Goal: Task Accomplishment & Management: Manage account settings

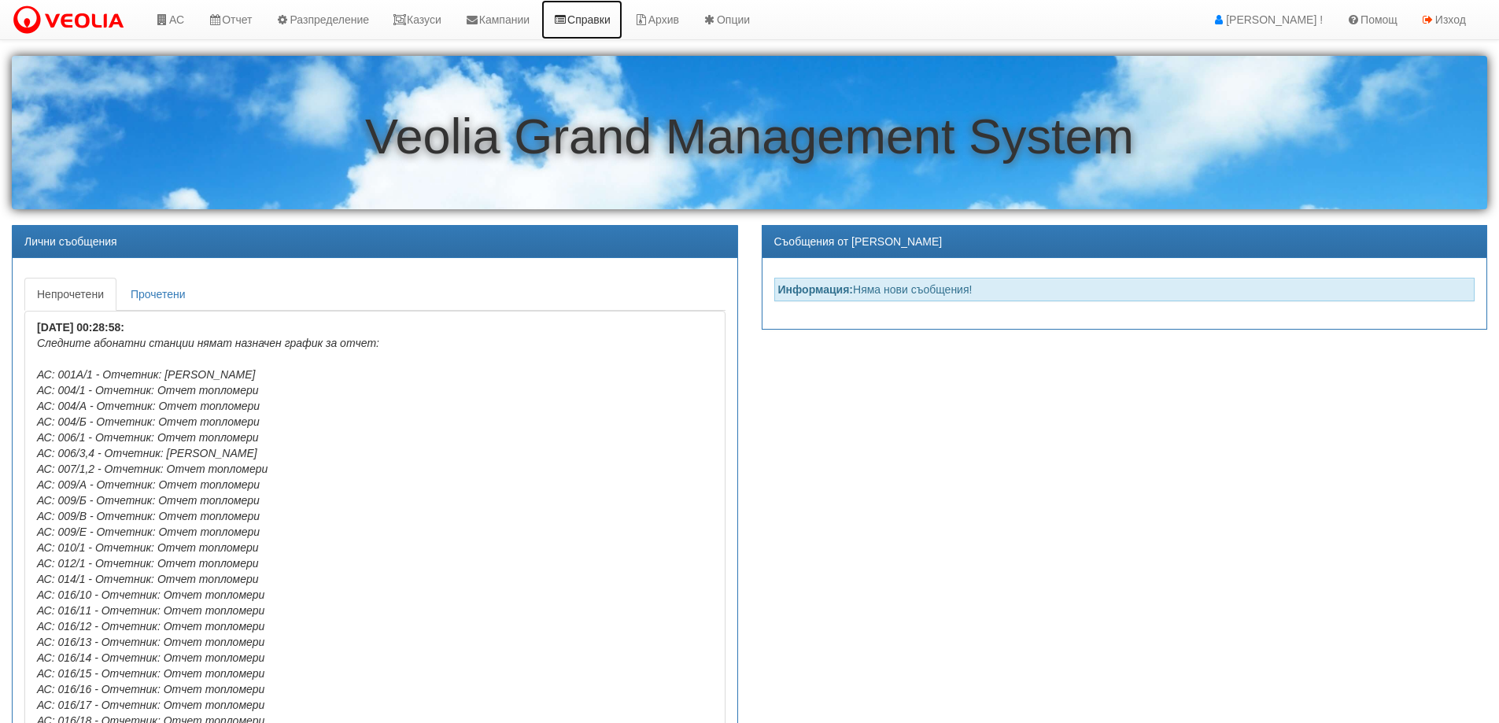
click at [607, 25] on link "Справки" at bounding box center [581, 19] width 81 height 39
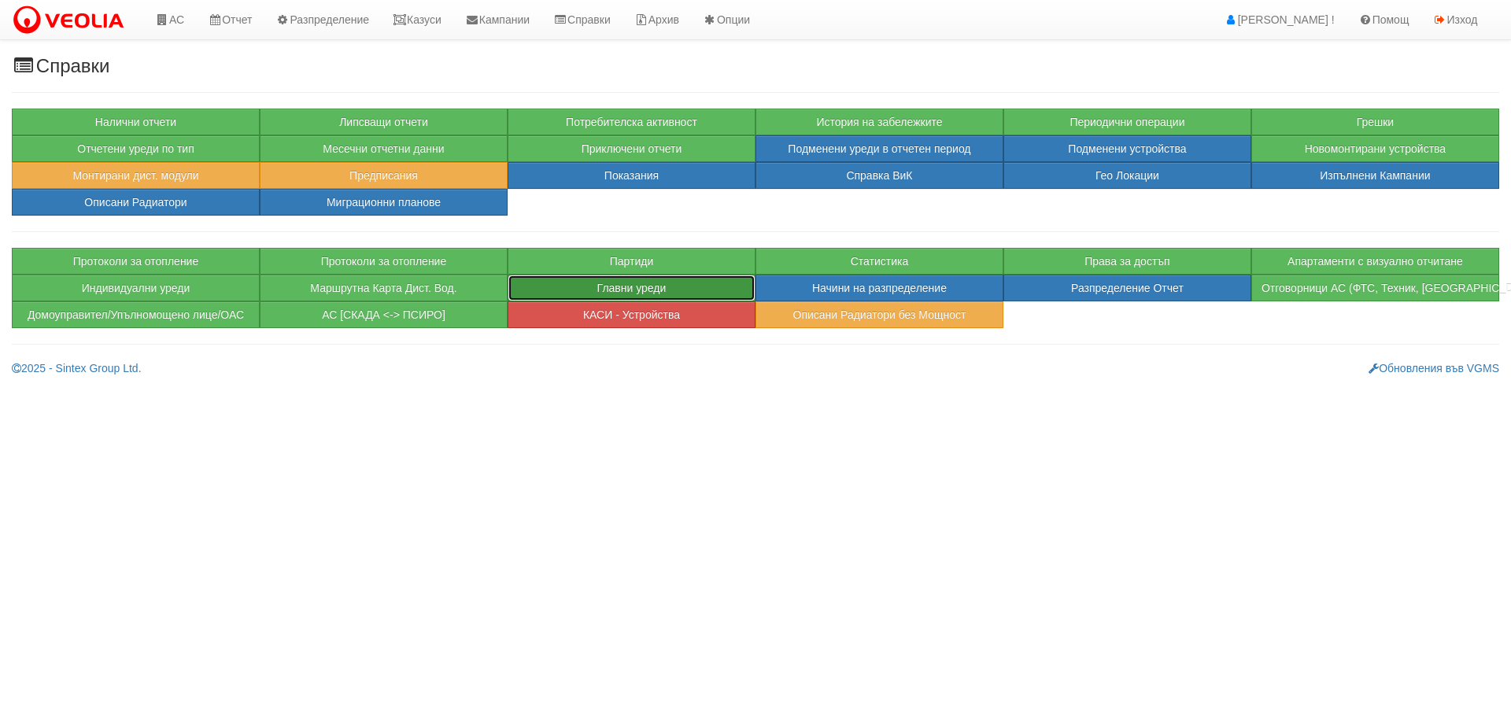
click at [564, 288] on button "Главни уреди" at bounding box center [632, 288] width 248 height 27
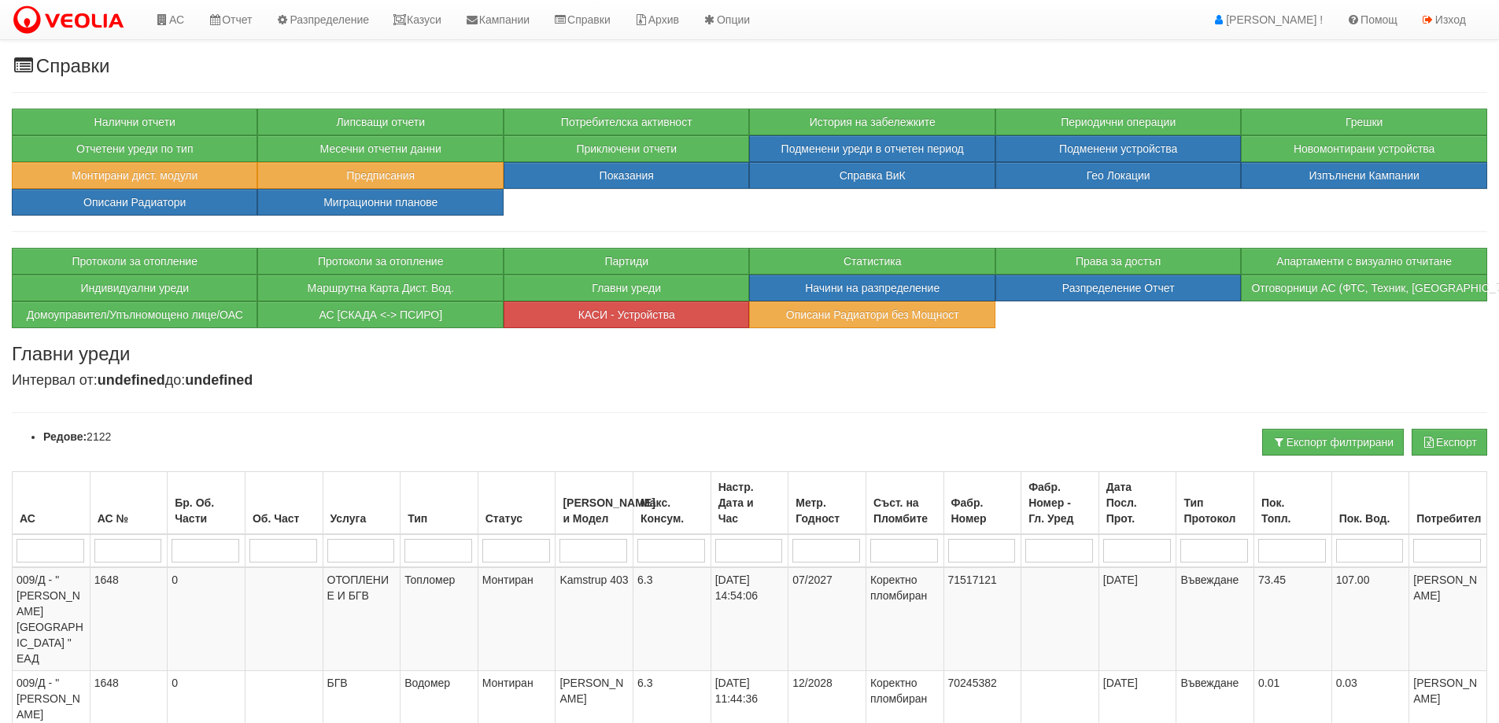
click at [61, 550] on input "search" at bounding box center [51, 551] width 68 height 24
type input "де"
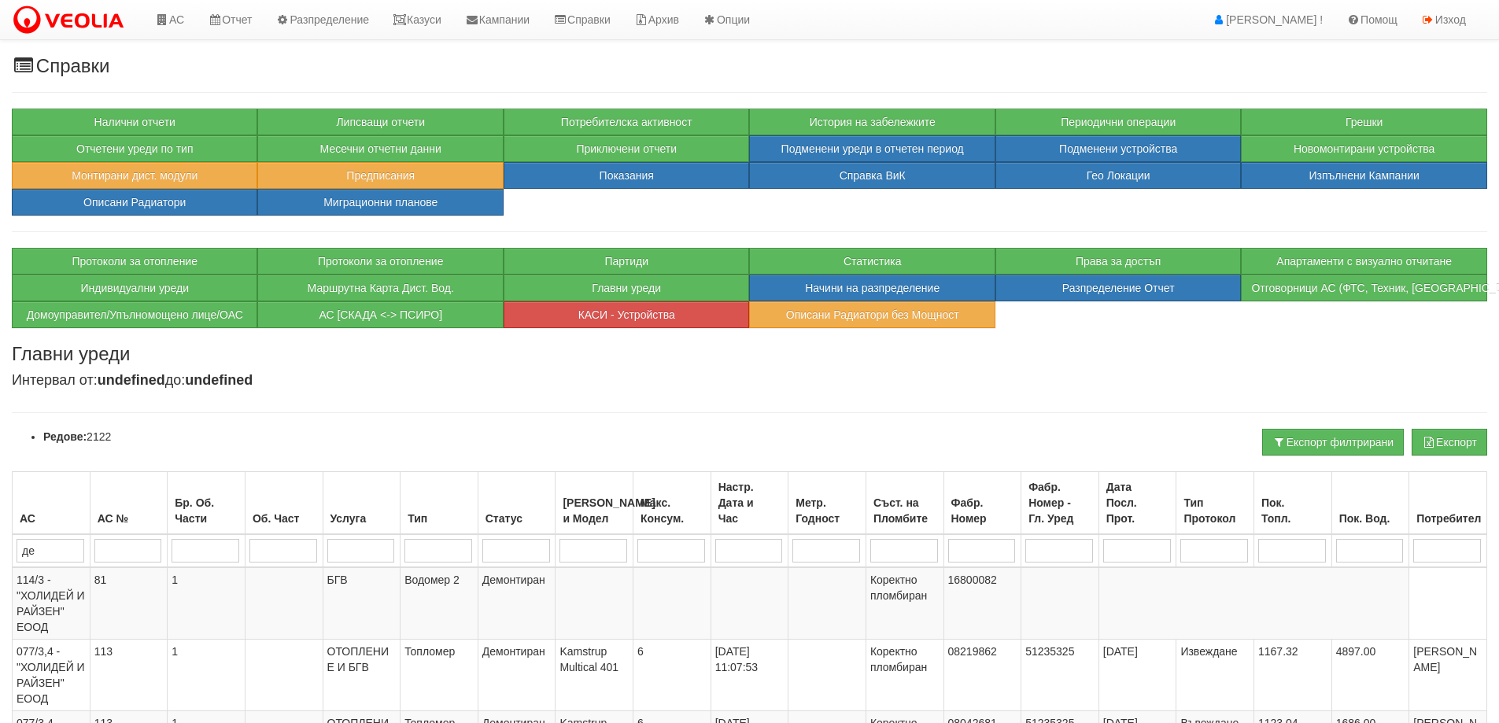
type input "деф"
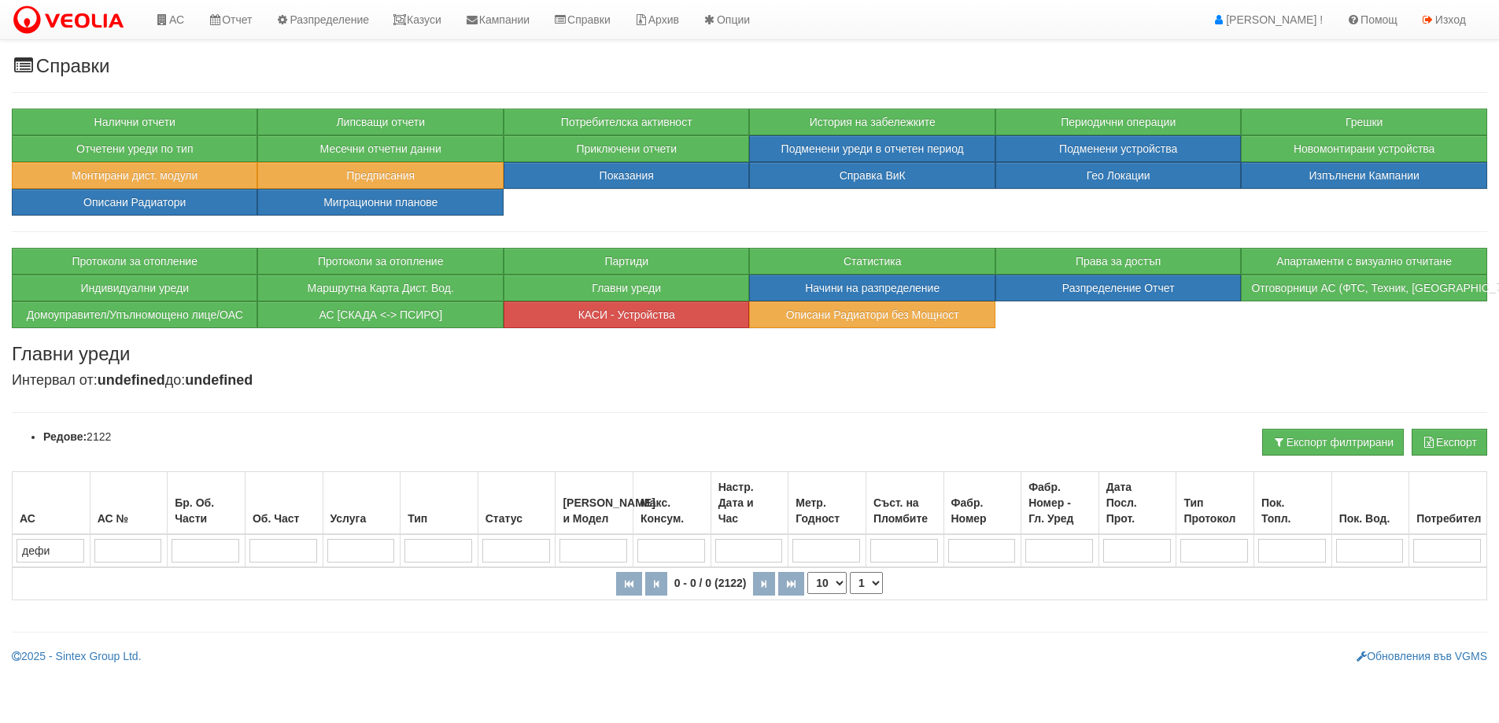
type input "дефин"
type input "дефи"
type input "де"
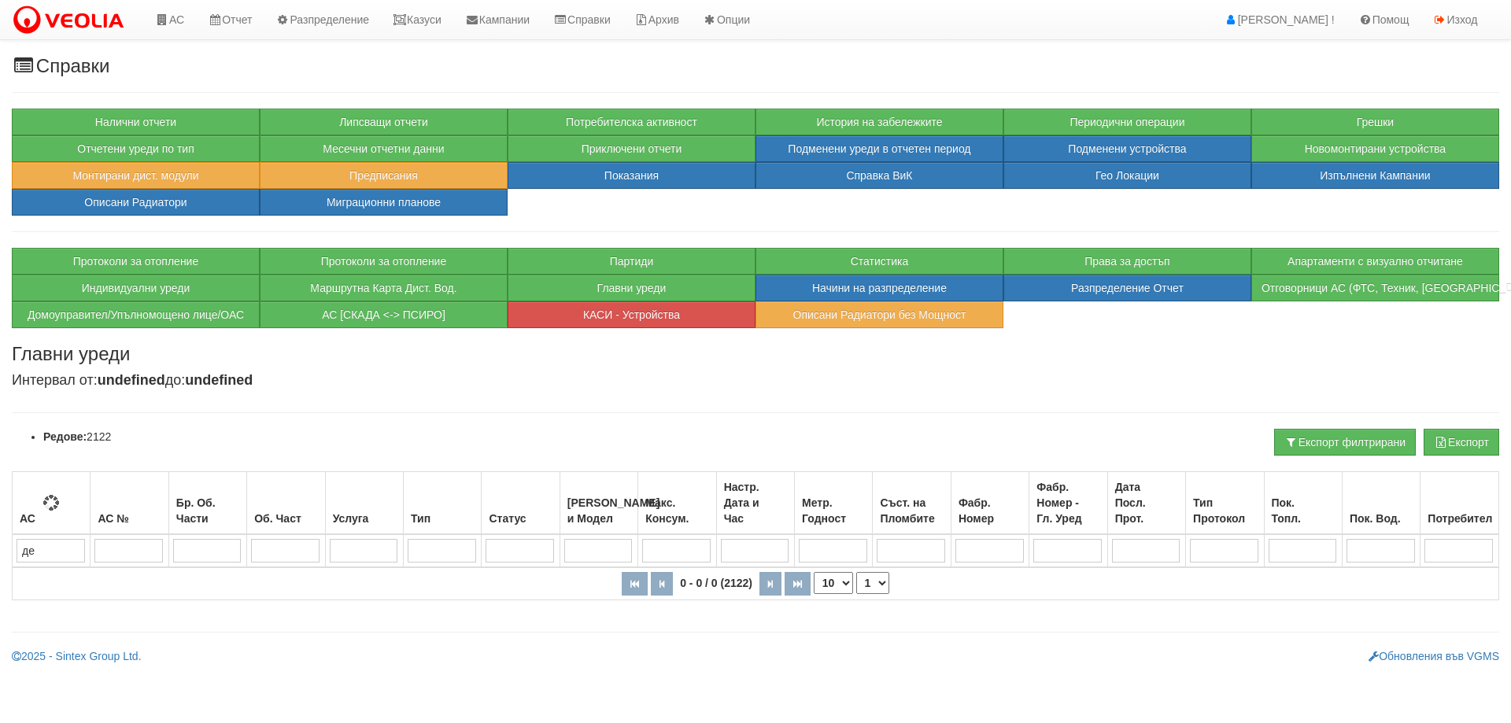
type input "де"
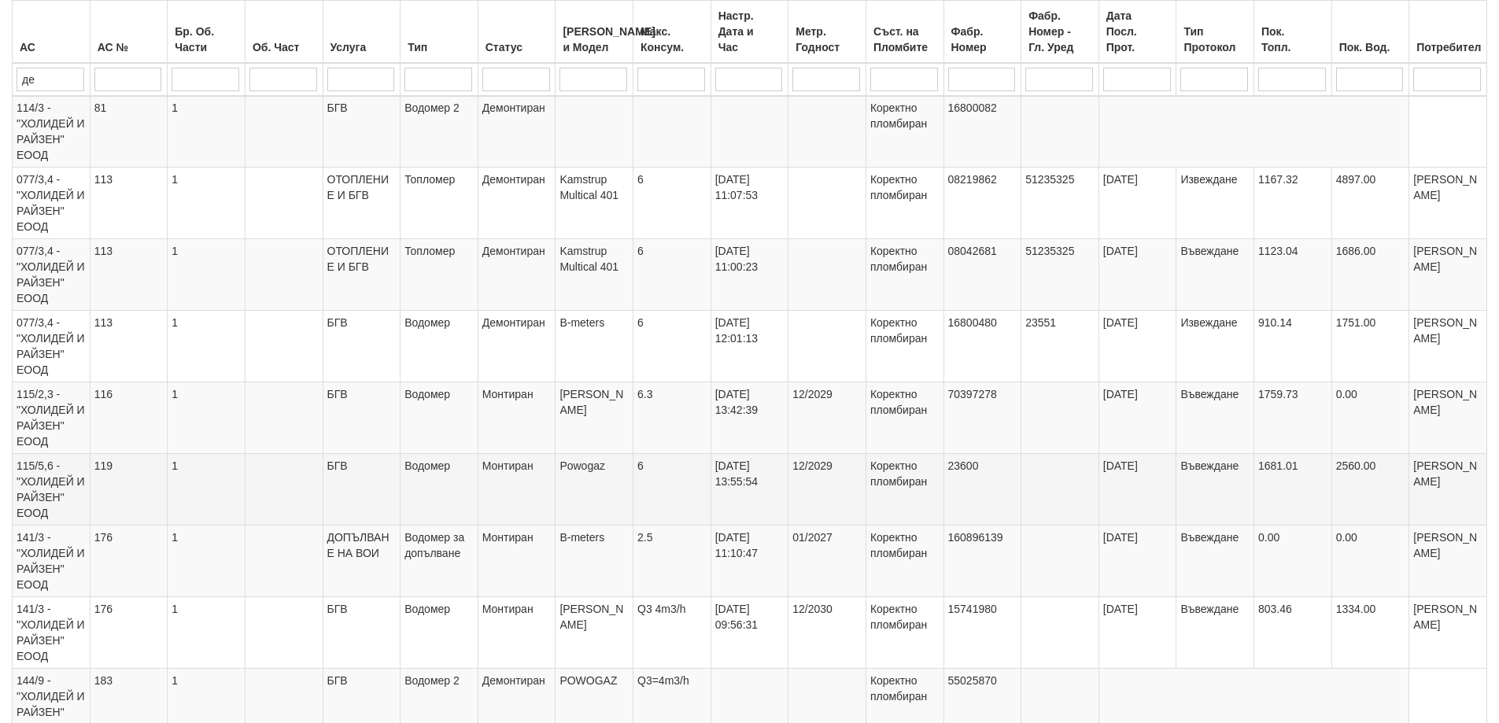
scroll to position [669, 0]
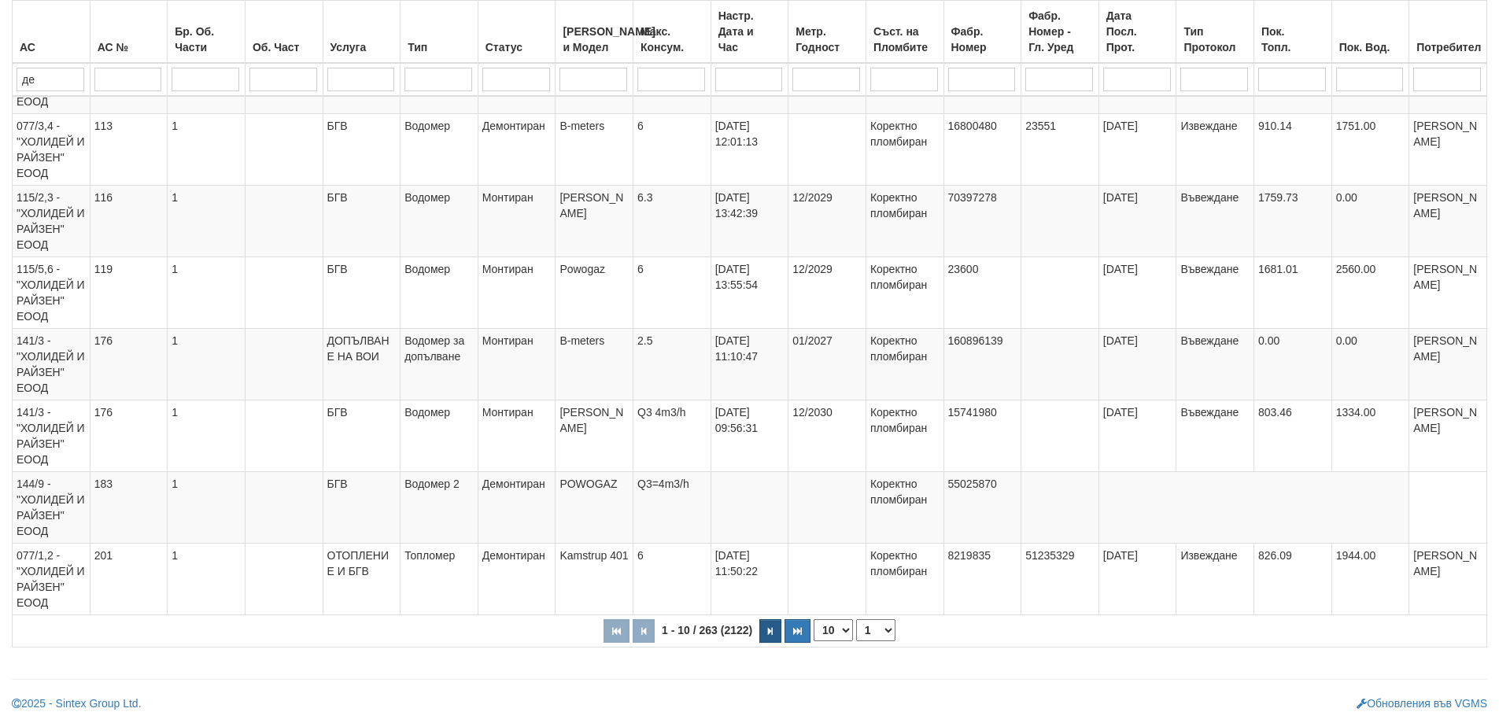
type input "де"
click at [781, 632] on button "button" at bounding box center [770, 631] width 22 height 24
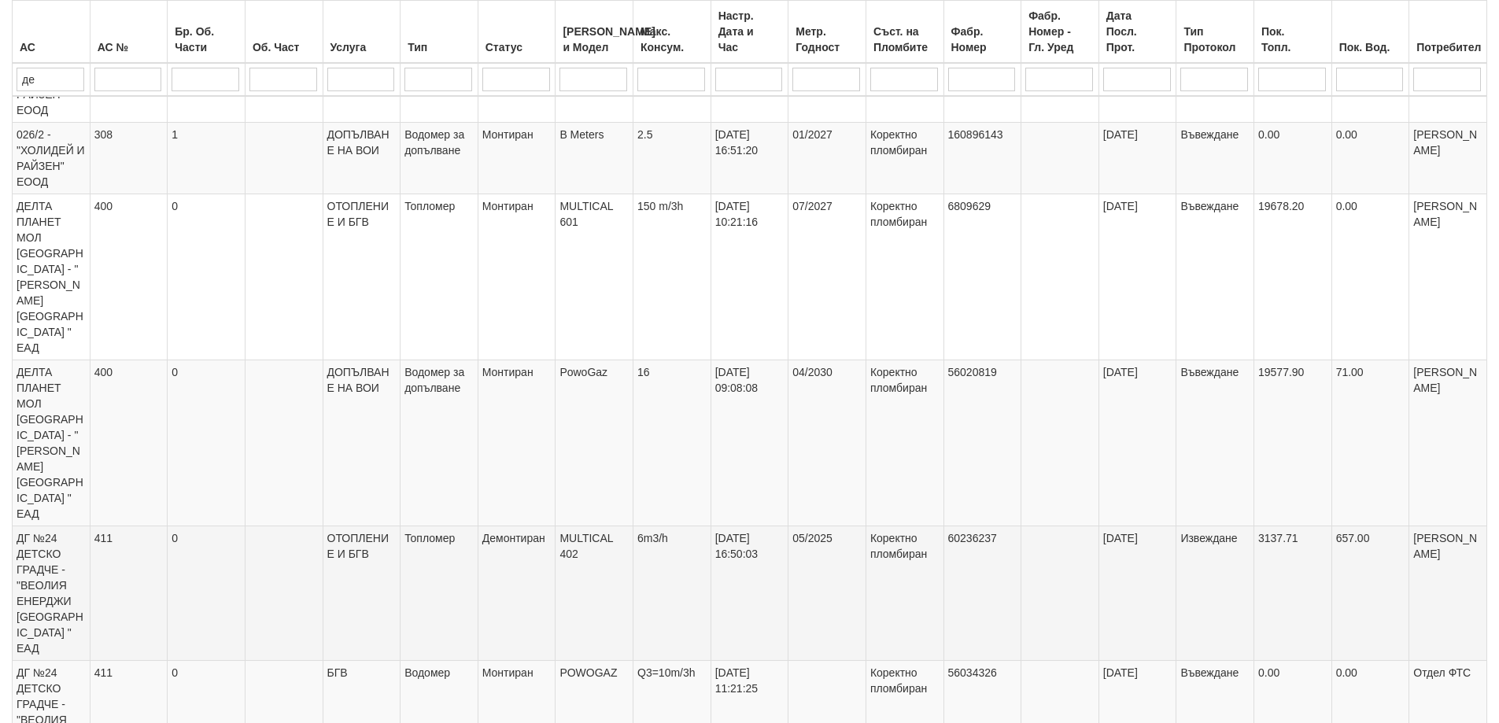
scroll to position [905, 0]
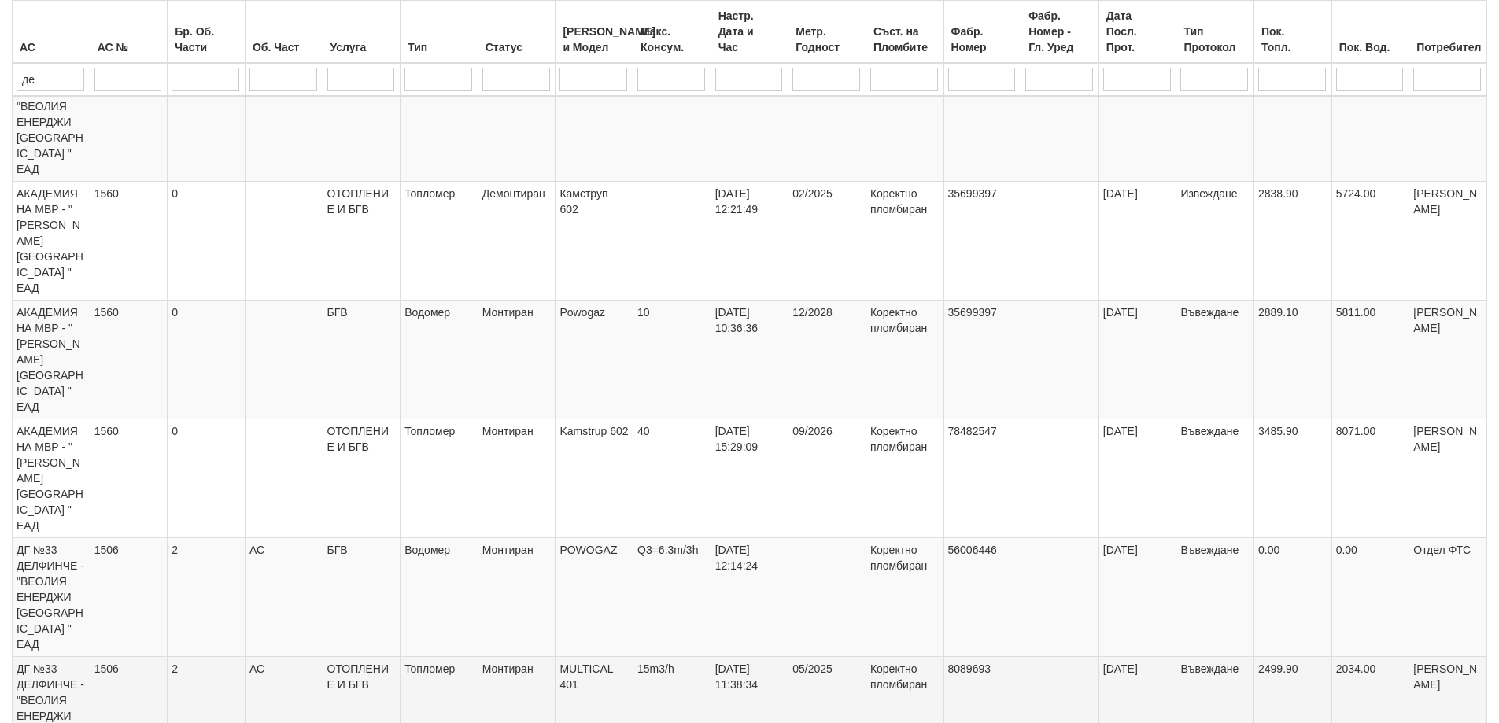
scroll to position [999, 0]
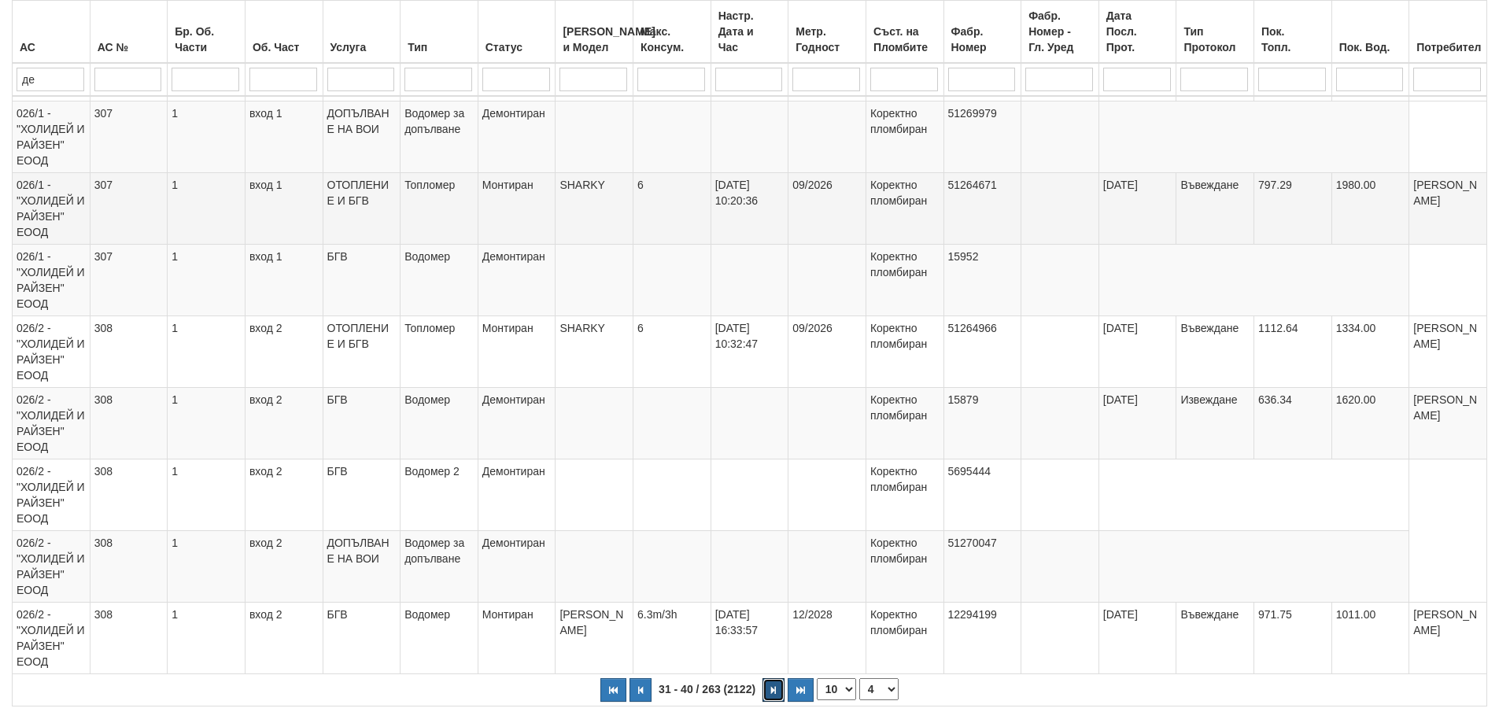
scroll to position [732, 0]
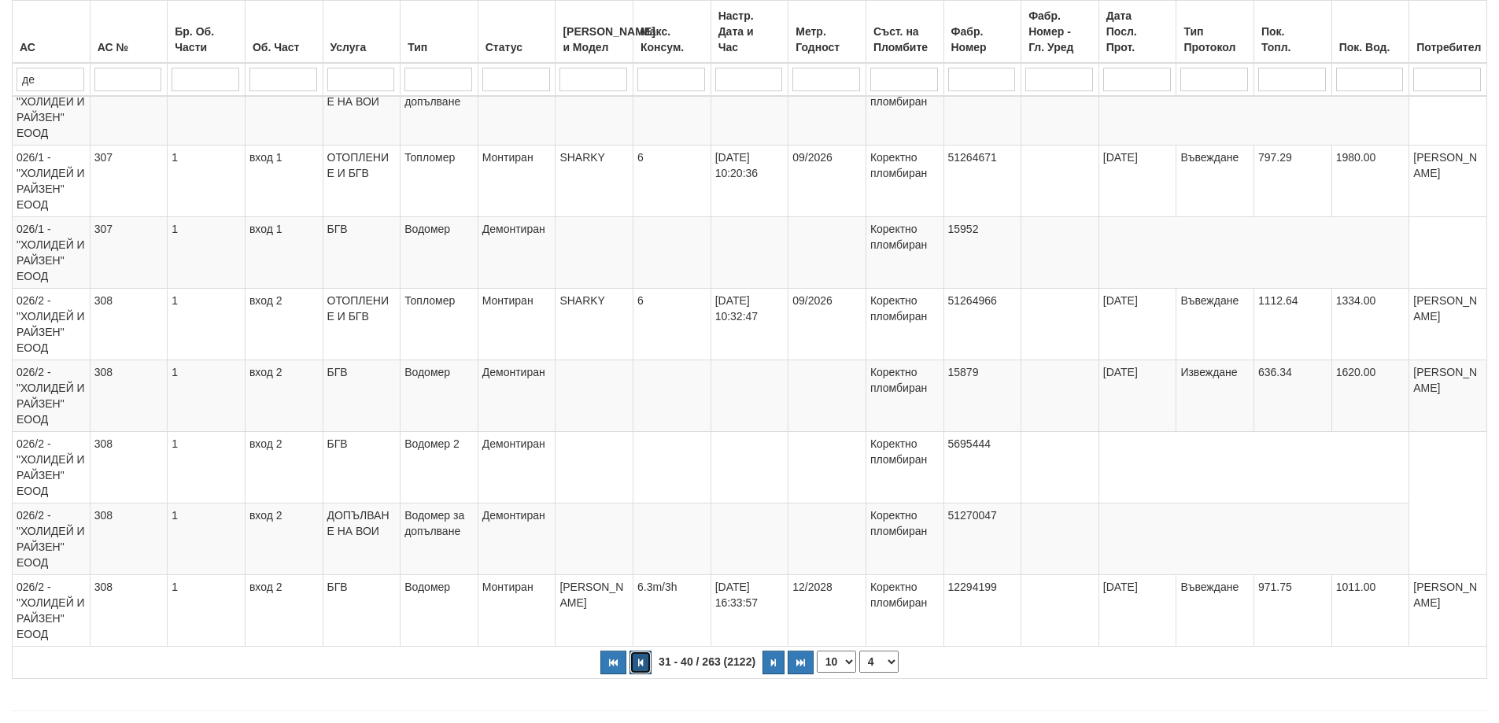
click at [645, 651] on button "button" at bounding box center [641, 663] width 22 height 24
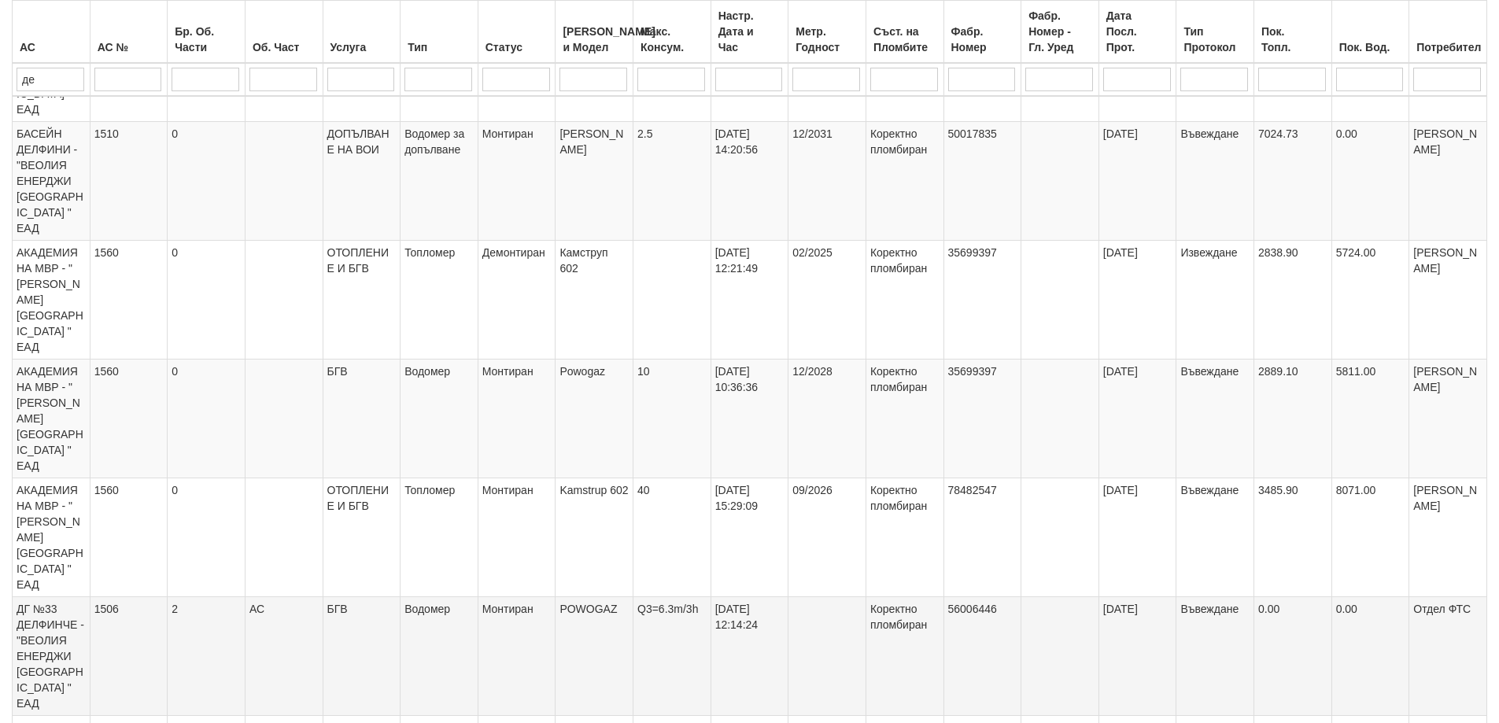
scroll to position [999, 0]
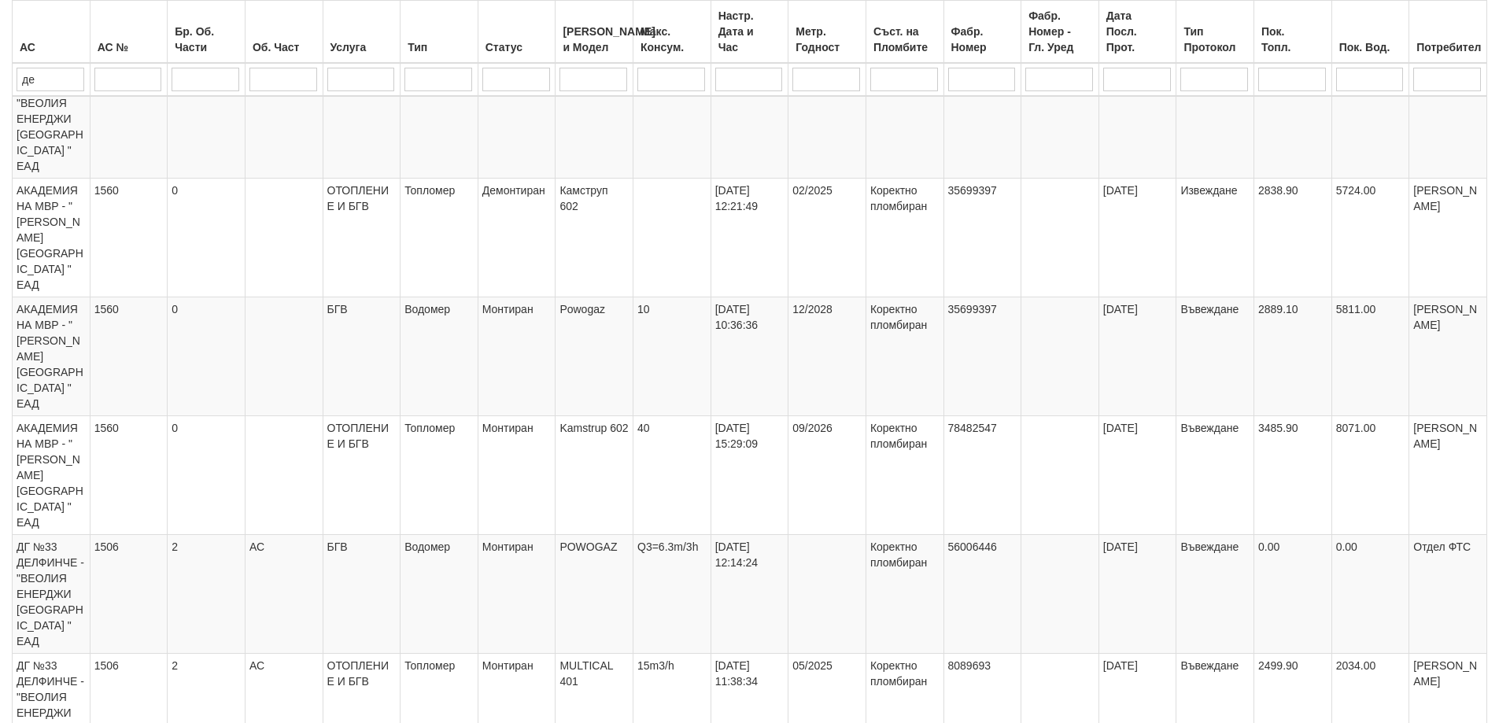
select select "4"
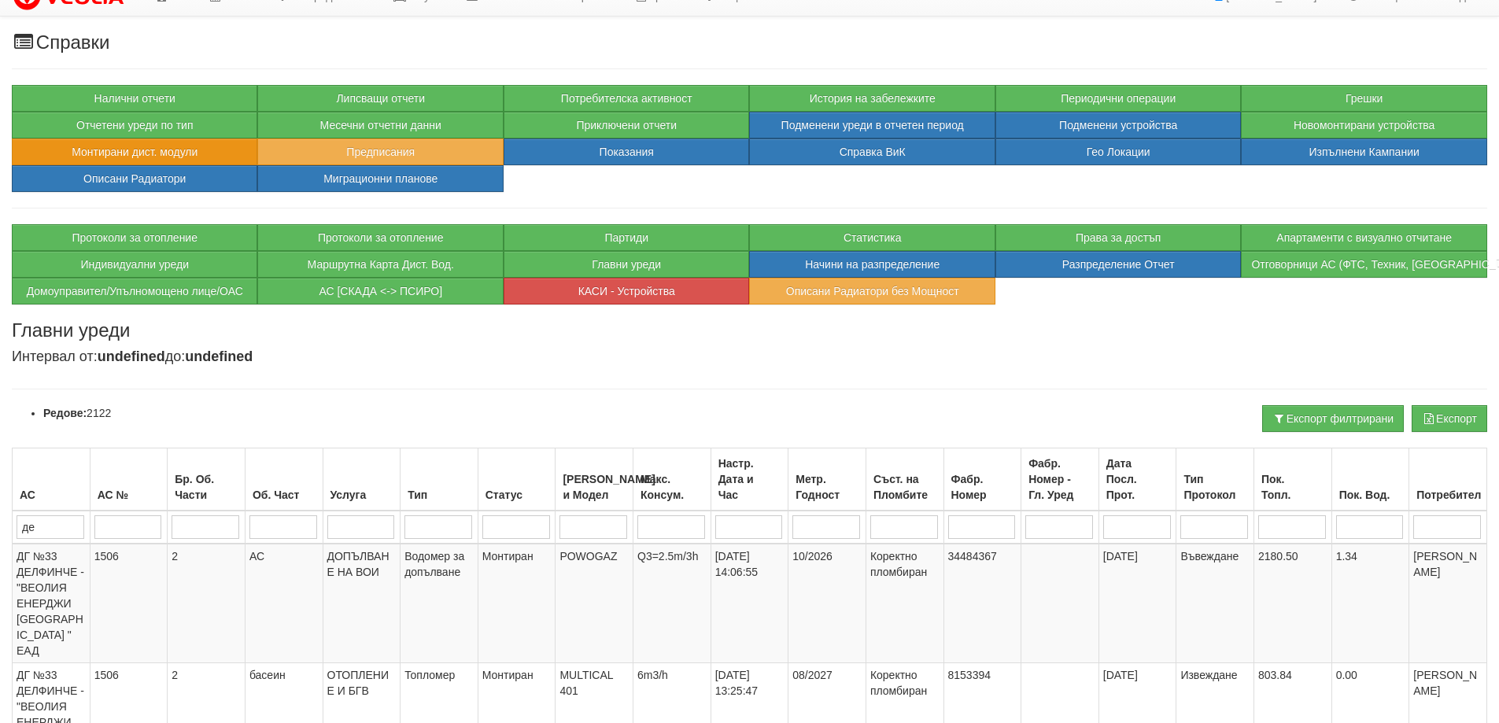
scroll to position [0, 0]
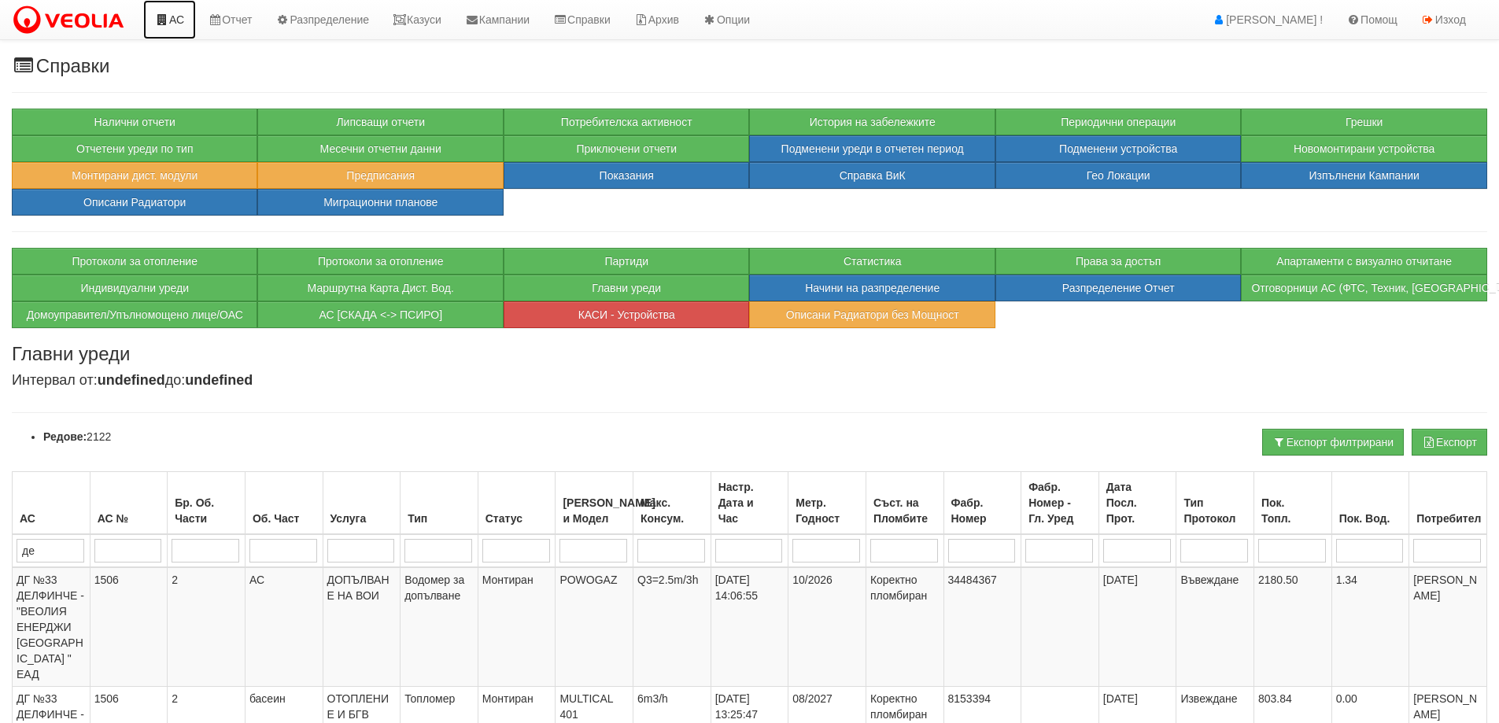
click at [175, 23] on link "АС" at bounding box center [169, 19] width 53 height 39
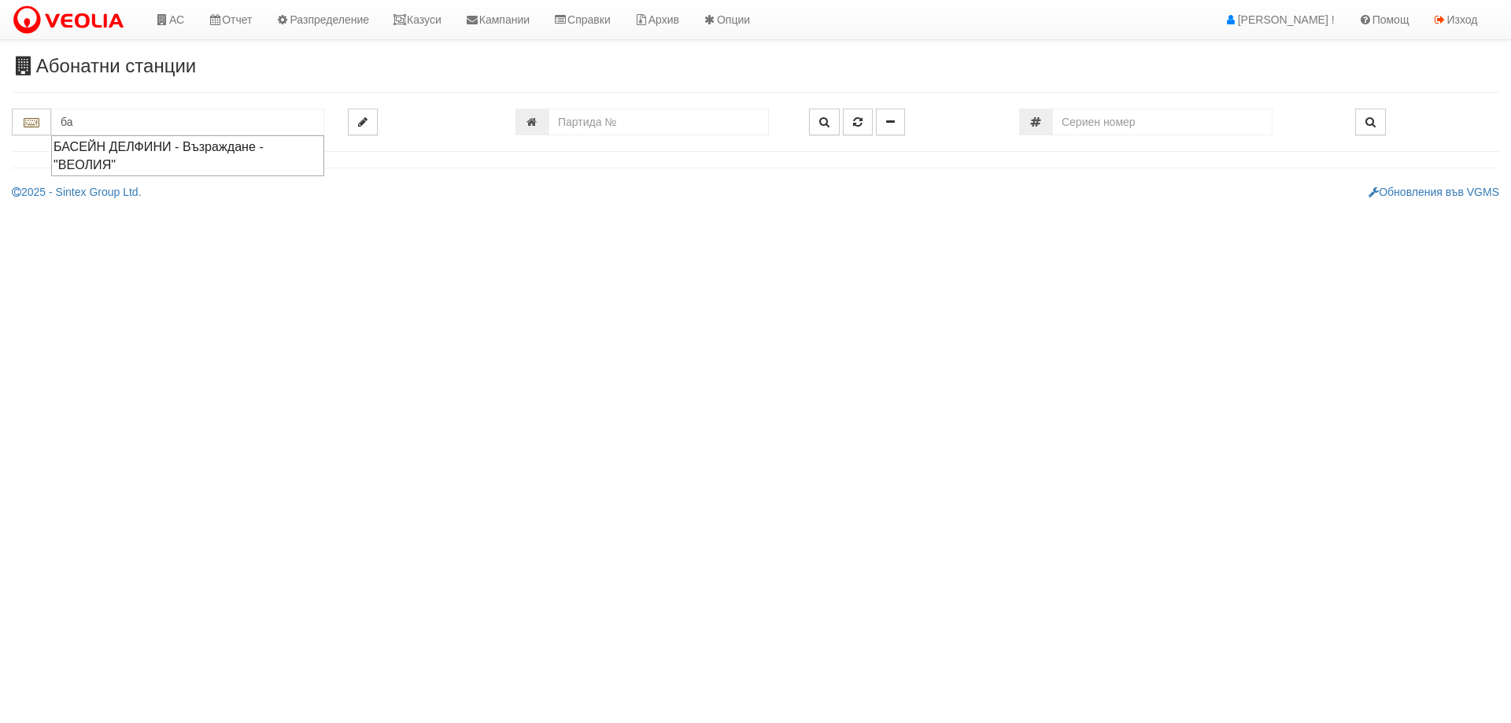
type input "б"
click at [108, 176] on div "ДГ №33 ДЕЛФИНЧЕ - Възраждане - "ВЕОЛИЯ"" at bounding box center [188, 192] width 268 height 36
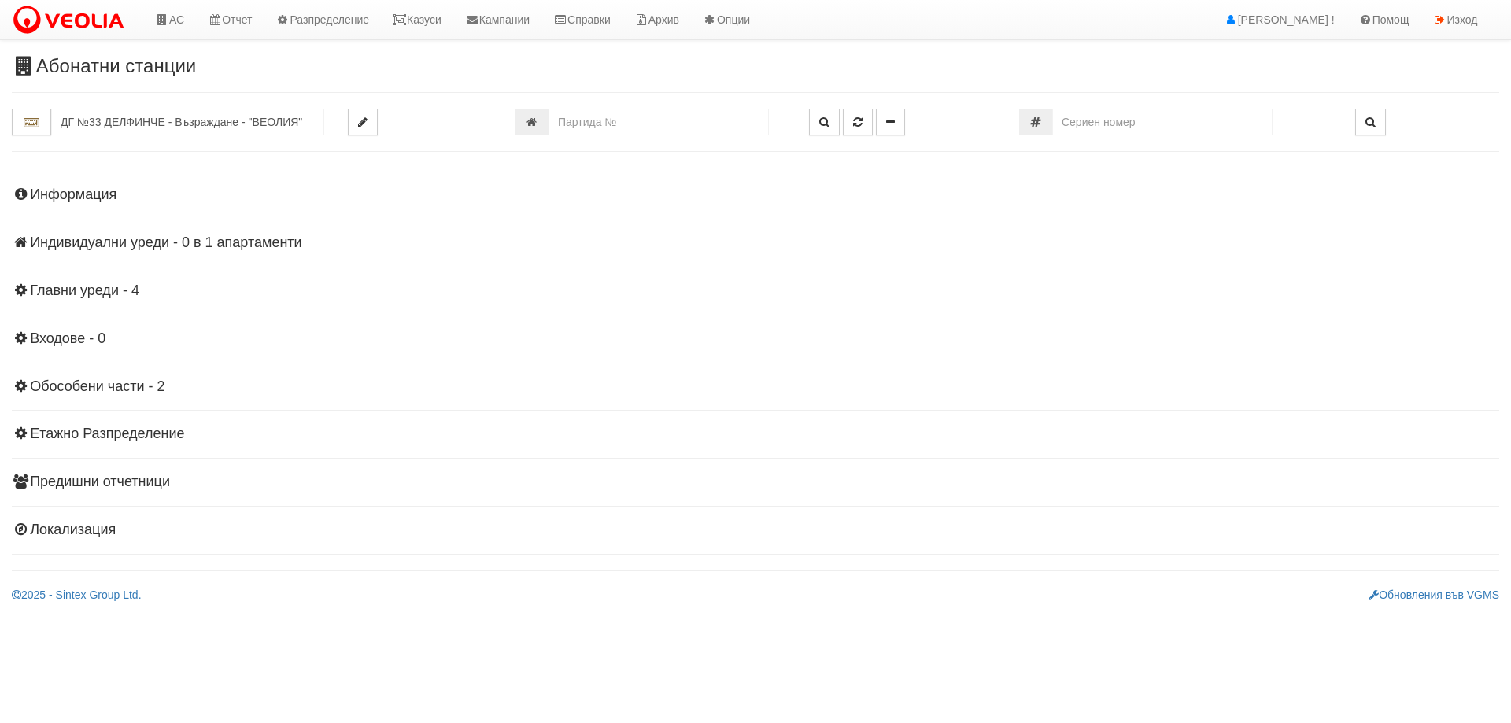
click at [100, 291] on h4 "Главни уреди - 4" at bounding box center [755, 291] width 1487 height 16
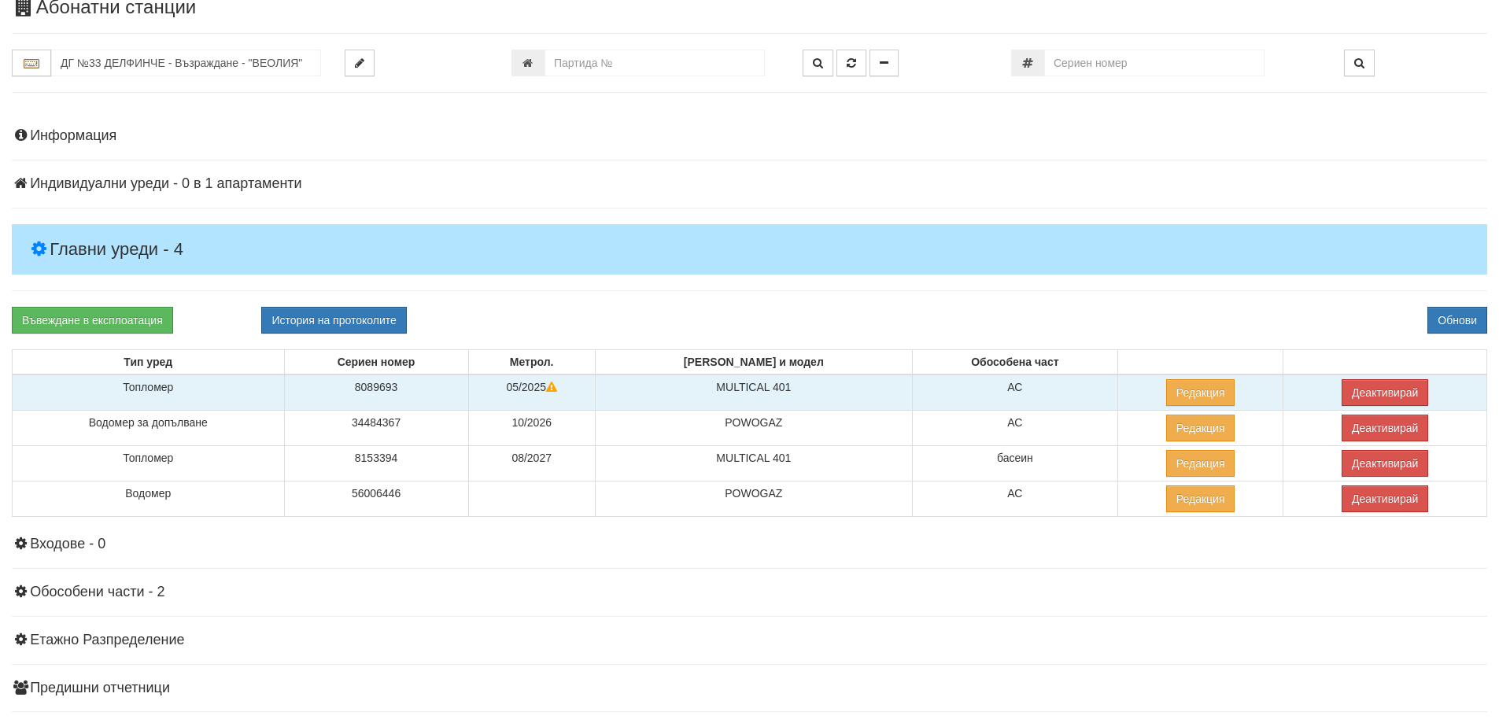
scroll to position [156, 0]
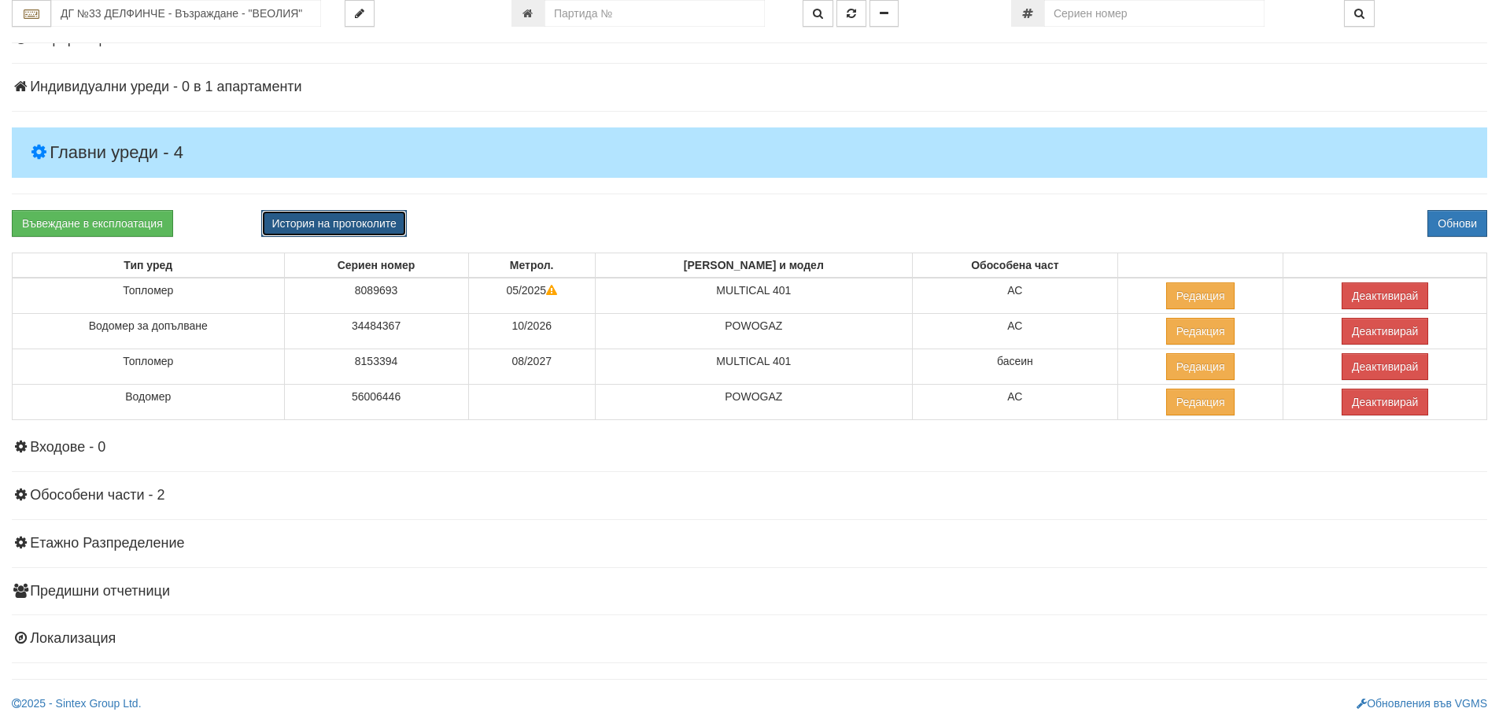
click at [296, 232] on button "История на протоколите" at bounding box center [333, 223] width 145 height 27
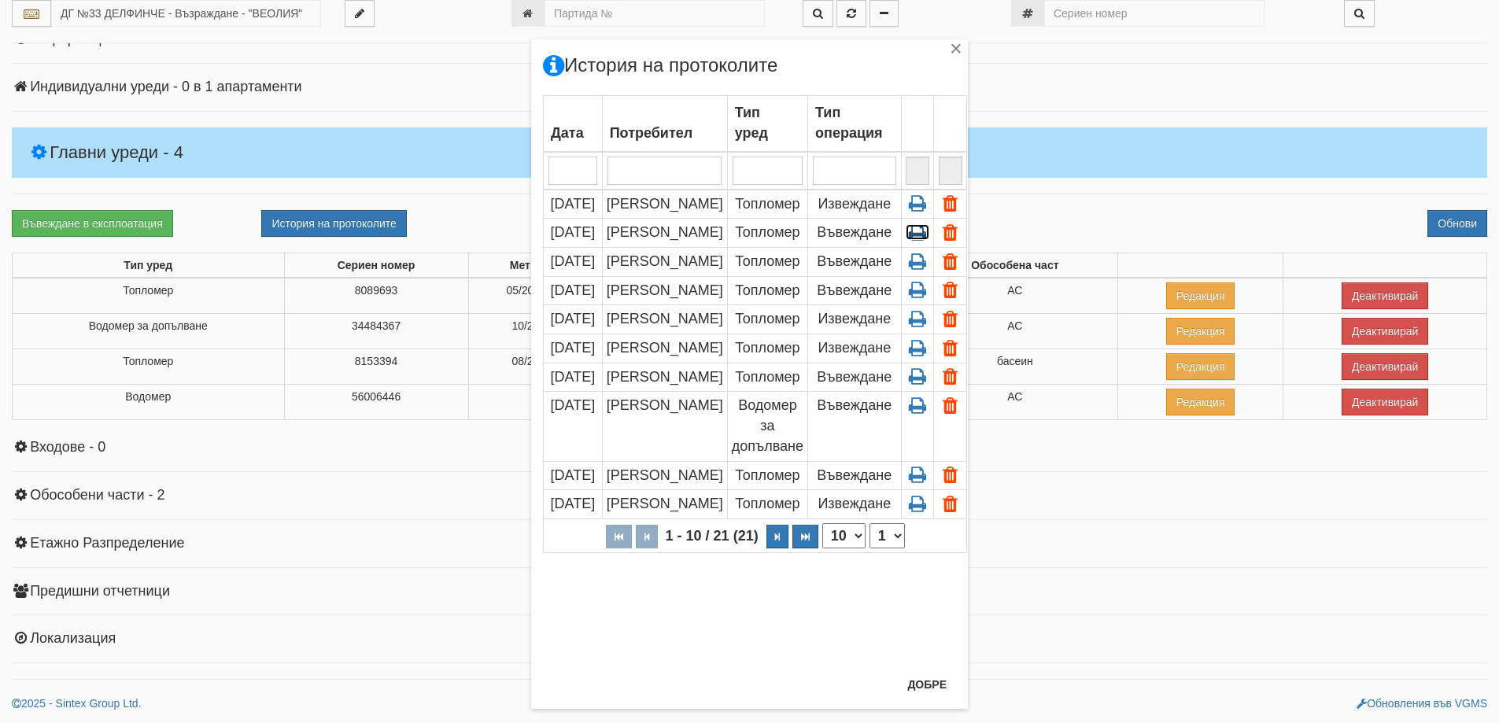
click at [910, 231] on icon at bounding box center [918, 232] width 24 height 14
click at [907, 682] on button "Добре" at bounding box center [927, 684] width 58 height 25
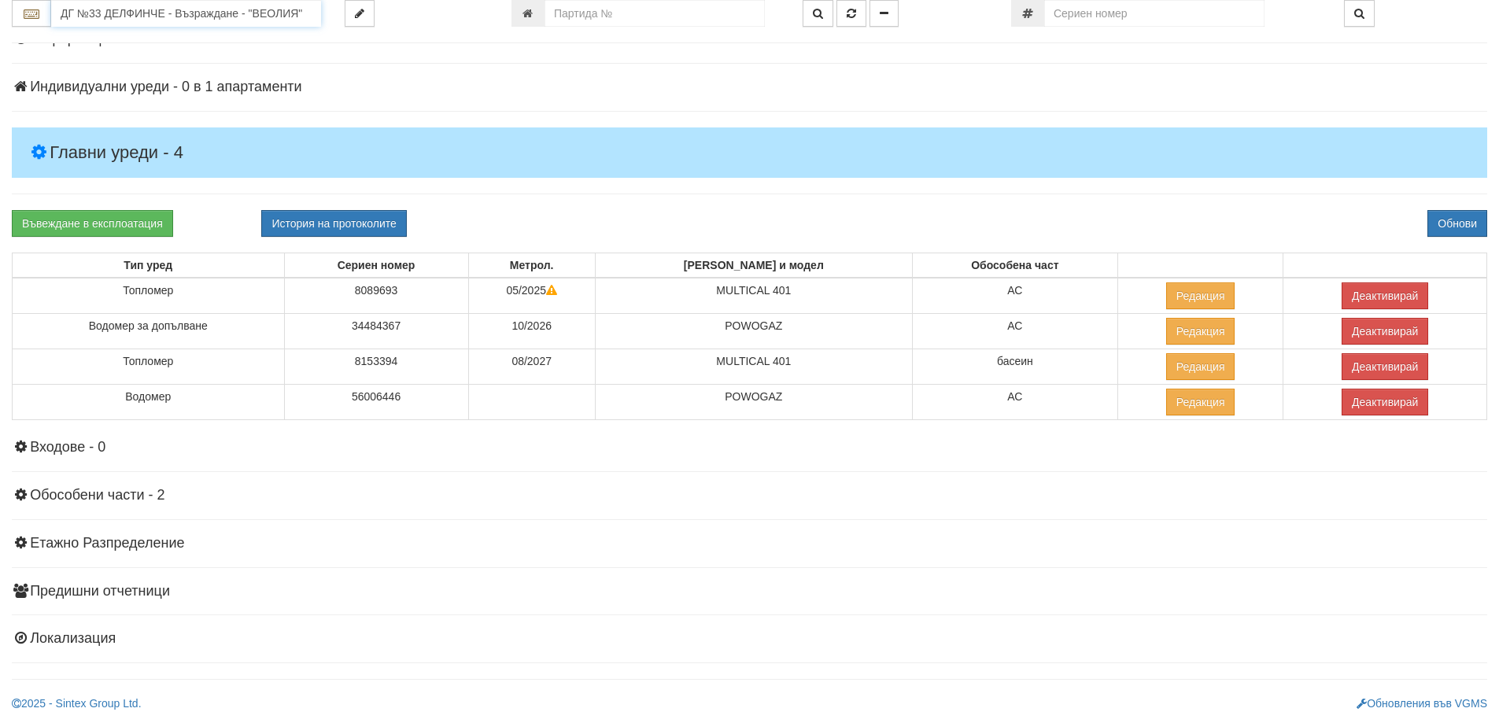
click at [175, 13] on input "ДГ №33 ДЕЛФИНЧЕ - Възраждане - "ВЕОЛИЯ"" at bounding box center [186, 13] width 270 height 27
type input "б"
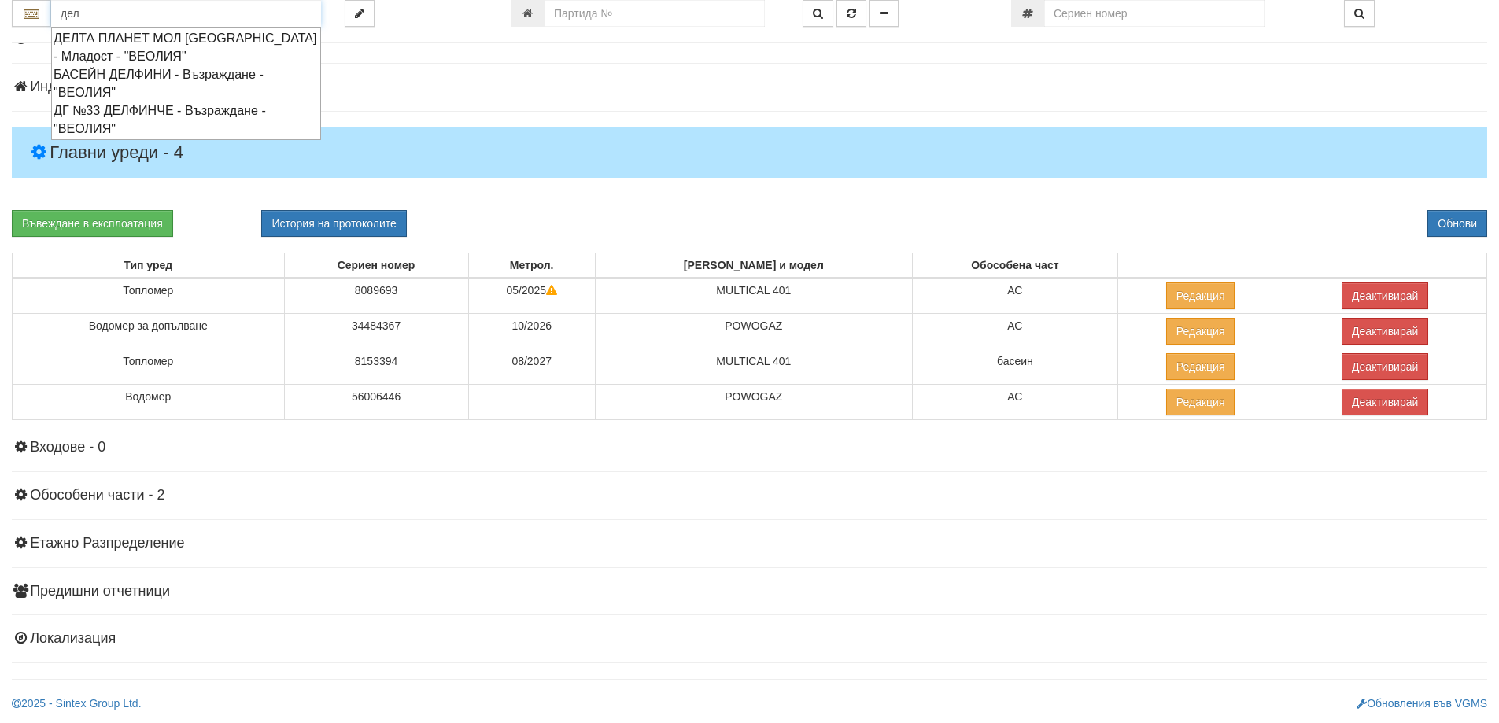
click at [164, 111] on div "ДГ №33 ДЕЛФИНЧЕ - Възраждане - "ВЕОЛИЯ"" at bounding box center [186, 120] width 265 height 36
type input "ДГ №33 ДЕЛФИНЧЕ - Възраждане - "ВЕОЛИЯ""
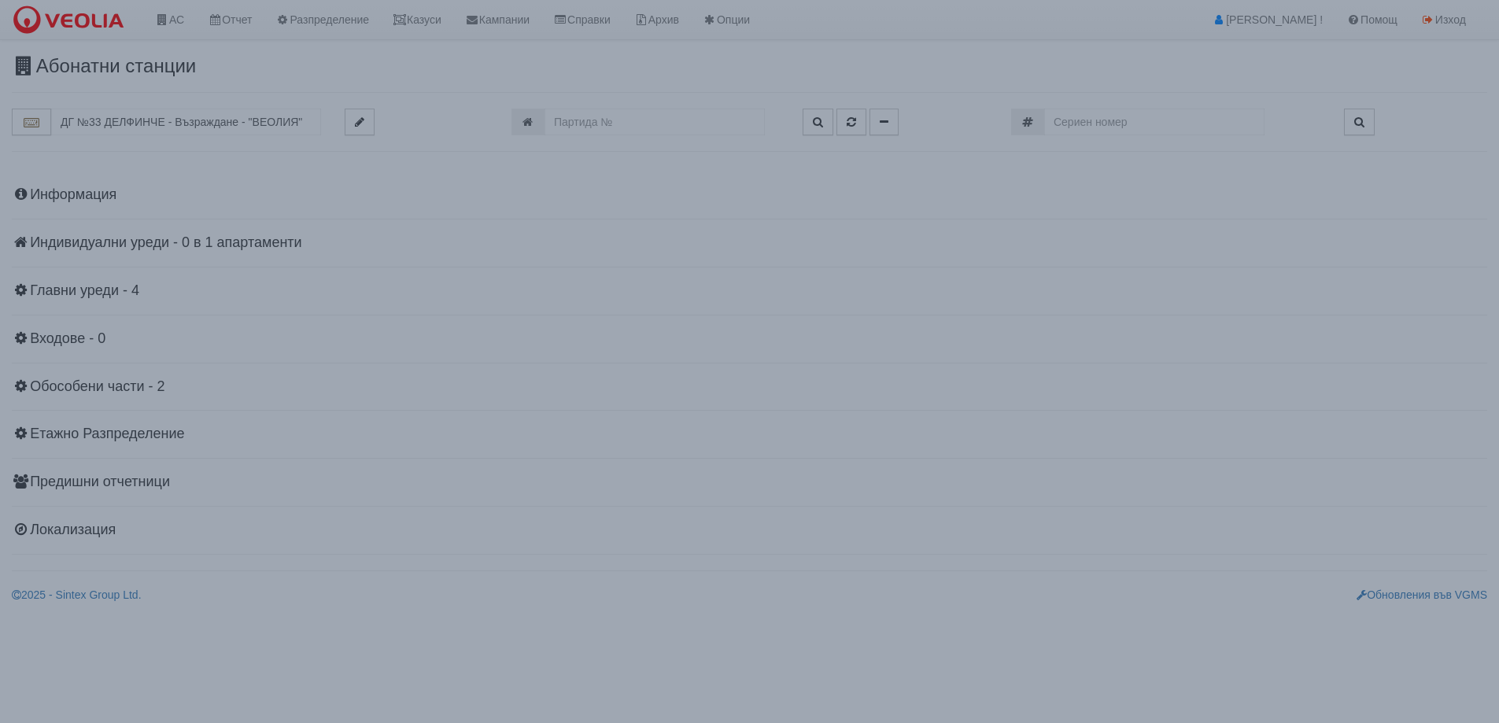
scroll to position [0, 0]
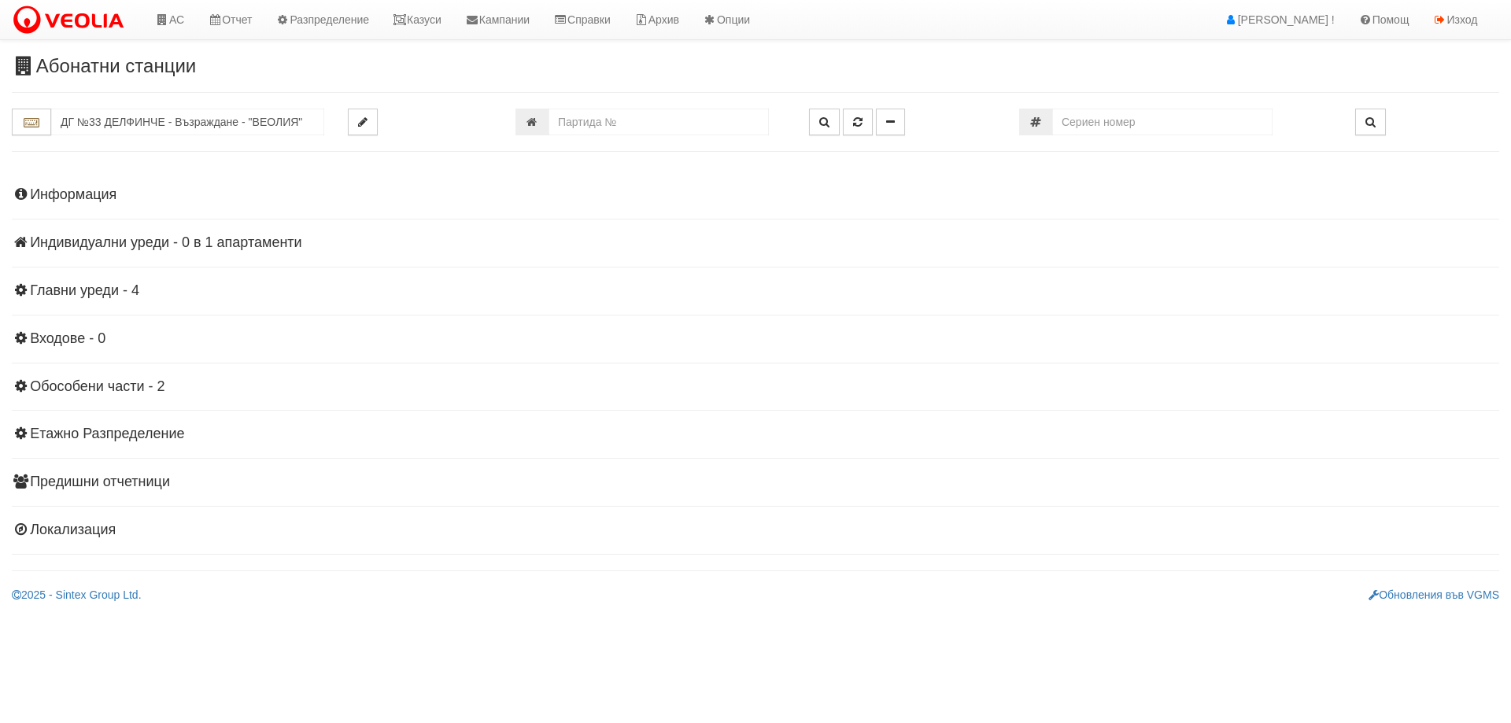
click at [94, 286] on h4 "Главни уреди - 4" at bounding box center [755, 291] width 1487 height 16
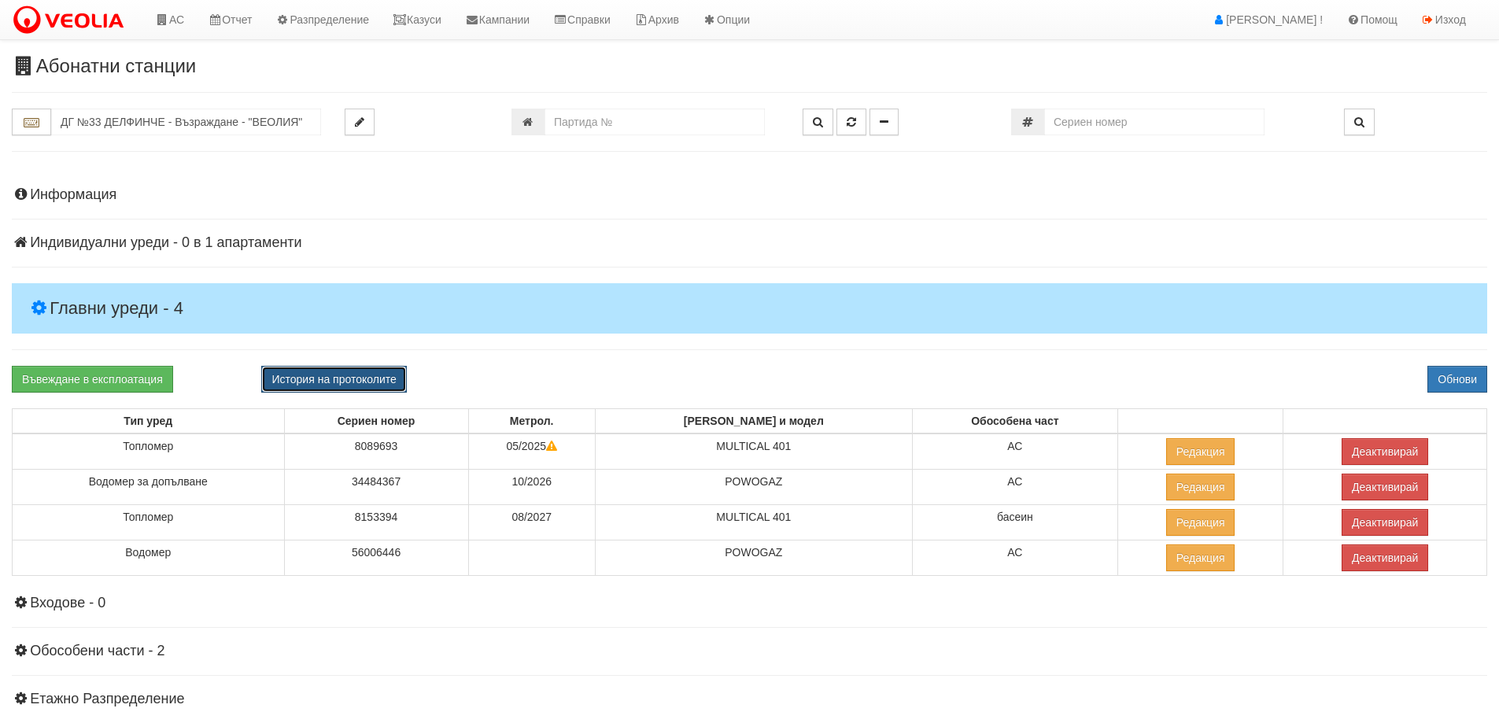
click at [356, 377] on button "История на протоколите" at bounding box center [333, 379] width 145 height 27
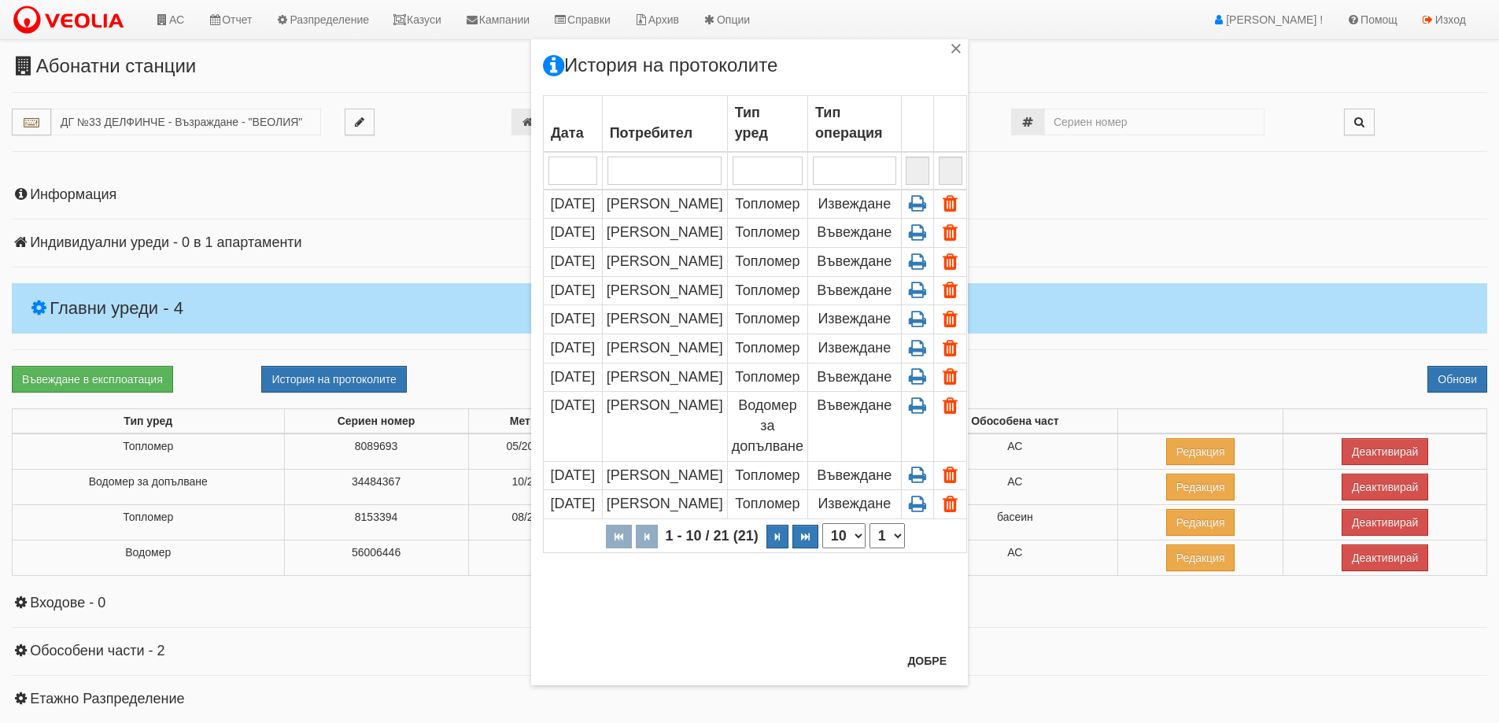
drag, startPoint x: 537, startPoint y: 232, endPoint x: 598, endPoint y: 246, distance: 62.1
click at [597, 246] on td "03/09/2025" at bounding box center [573, 233] width 59 height 29
click at [929, 666] on button "Добре" at bounding box center [927, 660] width 58 height 25
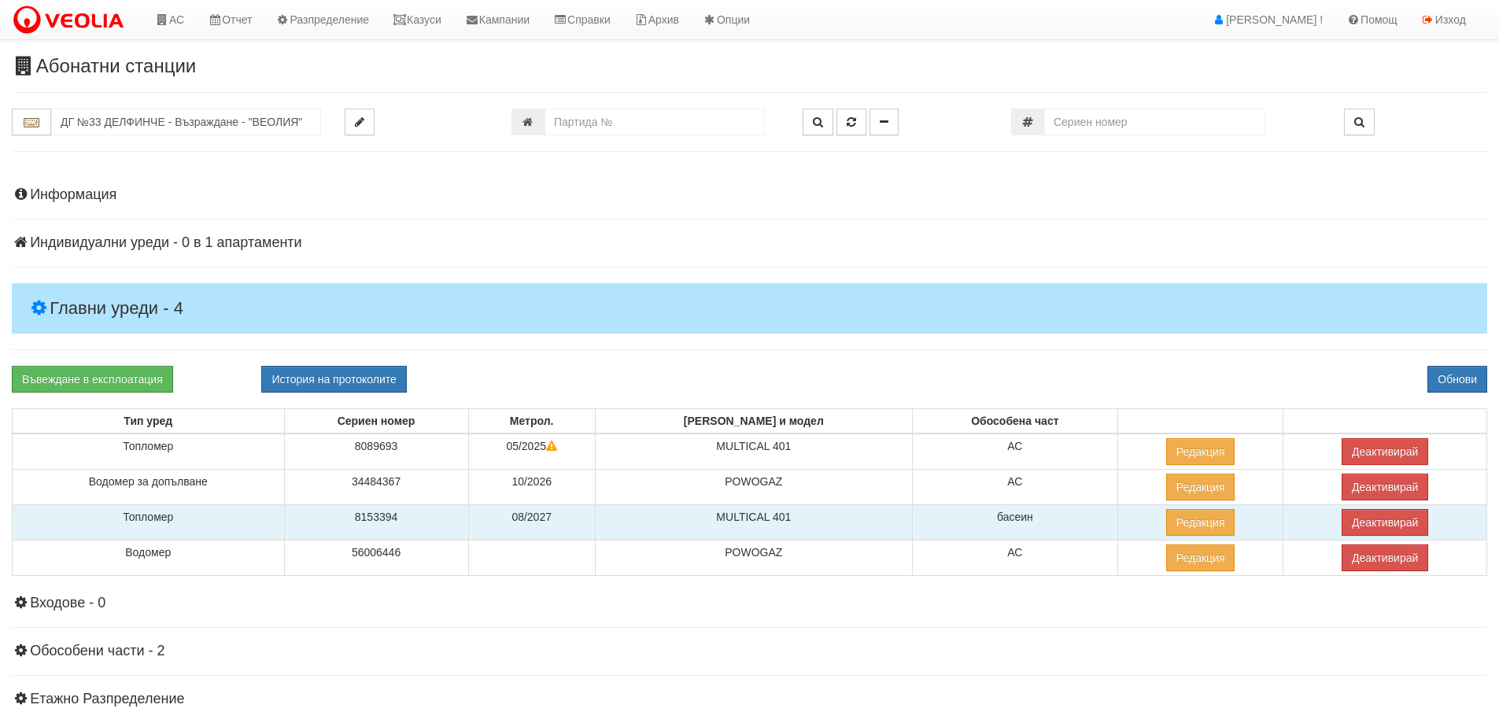
click at [969, 522] on td "басеин" at bounding box center [1014, 522] width 205 height 35
click at [582, 518] on td "08/2027" at bounding box center [531, 522] width 127 height 35
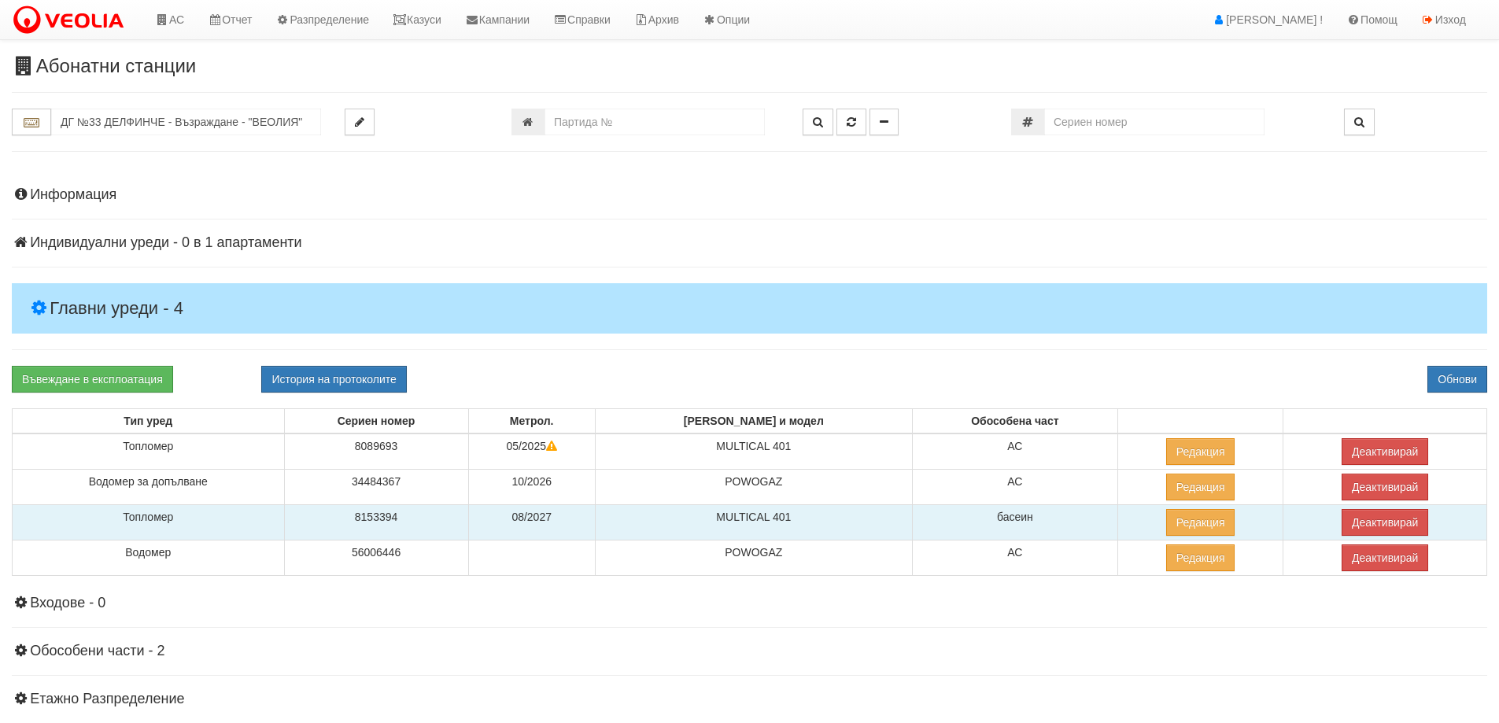
click at [582, 518] on td "08/2027" at bounding box center [531, 522] width 127 height 35
click at [404, 520] on td "8153394" at bounding box center [376, 522] width 184 height 35
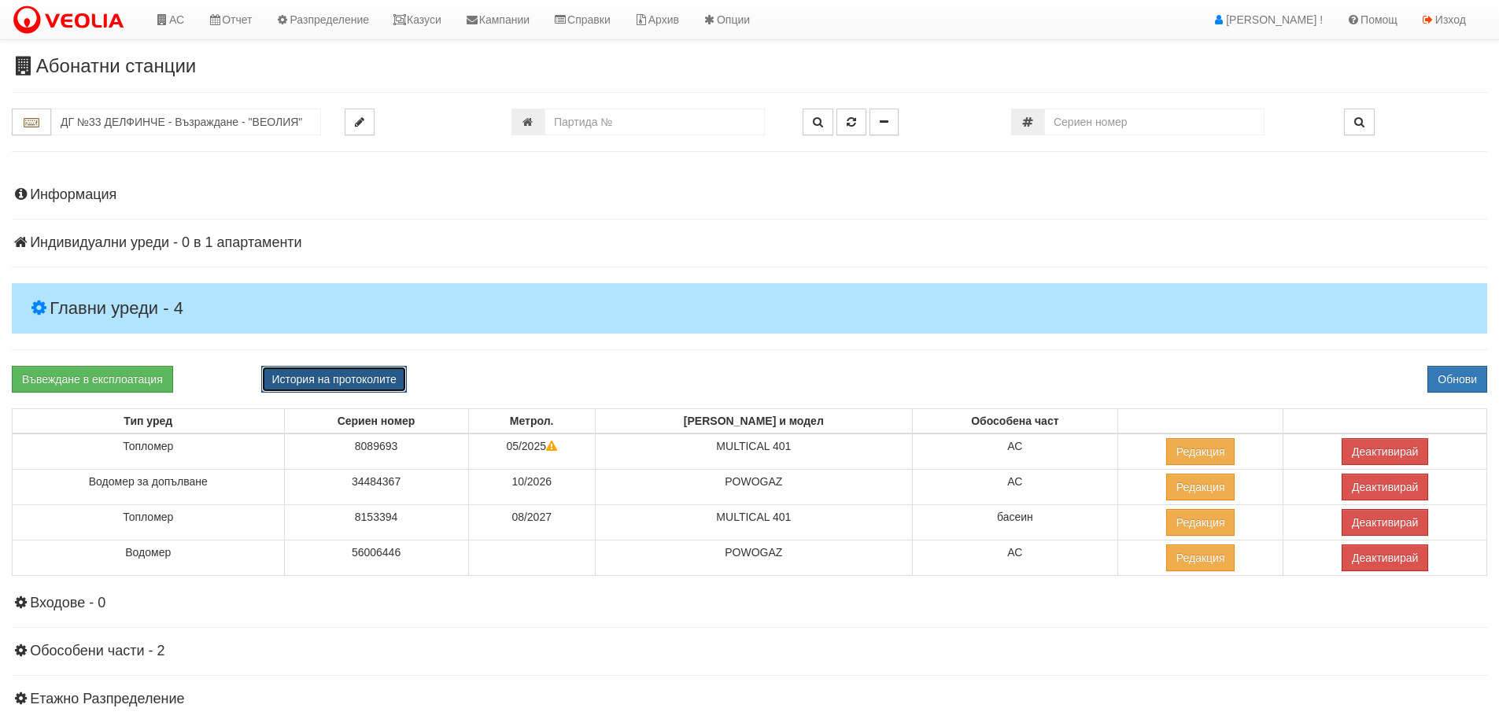
click at [353, 382] on button "История на протоколите" at bounding box center [333, 379] width 145 height 27
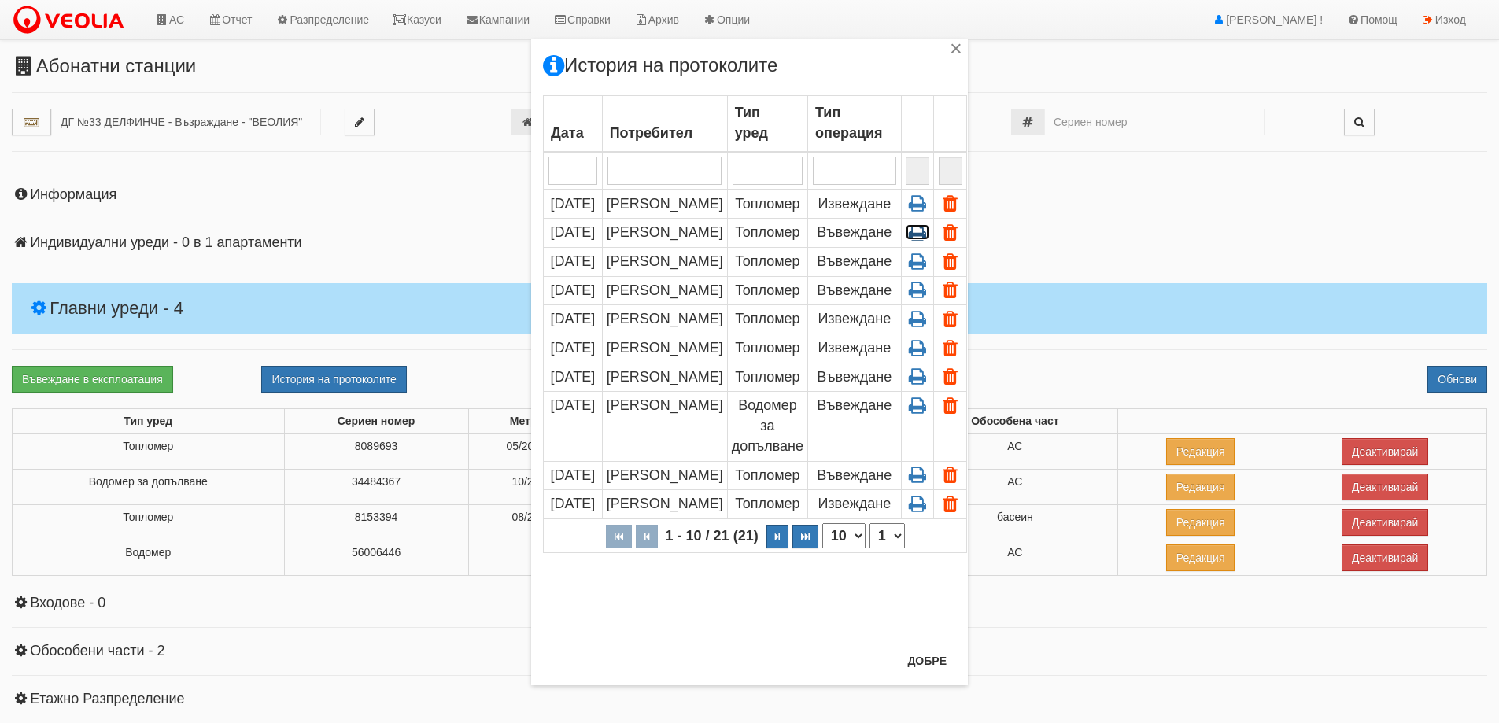
click at [920, 231] on icon at bounding box center [918, 232] width 24 height 14
click at [918, 237] on icon at bounding box center [918, 232] width 24 height 14
click at [918, 235] on icon at bounding box center [918, 232] width 24 height 14
click at [908, 664] on button "Добре" at bounding box center [927, 660] width 58 height 25
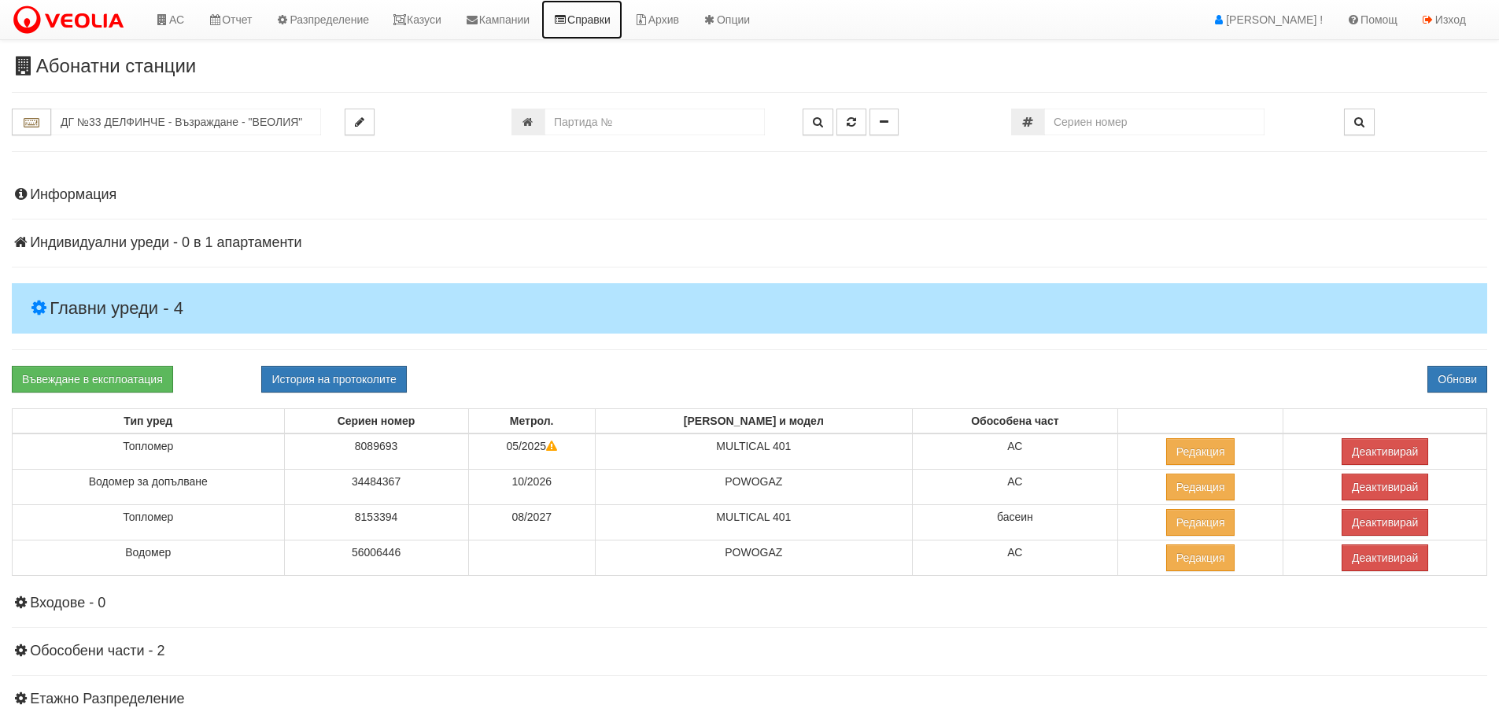
click at [603, 17] on link "Справки" at bounding box center [581, 19] width 81 height 39
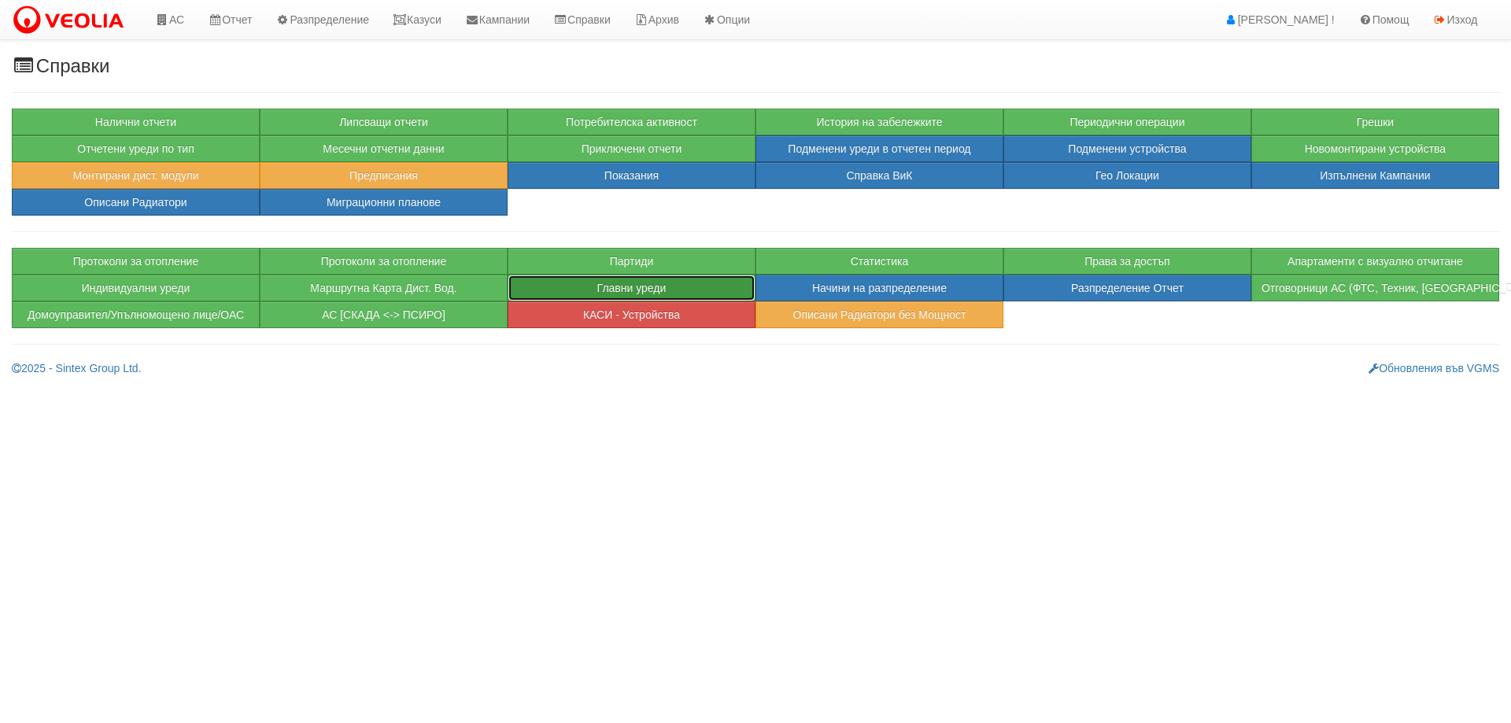
click at [633, 290] on button "Главни уреди" at bounding box center [632, 288] width 248 height 27
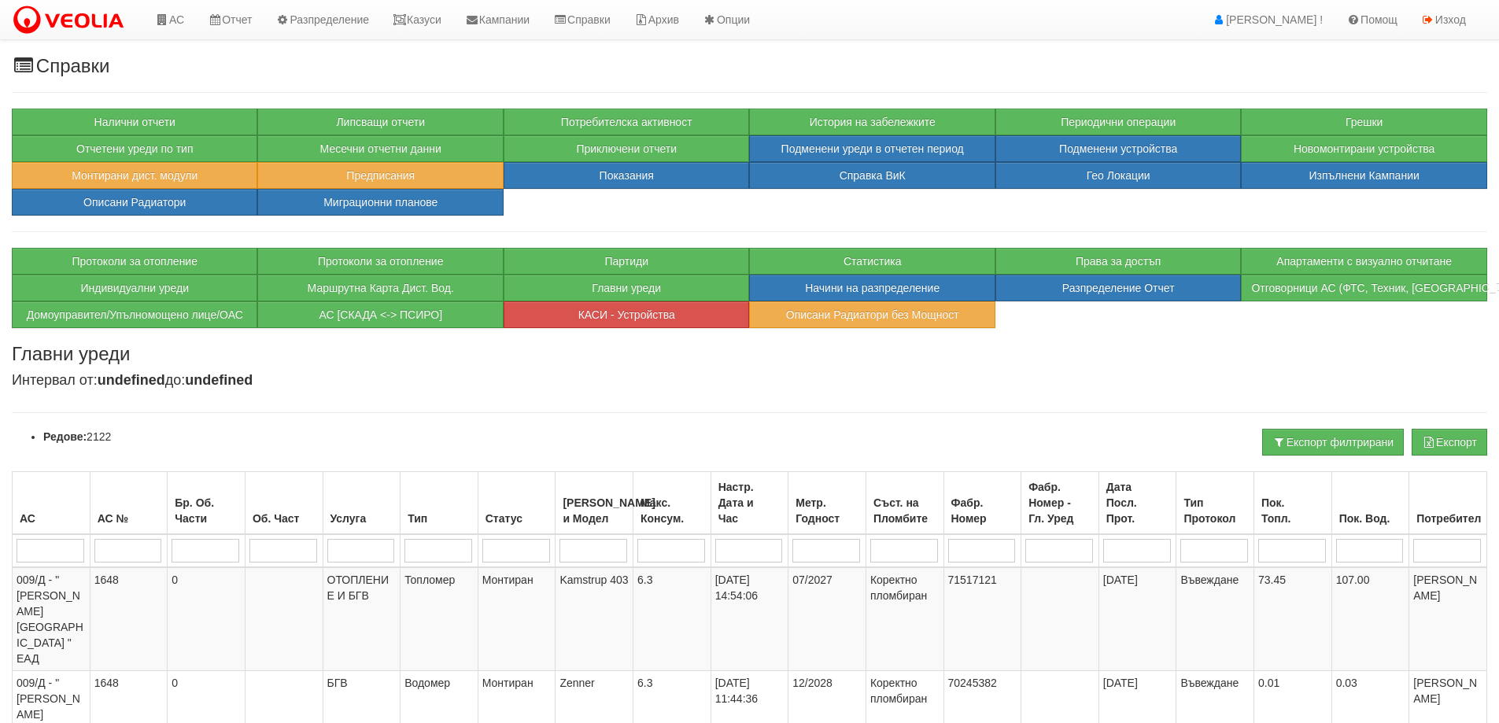
click at [983, 546] on input "search" at bounding box center [982, 551] width 68 height 24
click at [959, 551] on input "search" at bounding box center [982, 551] width 68 height 24
paste input "8153394"
type input "8153394"
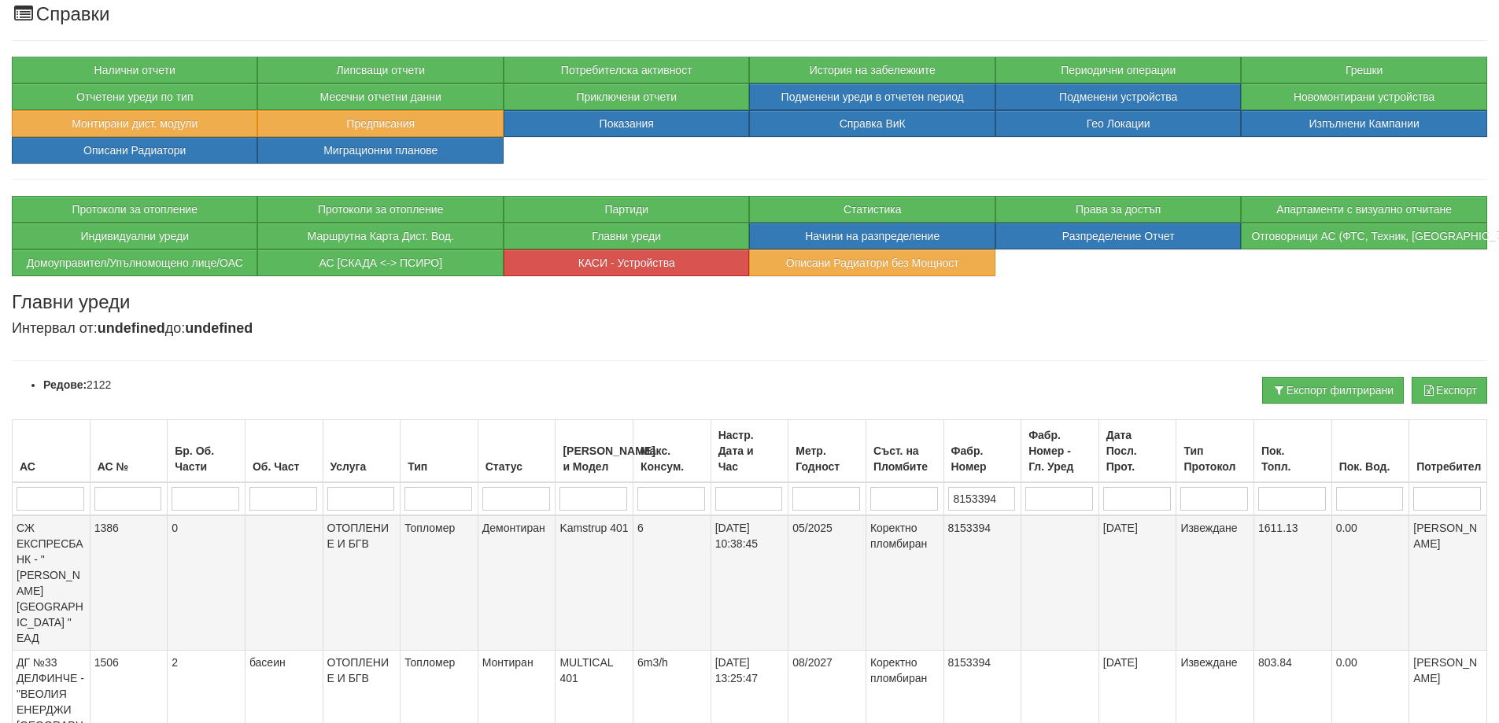
scroll to position [157, 0]
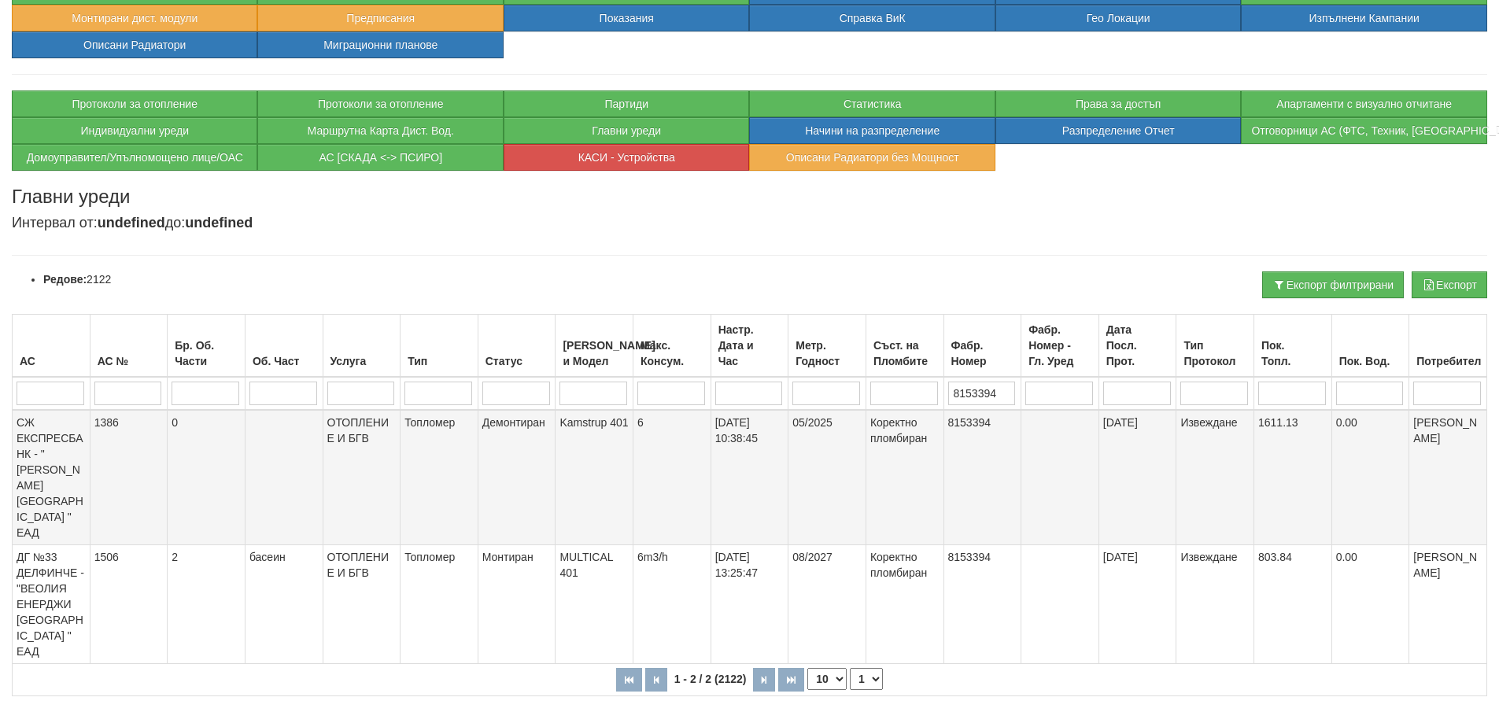
type input "8153394"
click at [1274, 425] on td "1611.13" at bounding box center [1293, 477] width 78 height 135
copy td "1611.13"
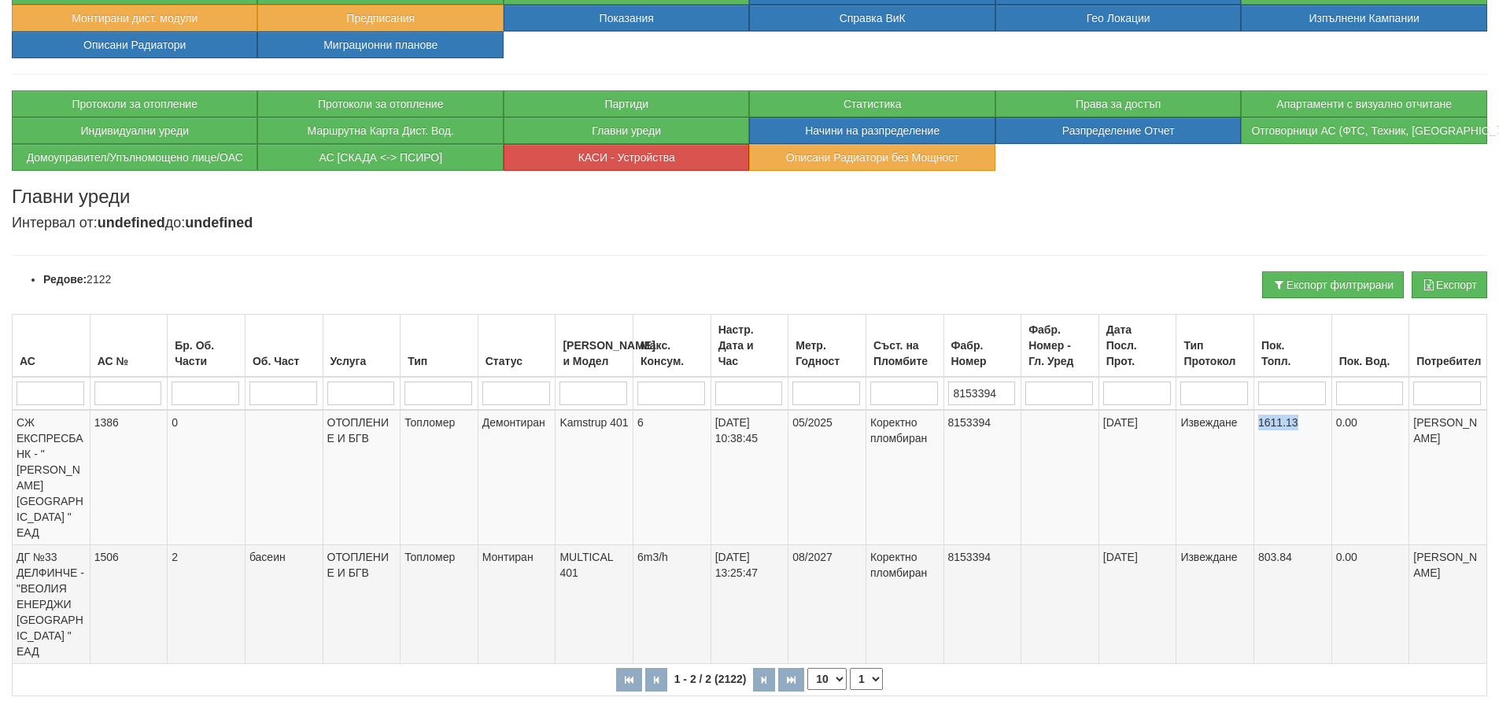
scroll to position [175, 0]
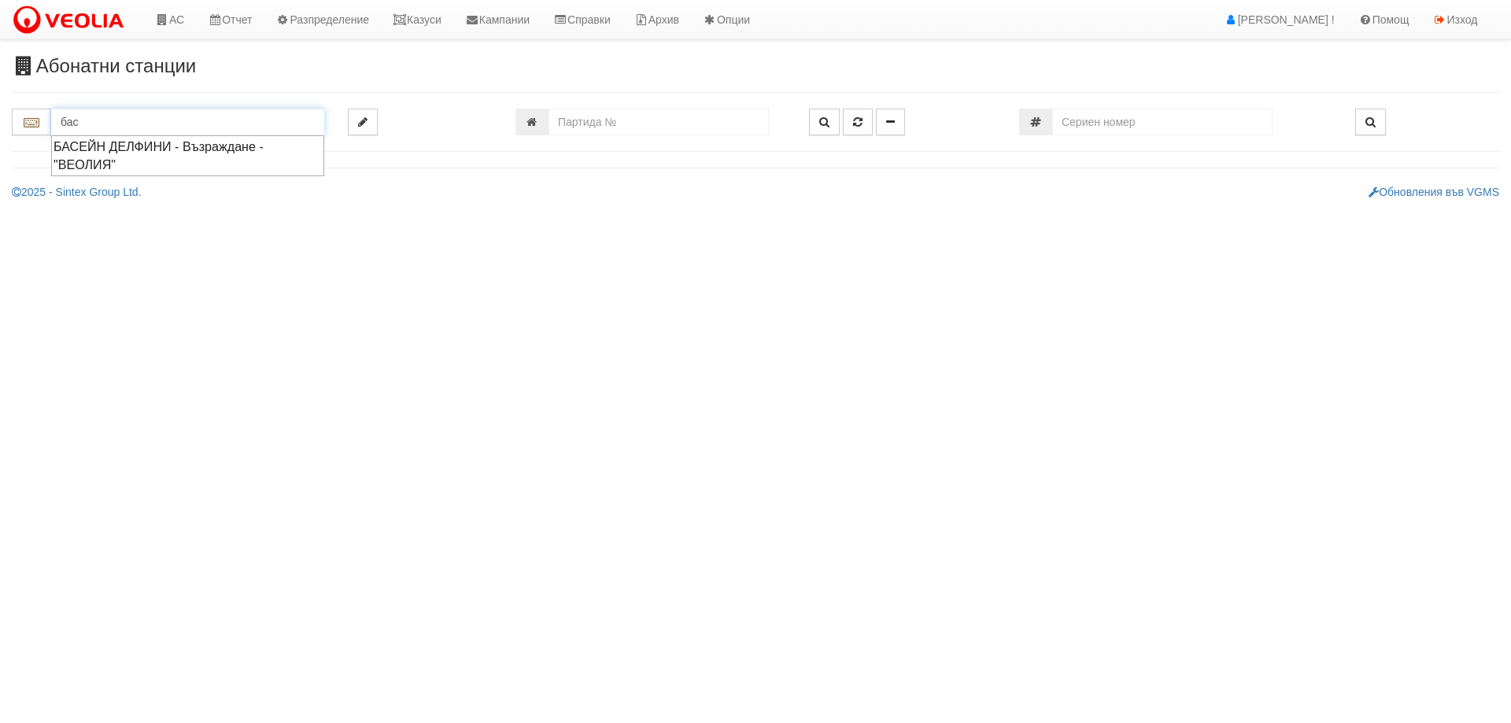
click at [138, 146] on div "БАСЕЙН ДЕЛФИНИ - Възраждане - "ВЕОЛИЯ"" at bounding box center [188, 156] width 268 height 36
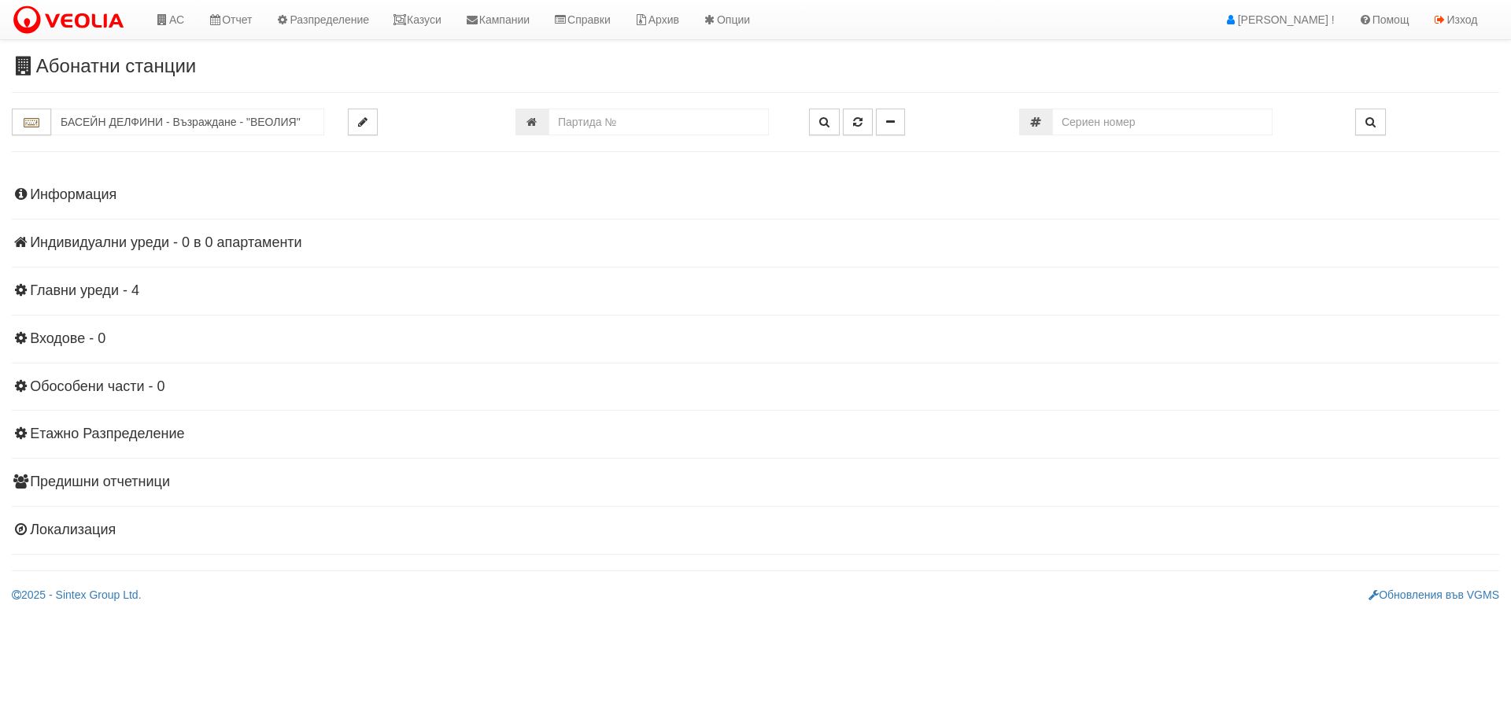
click at [91, 286] on h4 "Главни уреди - 4" at bounding box center [755, 291] width 1487 height 16
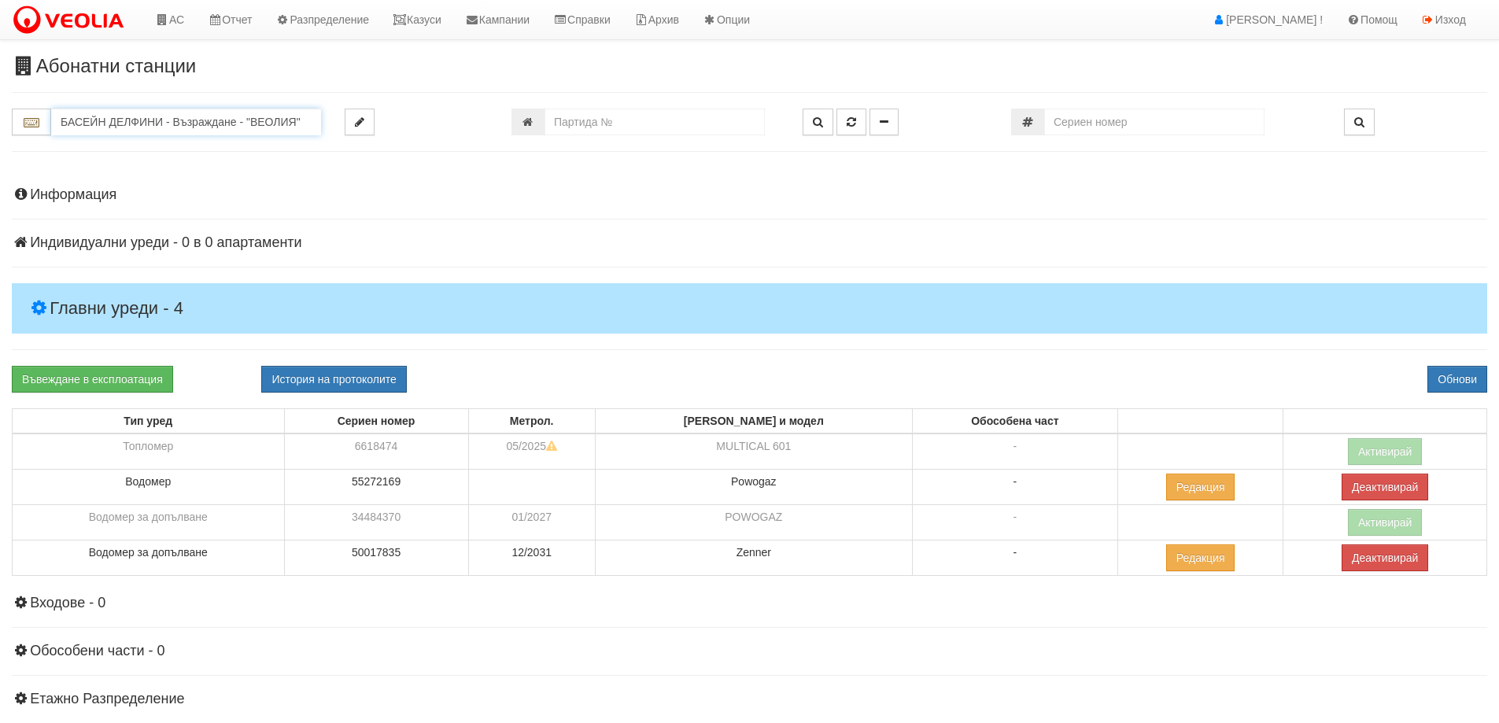
click at [156, 131] on input "БАСЕЙН ДЕЛФИНИ - Възраждане - "ВЕОЛИЯ"" at bounding box center [186, 122] width 270 height 27
type input "б"
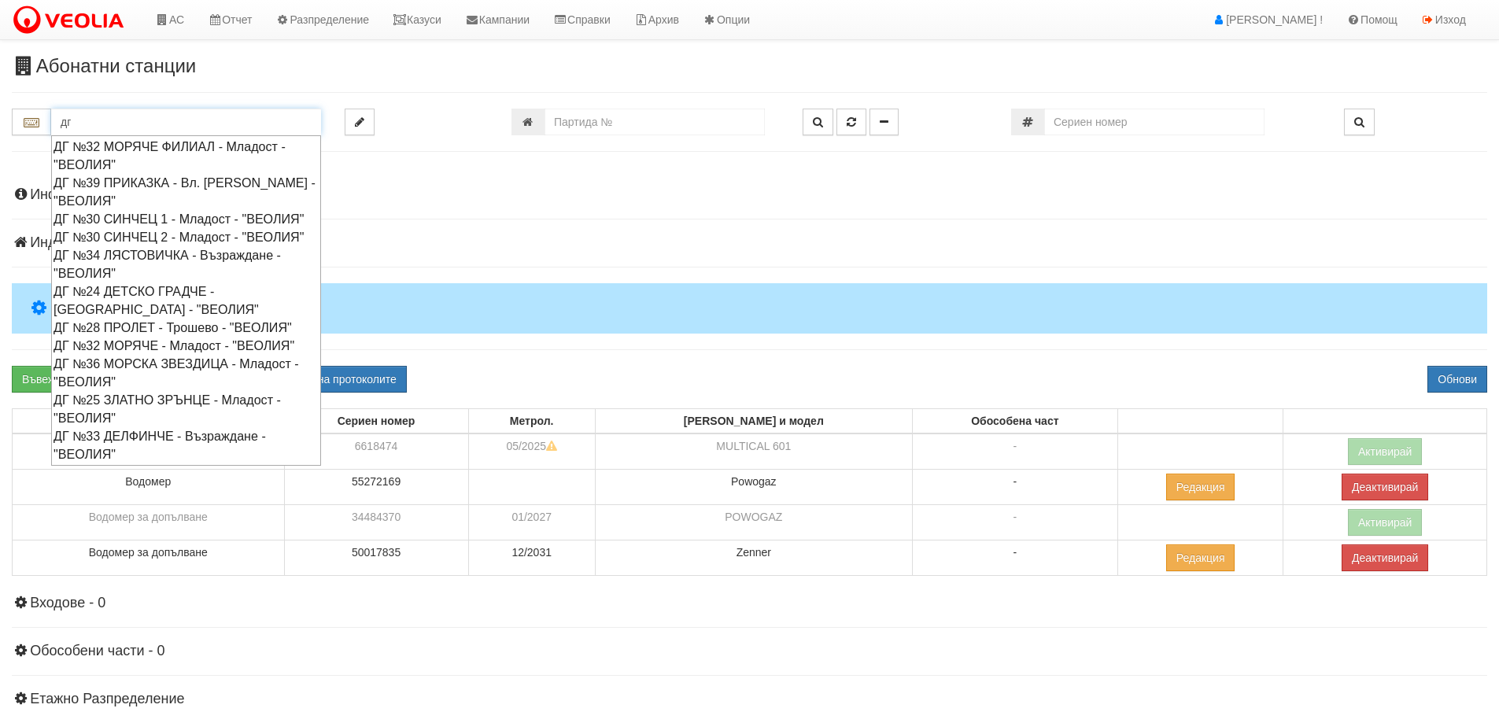
type input "д"
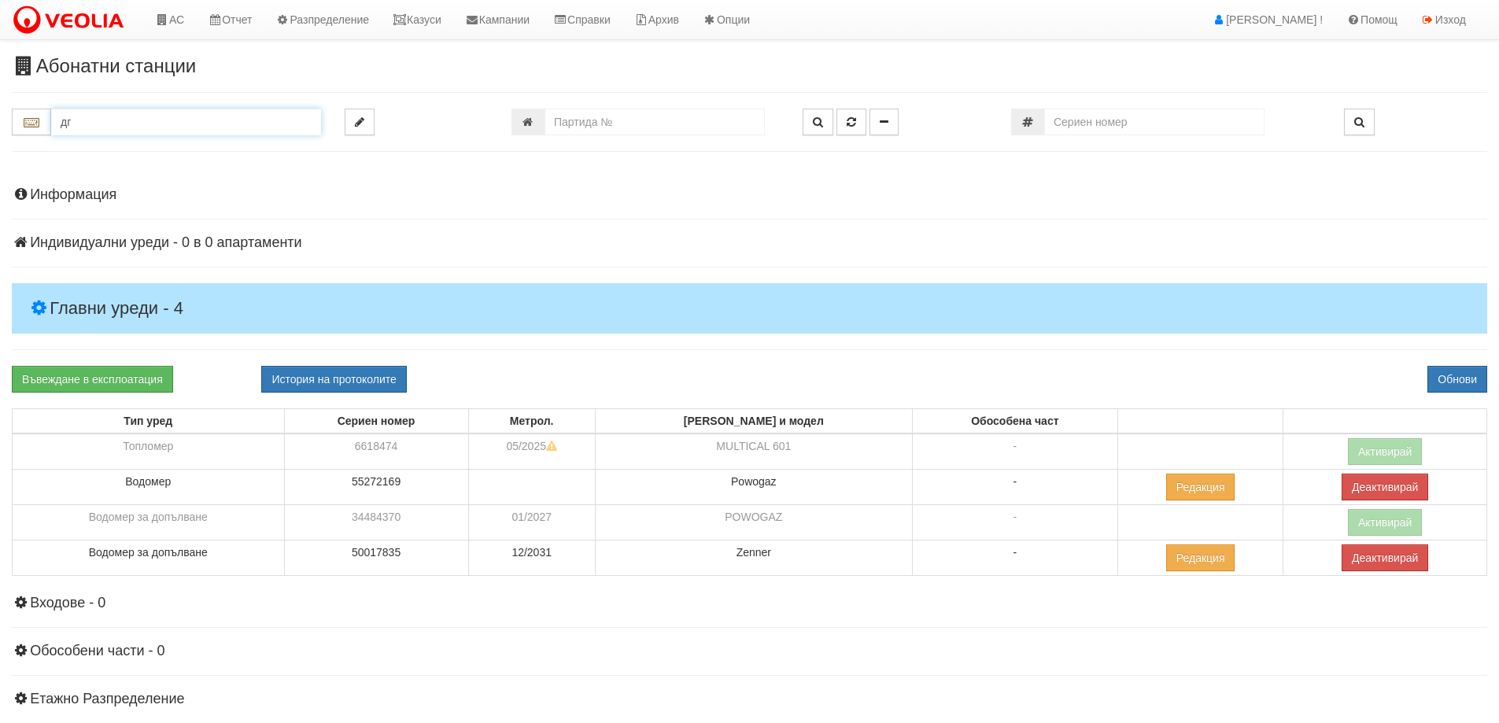
type input "д"
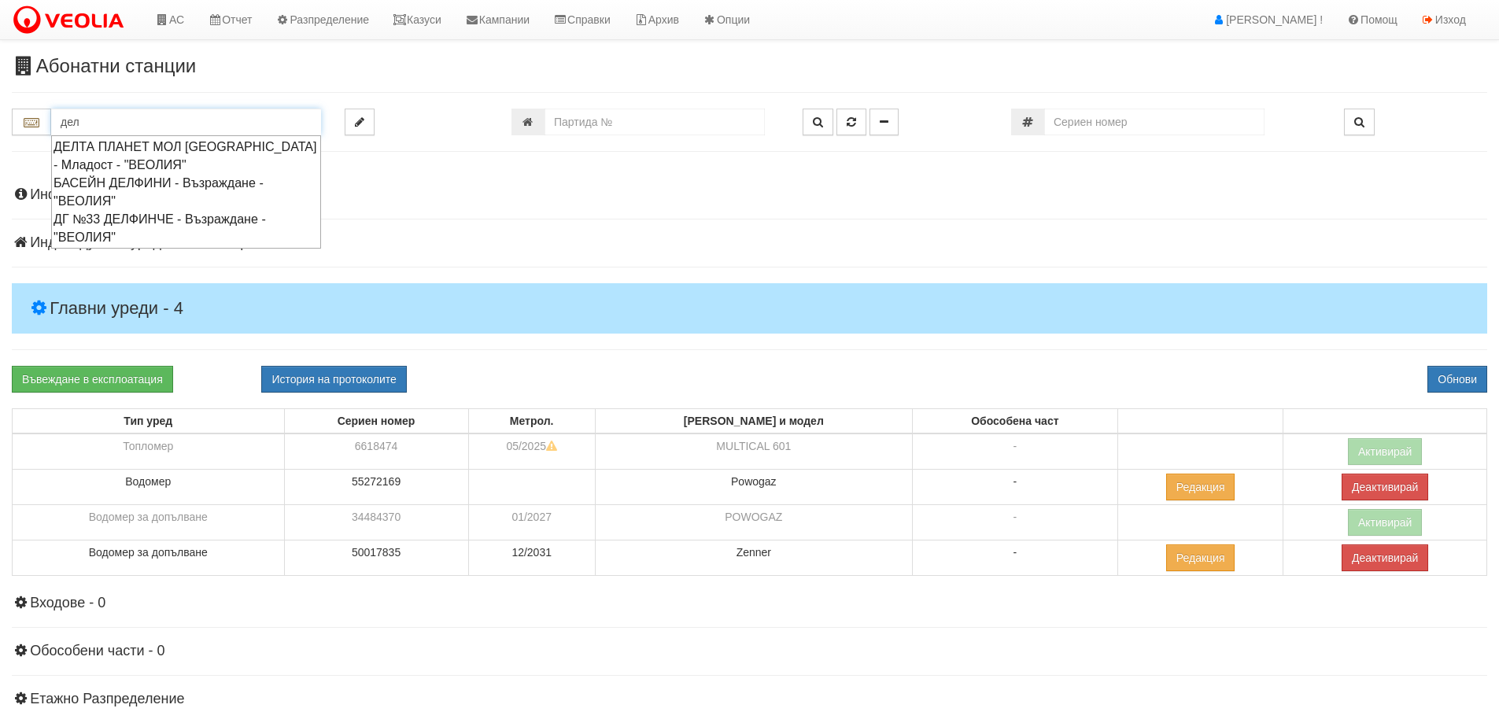
click at [165, 220] on div "ДГ №33 ДЕЛФИНЧЕ - Възраждане - "ВЕОЛИЯ"" at bounding box center [186, 228] width 265 height 36
type input "ДГ №33 ДЕЛФИНЧЕ - Възраждане - "ВЕОЛИЯ""
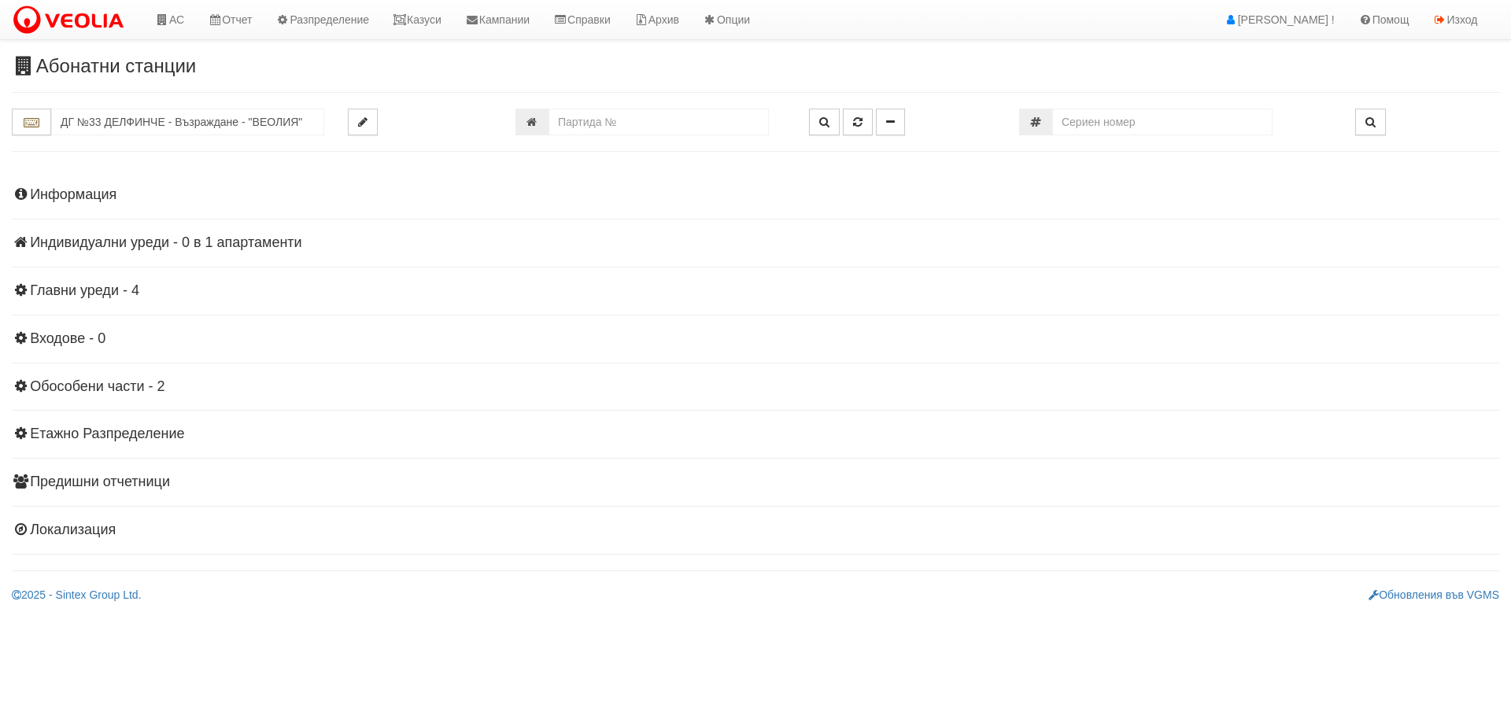
click at [89, 286] on h4 "Главни уреди - 4" at bounding box center [755, 291] width 1487 height 16
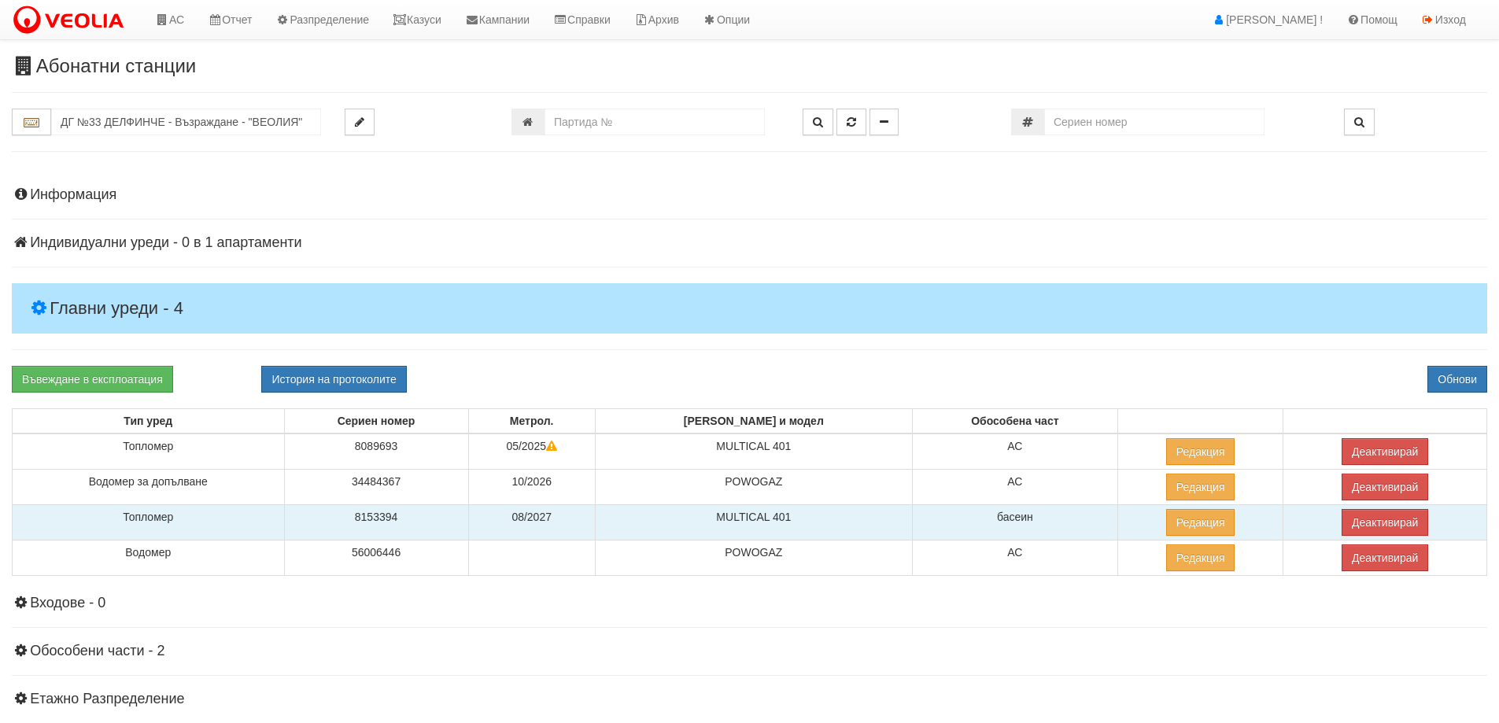
click at [396, 515] on td "8153394" at bounding box center [376, 522] width 184 height 35
copy td "8153394"
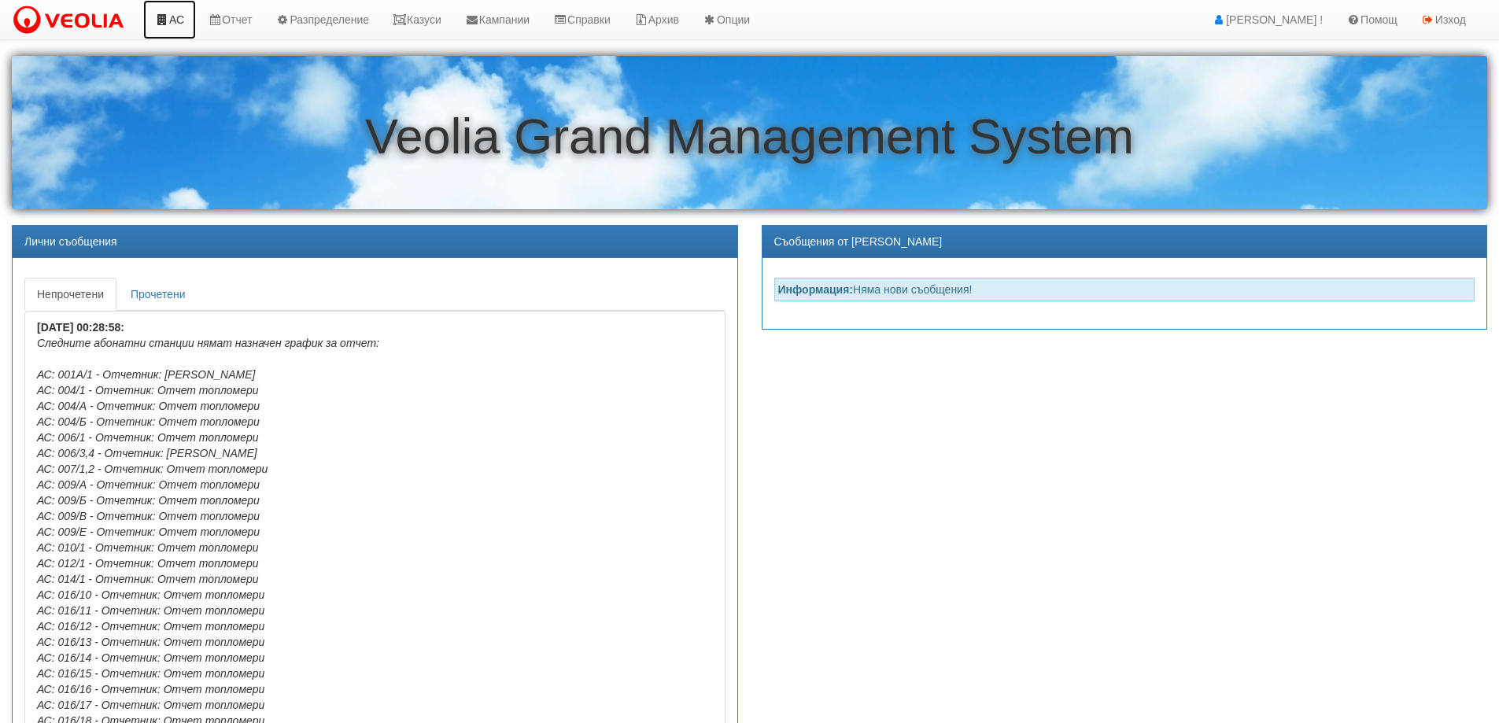
click at [185, 16] on link "АС" at bounding box center [169, 19] width 53 height 39
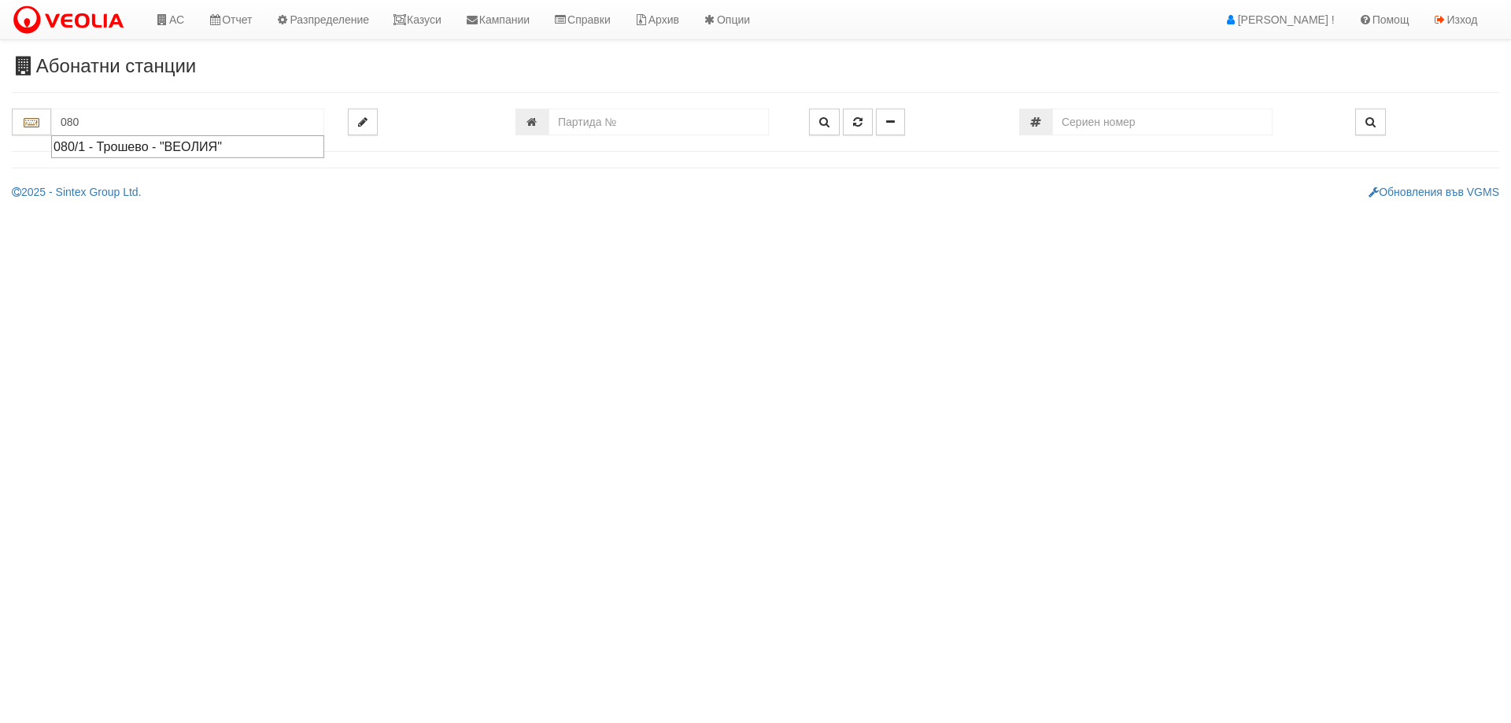
click at [125, 149] on div "080/1 - Трошево - "ВЕОЛИЯ"" at bounding box center [188, 147] width 268 height 18
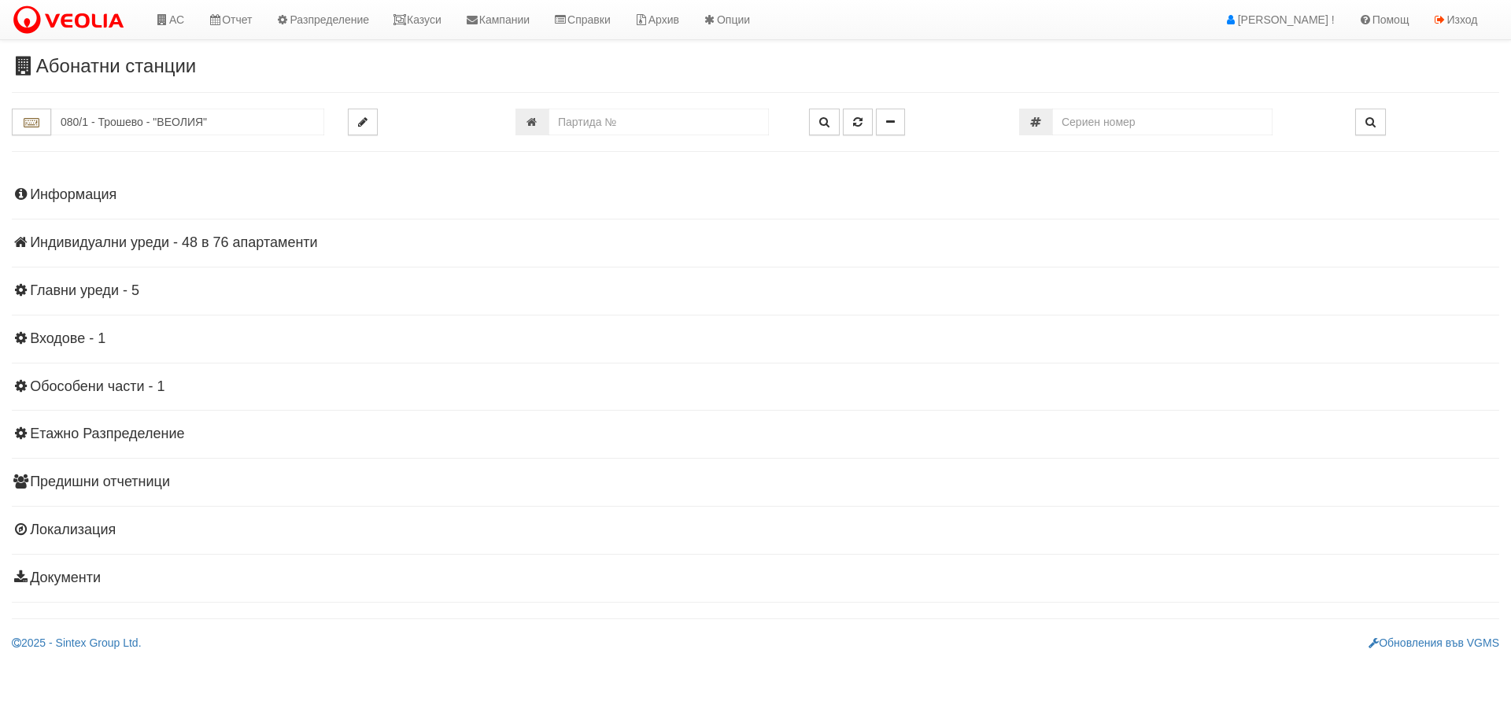
click at [88, 242] on h4 "Индивидуални уреди - 48 в 76 апартаменти" at bounding box center [755, 243] width 1487 height 16
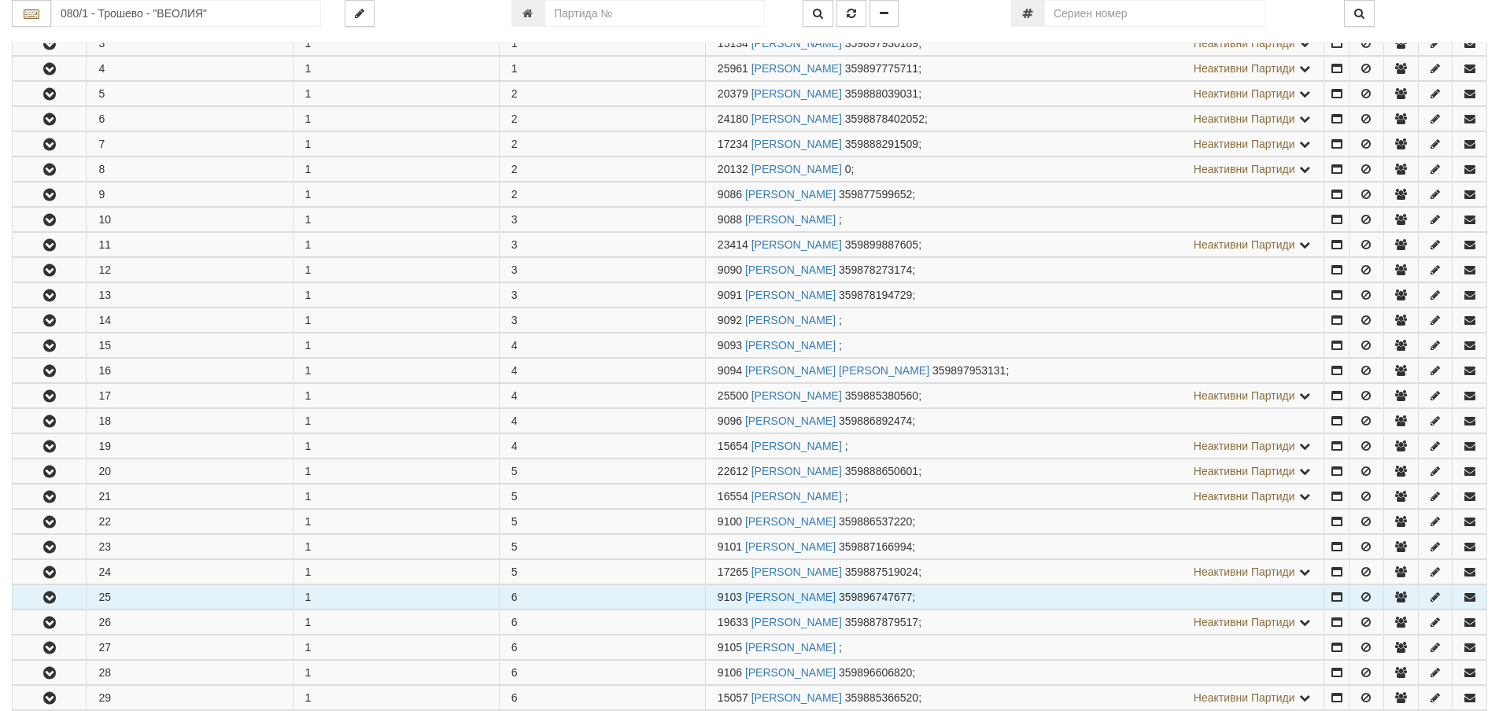
scroll to position [393, 0]
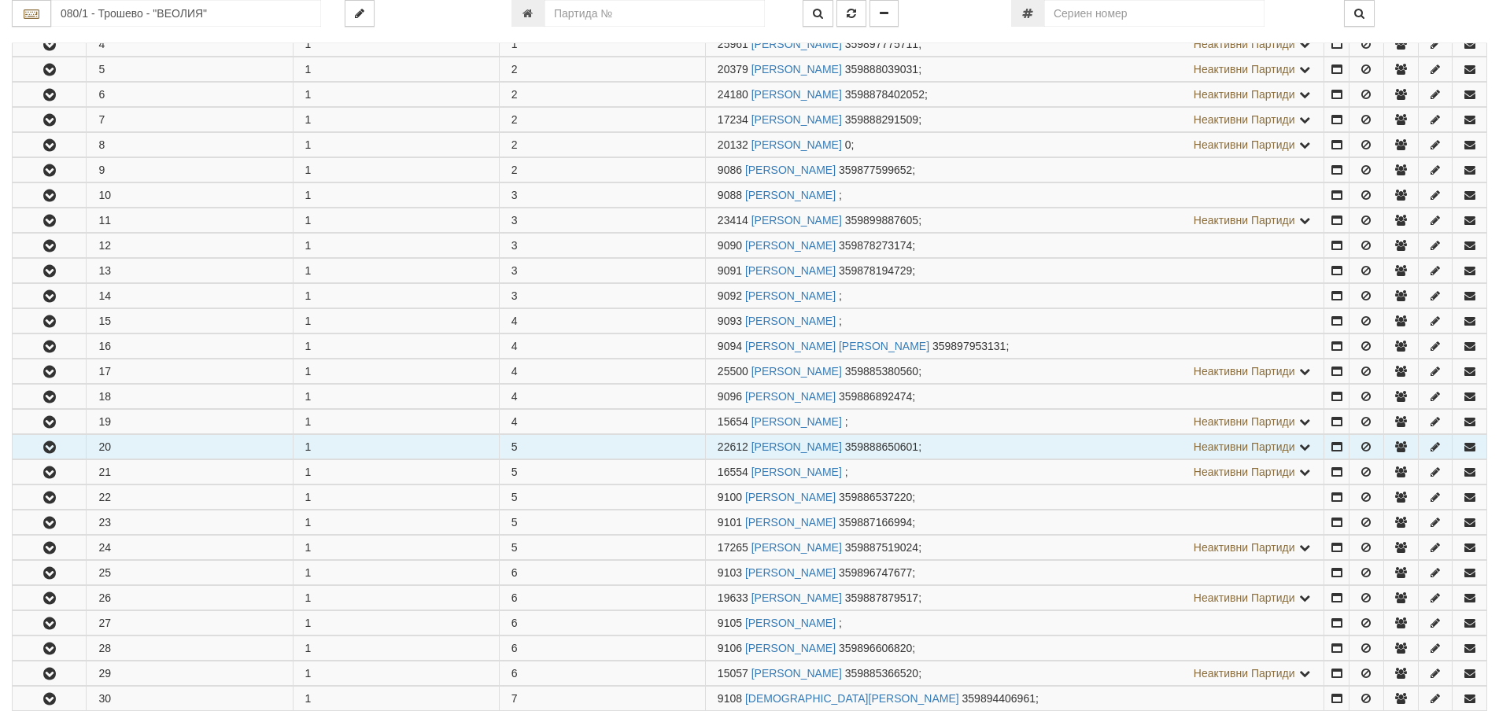
click at [63, 443] on button "button" at bounding box center [49, 447] width 73 height 24
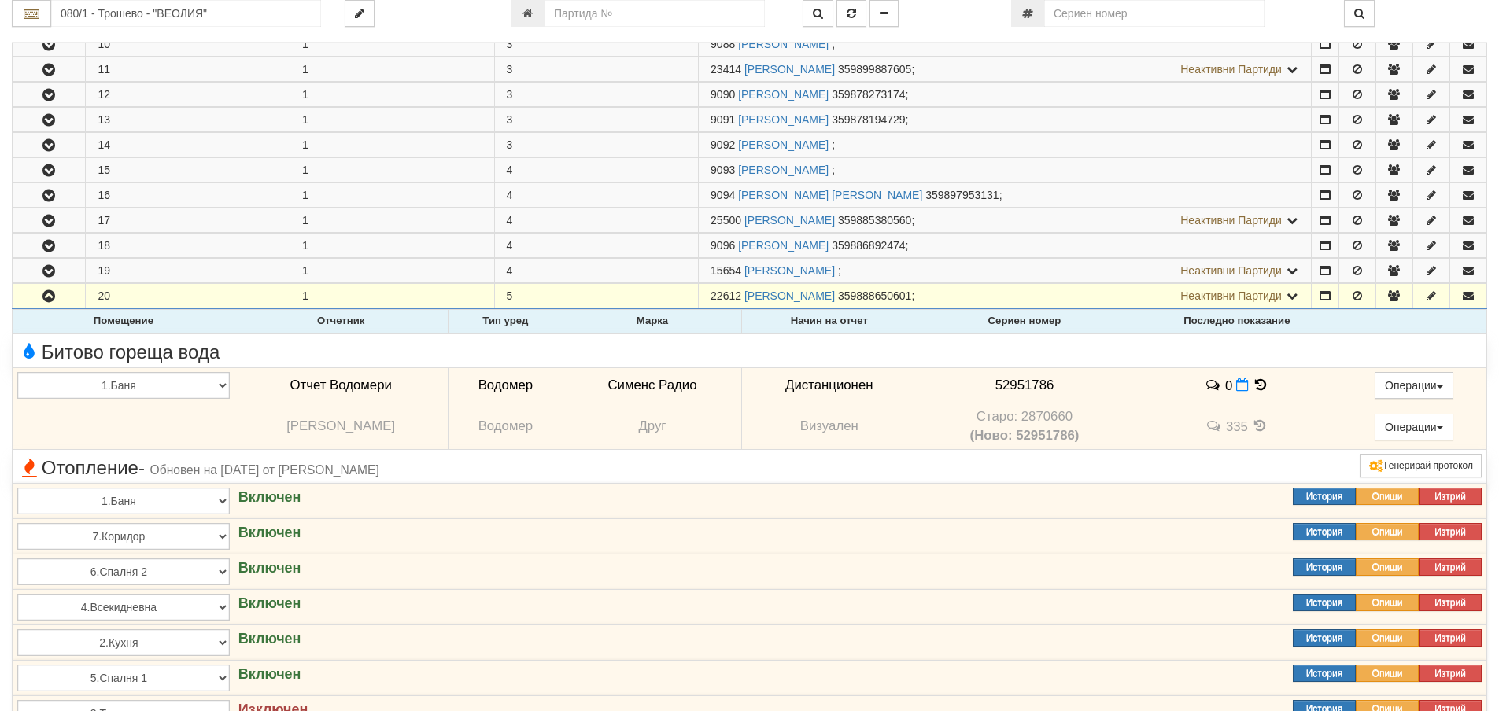
scroll to position [551, 0]
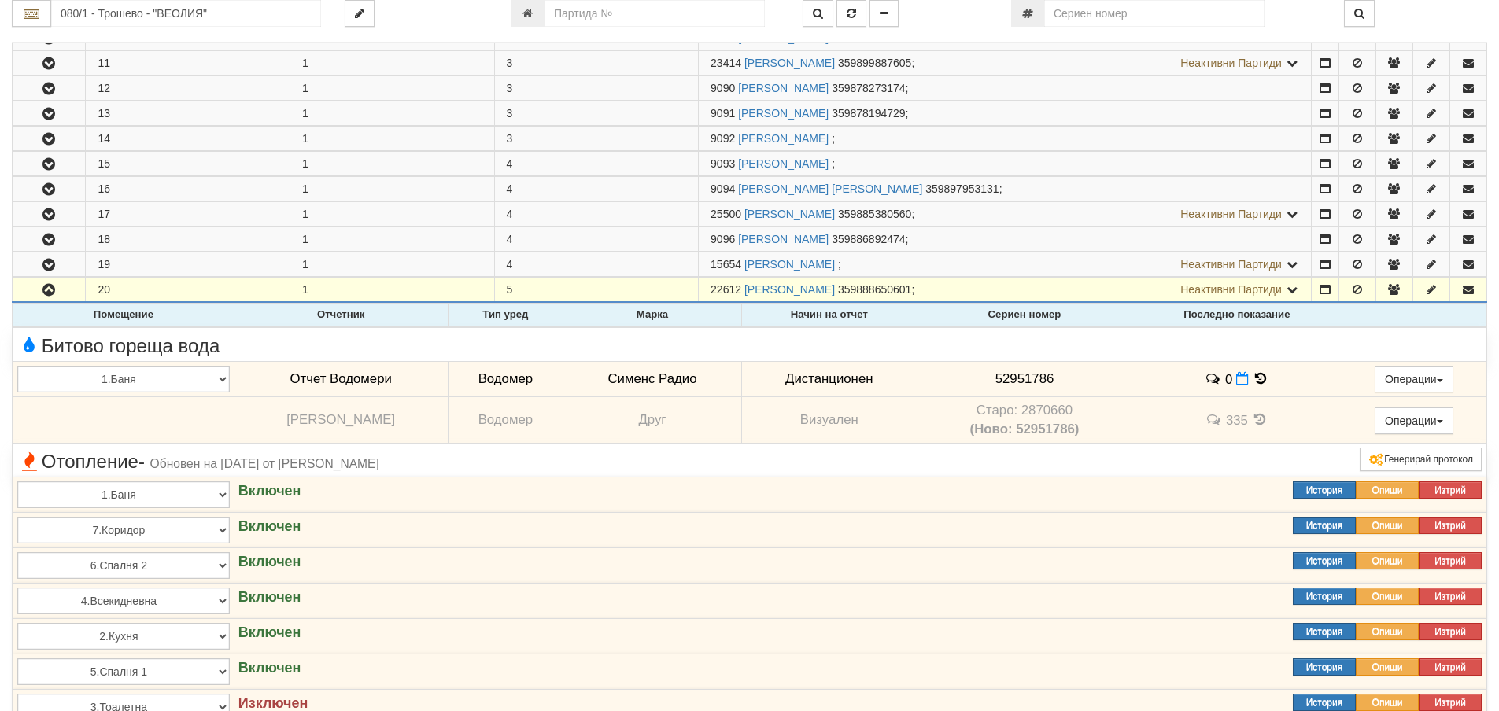
click at [1228, 419] on span "335" at bounding box center [1237, 420] width 22 height 15
click at [1133, 425] on td "335" at bounding box center [1237, 420] width 210 height 46
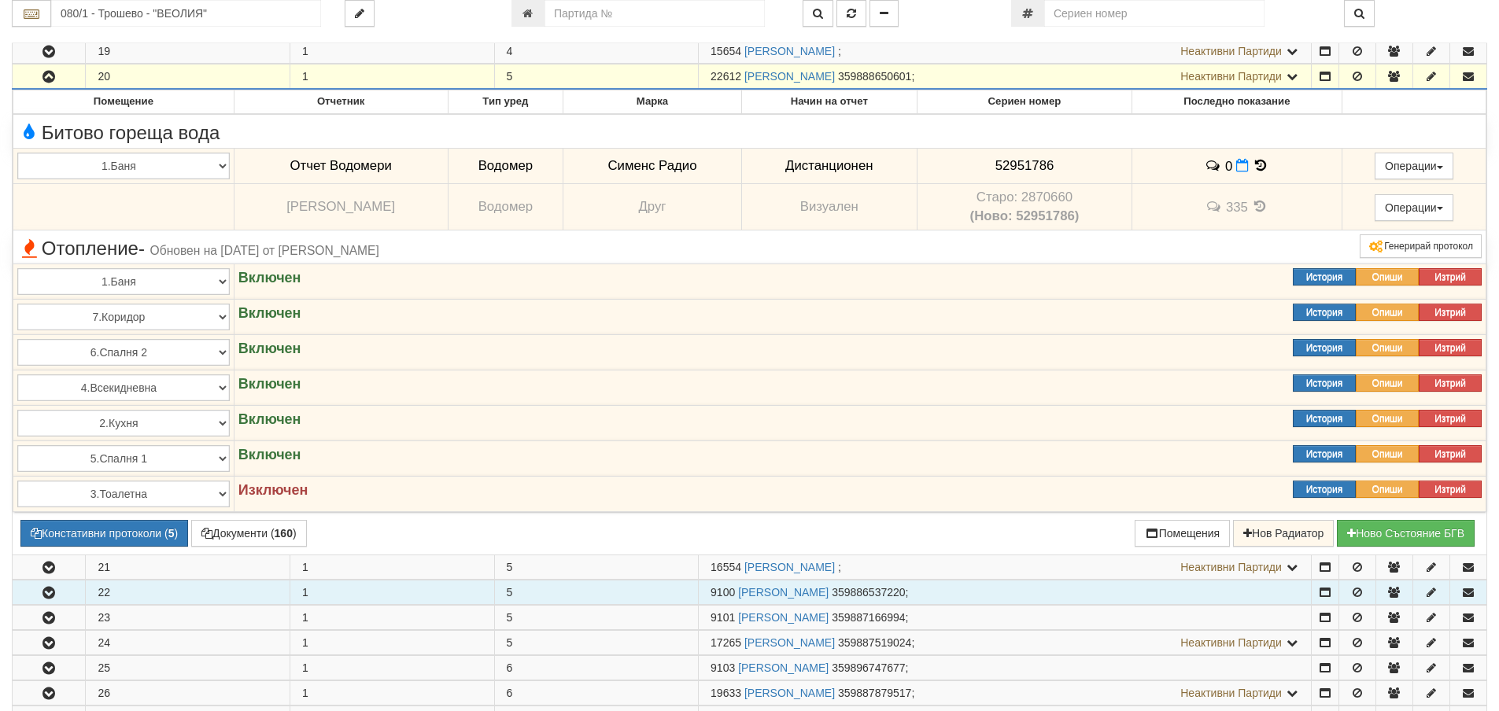
scroll to position [787, 0]
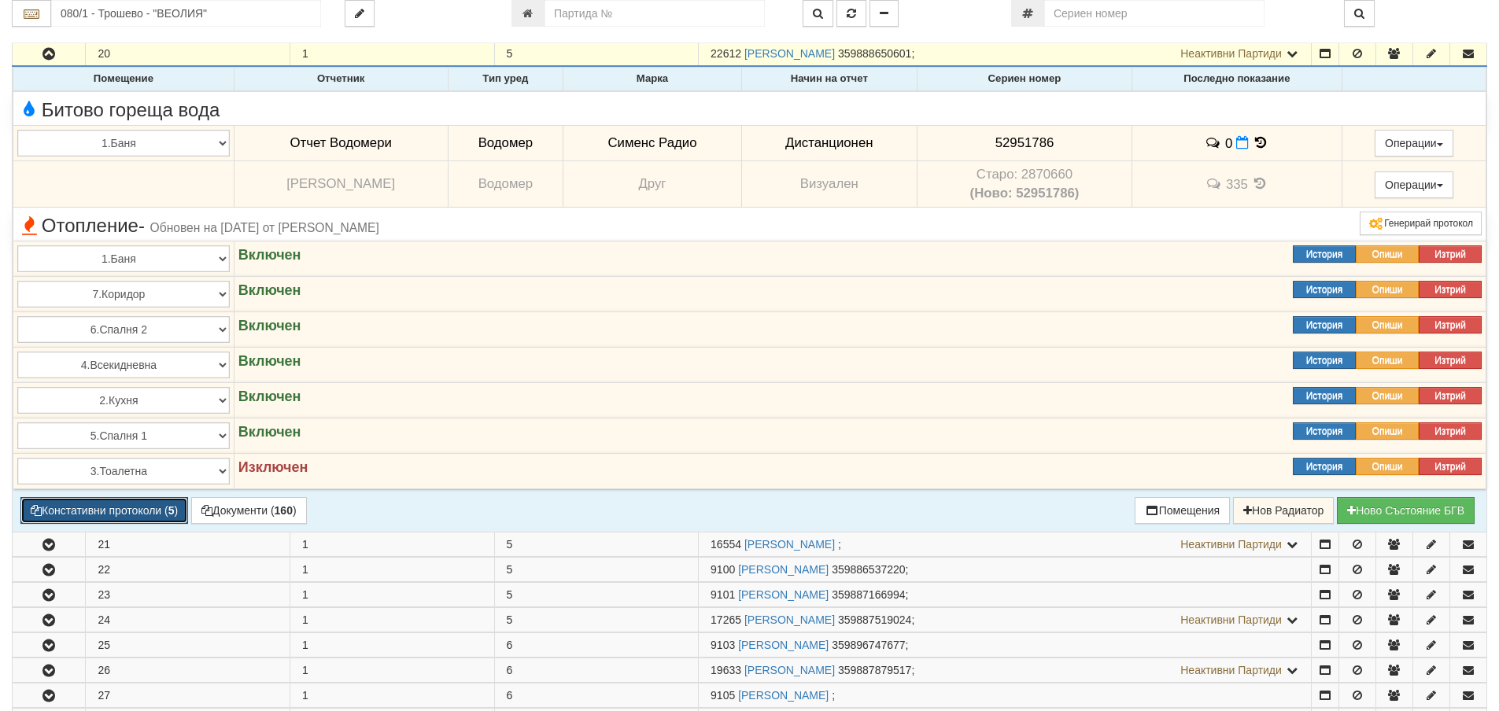
click at [106, 519] on button "Констативни протоколи ( 5 )" at bounding box center [104, 510] width 168 height 27
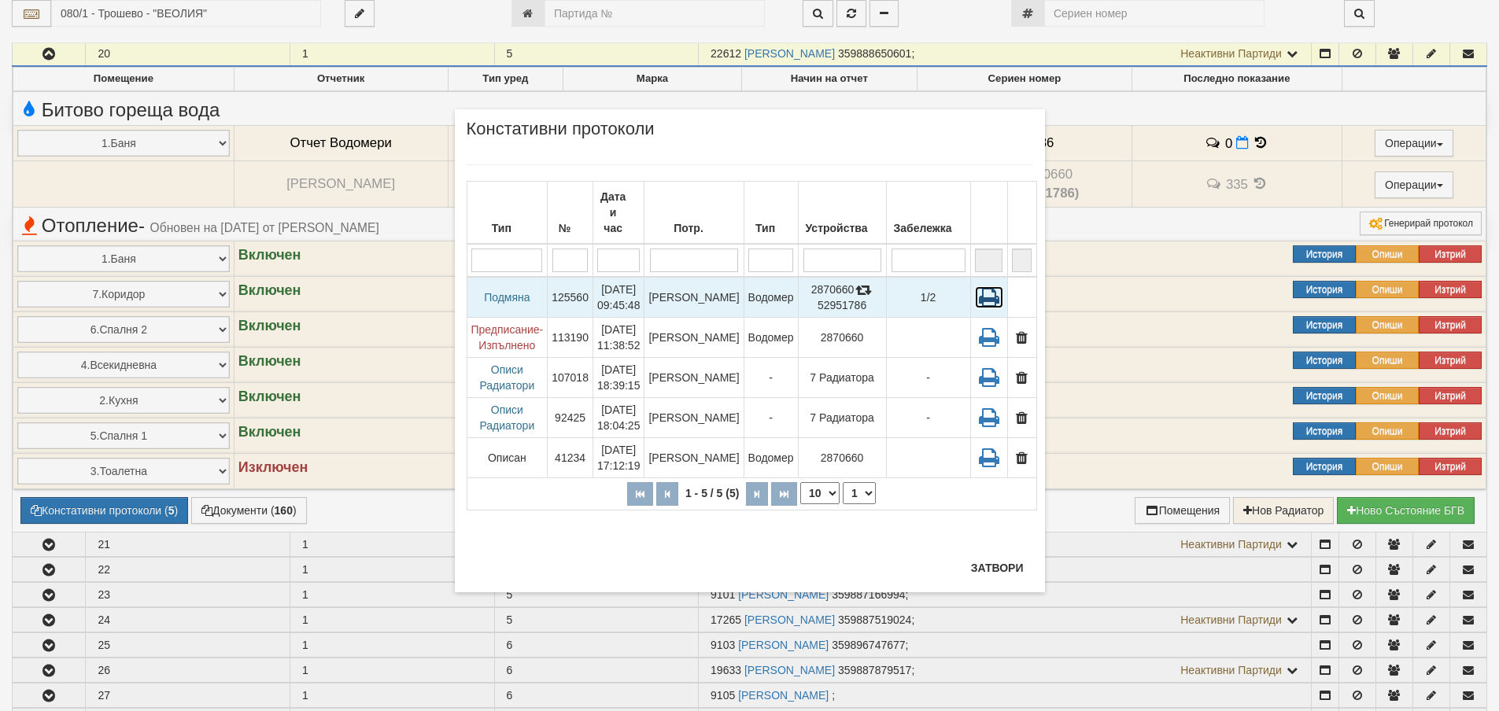
click at [985, 286] on icon at bounding box center [989, 297] width 28 height 22
click at [992, 286] on icon at bounding box center [989, 297] width 28 height 22
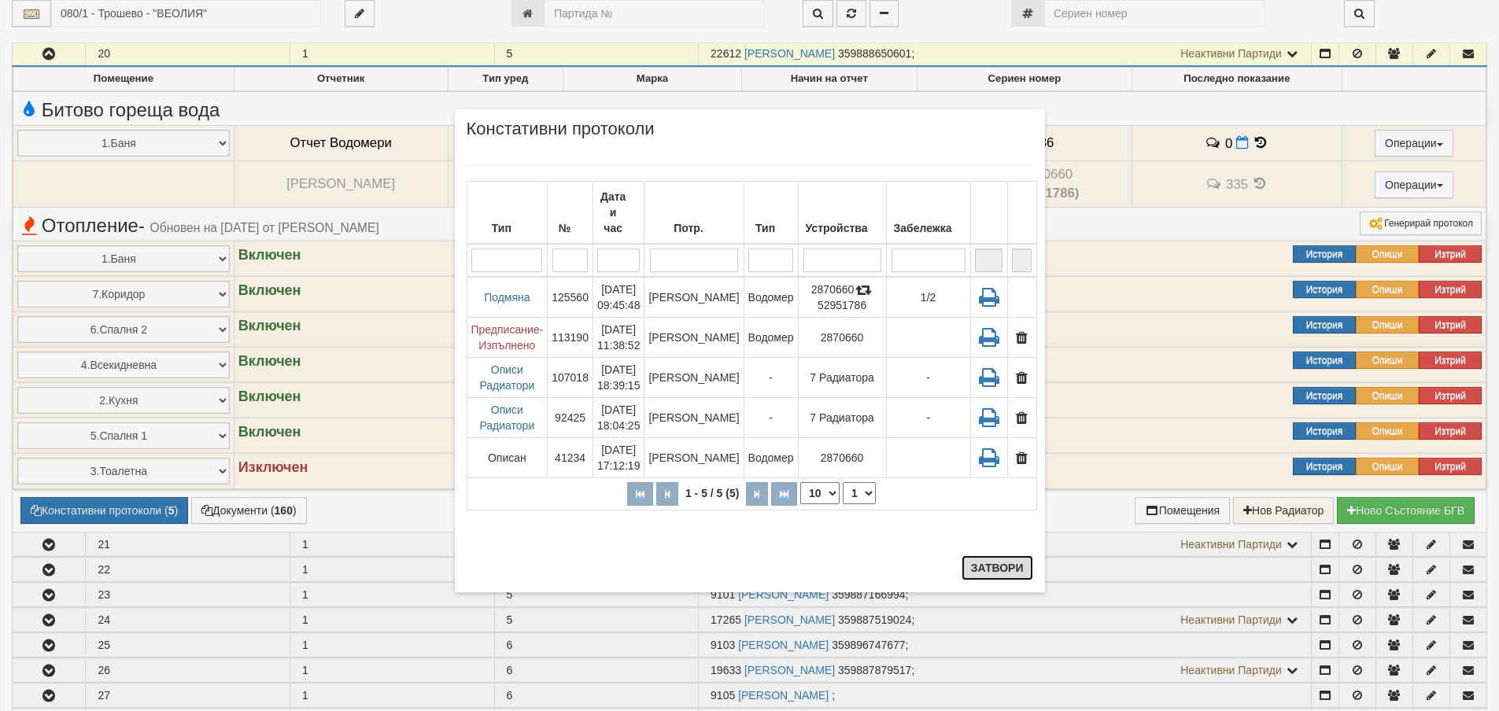
click at [996, 571] on button "Затвори" at bounding box center [998, 568] width 72 height 25
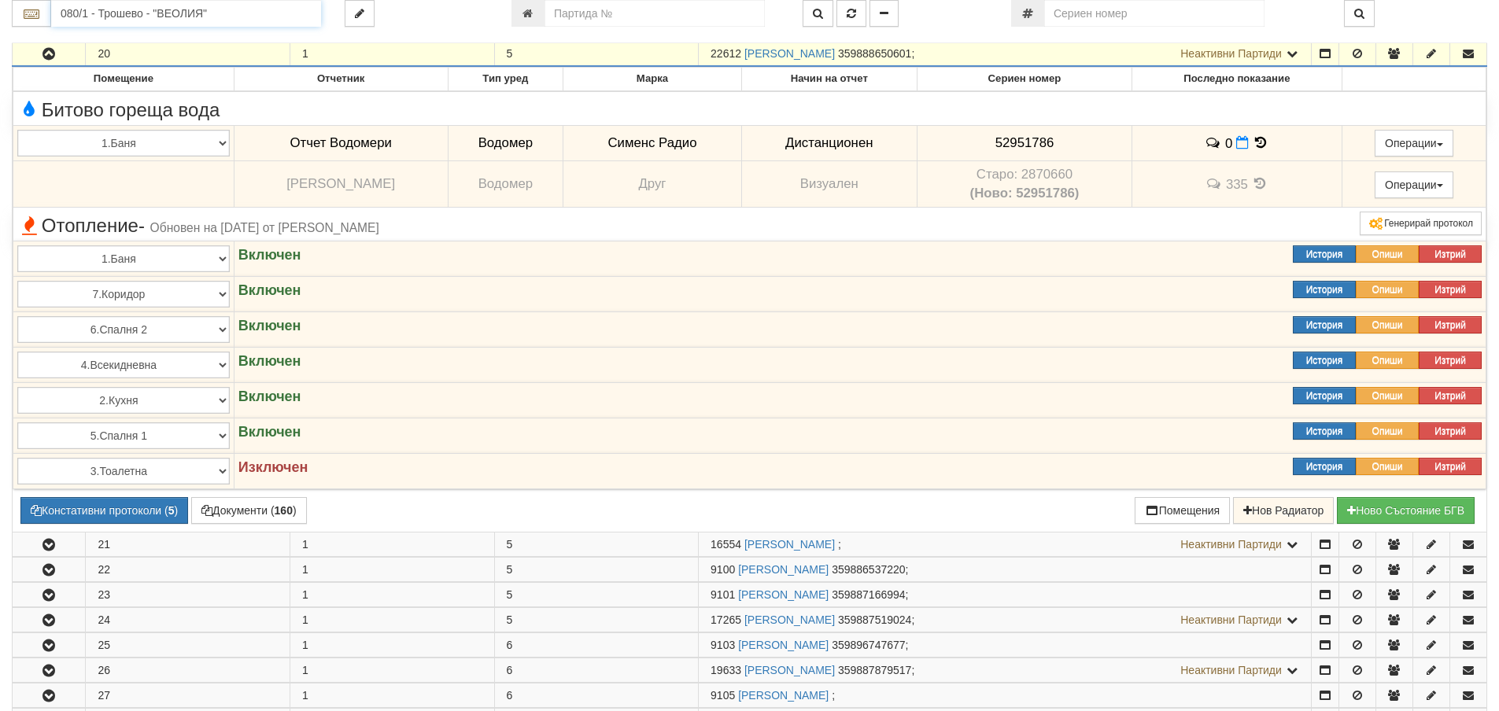
click at [121, 17] on input "080/1 - Трошево - "ВЕОЛИЯ"" at bounding box center [186, 13] width 270 height 27
type input "b"
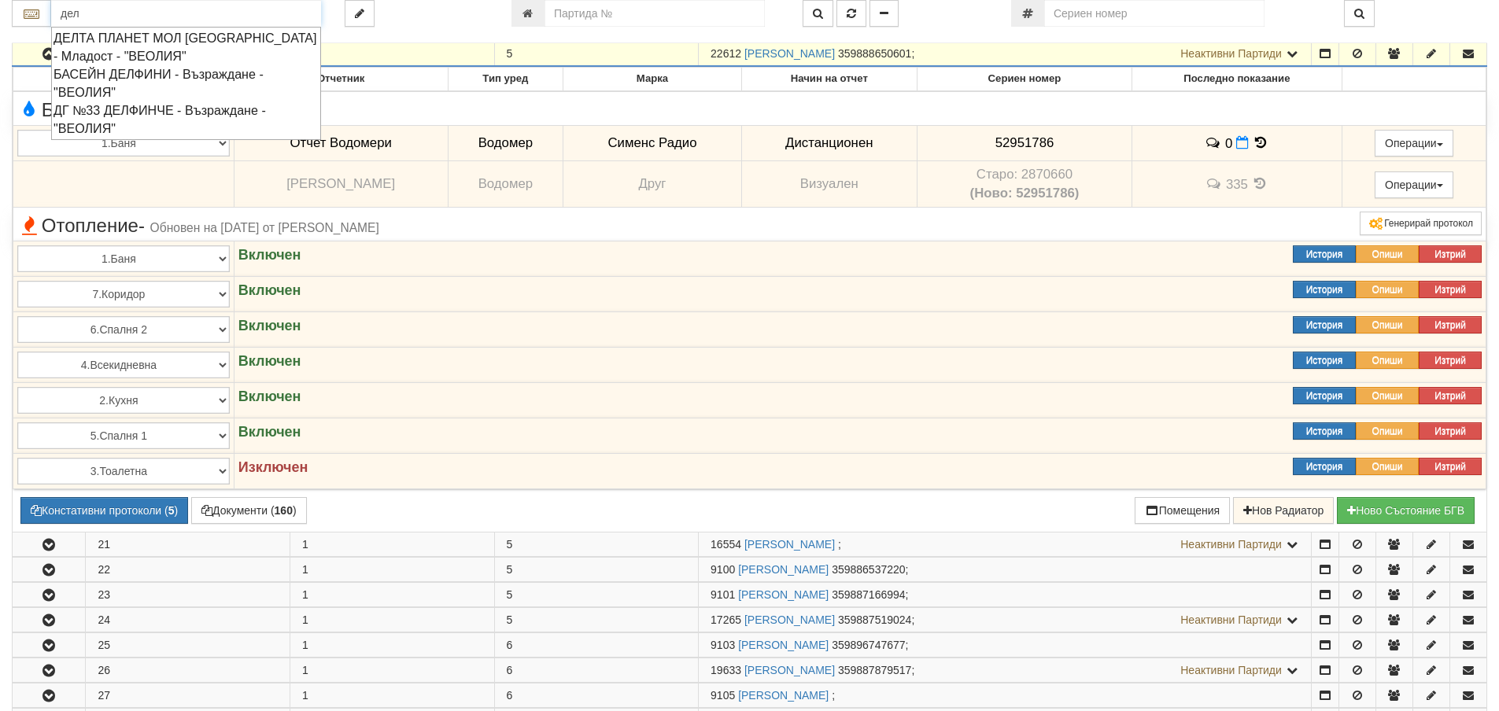
click at [134, 113] on div "ДГ №33 ДЕЛФИНЧЕ - Възраждане - "ВЕОЛИЯ"" at bounding box center [186, 120] width 265 height 36
type input "ДГ №33 ДЕЛФИНЧЕ - Възраждане - "ВЕОЛИЯ""
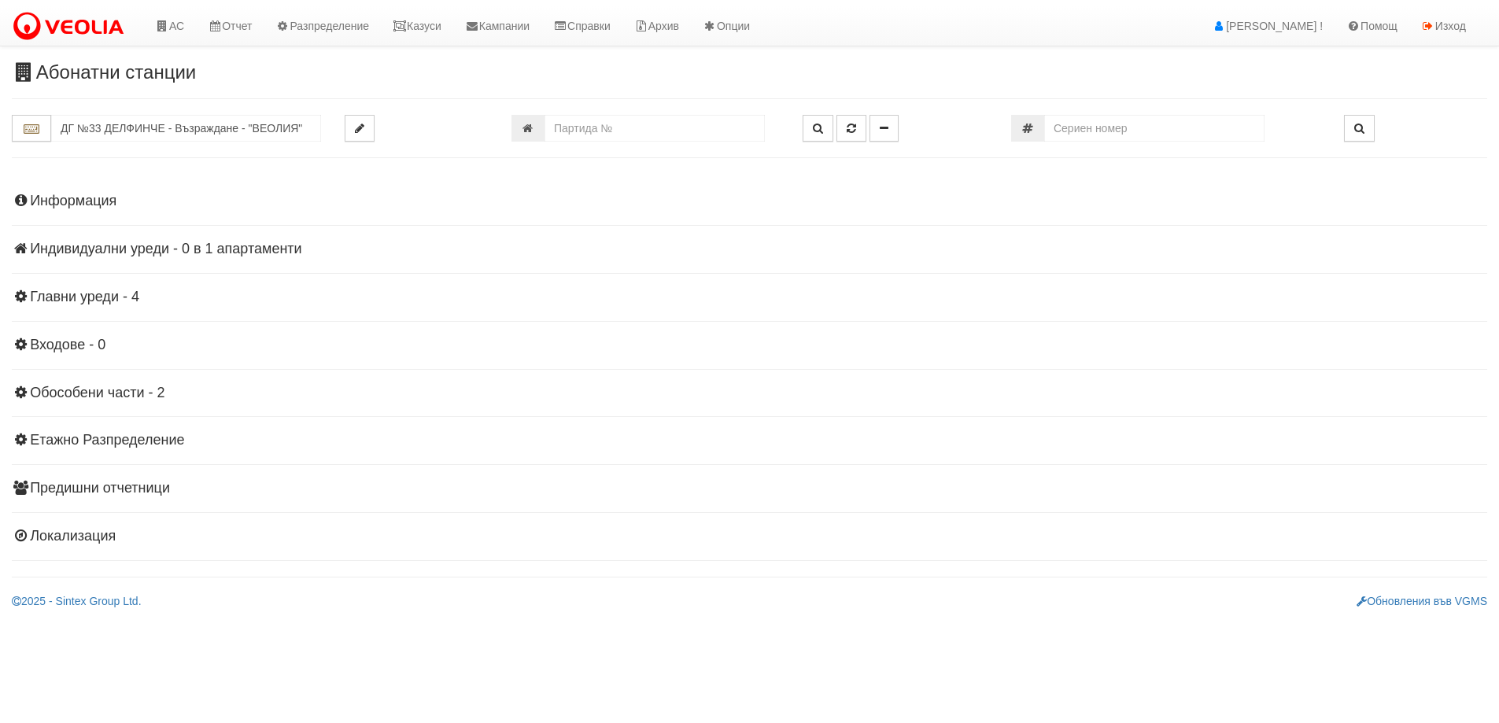
scroll to position [0, 0]
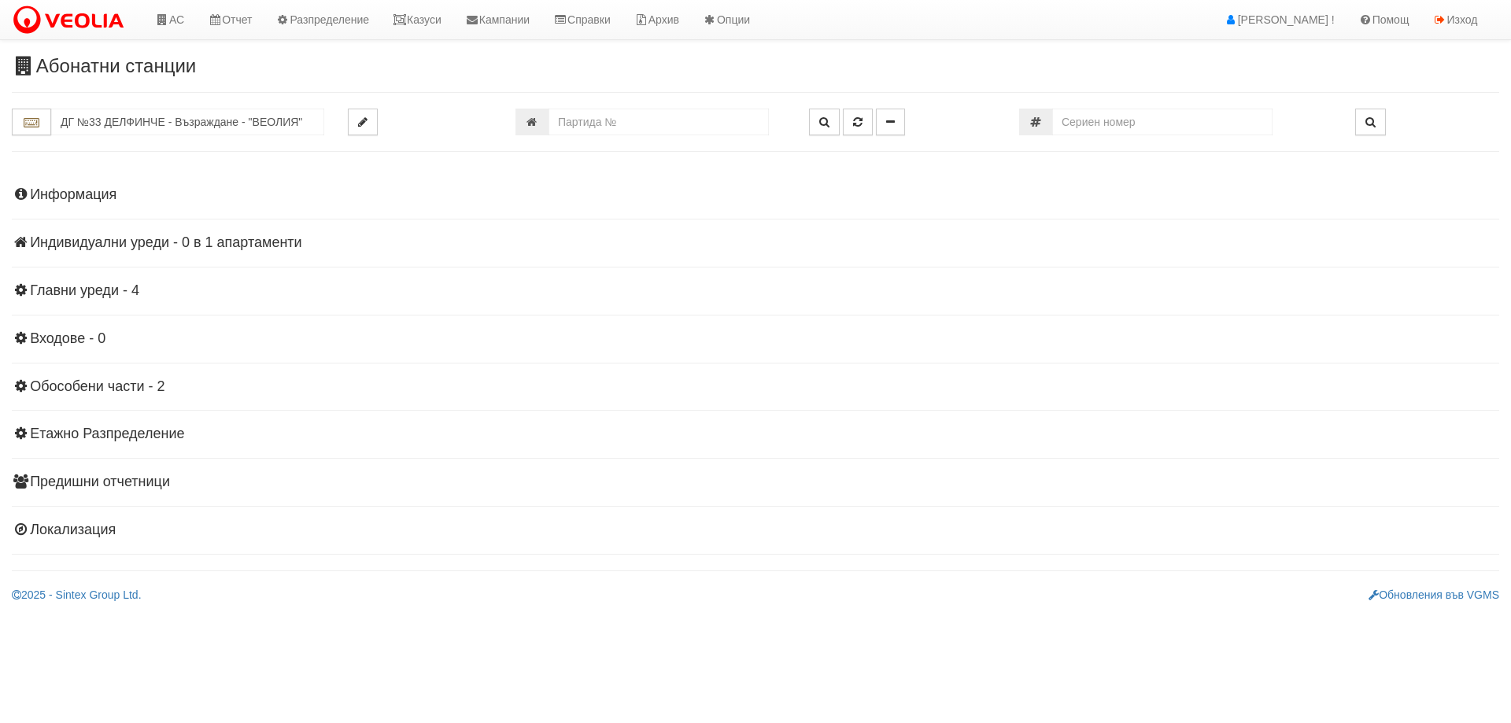
click at [86, 289] on h4 "Главни уреди - 4" at bounding box center [755, 291] width 1487 height 16
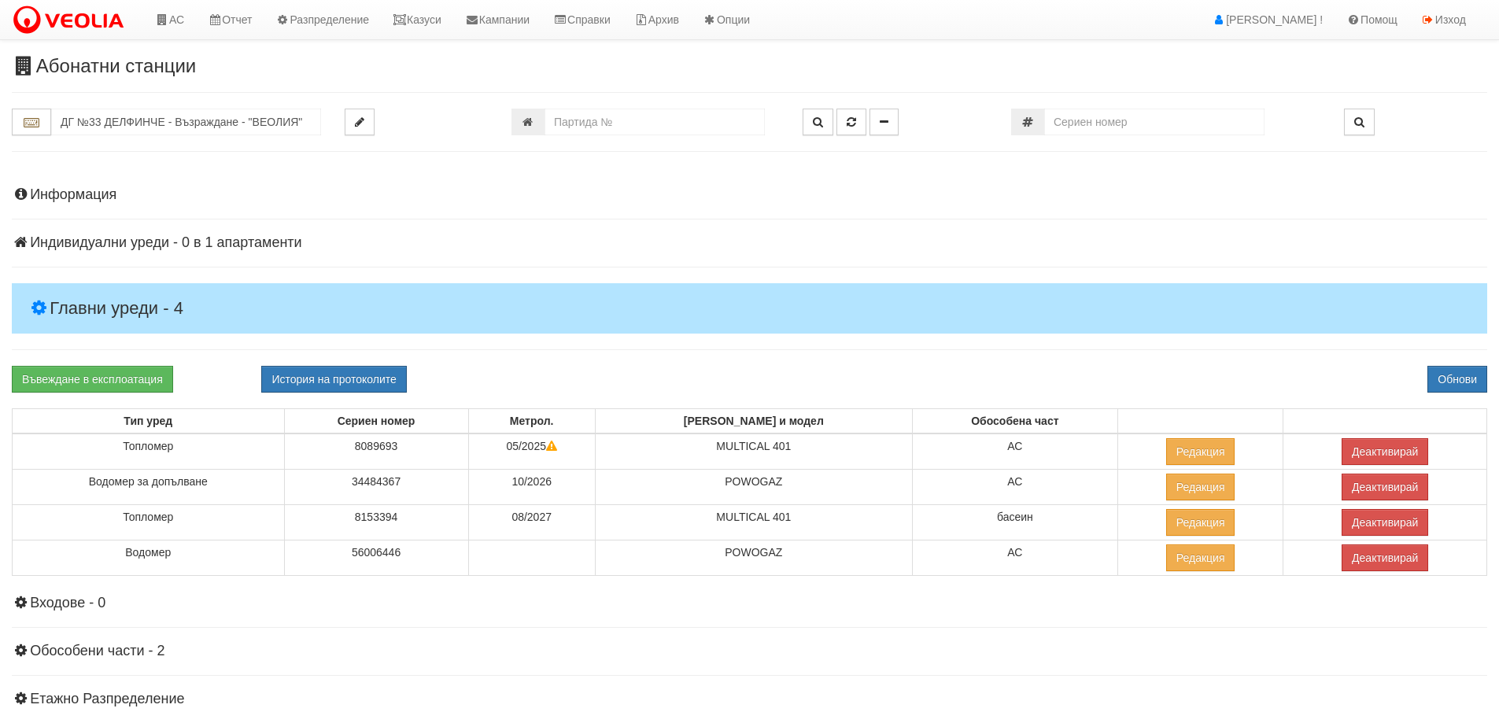
click at [115, 308] on h4 "Главни уреди - 4" at bounding box center [749, 308] width 1475 height 50
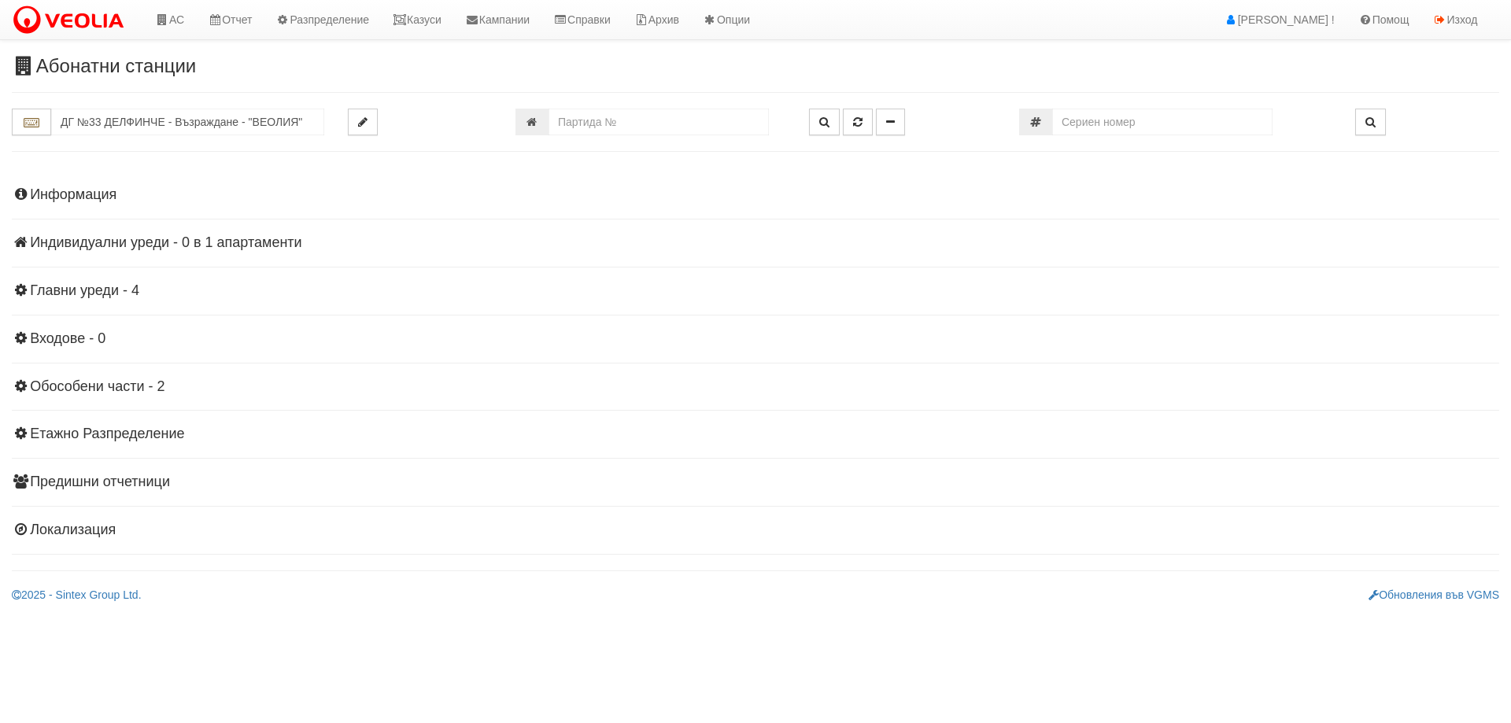
click at [113, 287] on h4 "Главни уреди - 4" at bounding box center [755, 291] width 1487 height 16
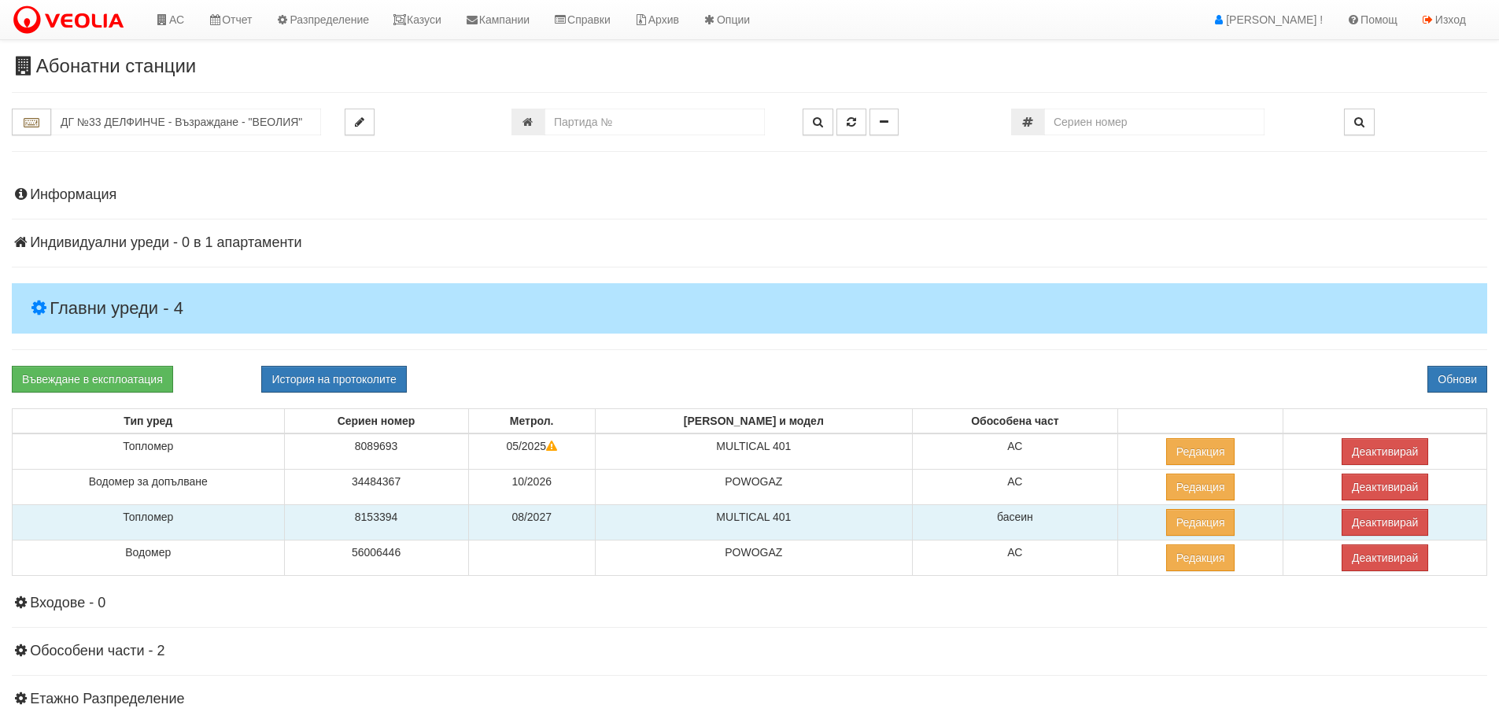
click at [409, 514] on td "8153394" at bounding box center [376, 522] width 184 height 35
click at [1175, 525] on button "Редакция" at bounding box center [1200, 522] width 69 height 27
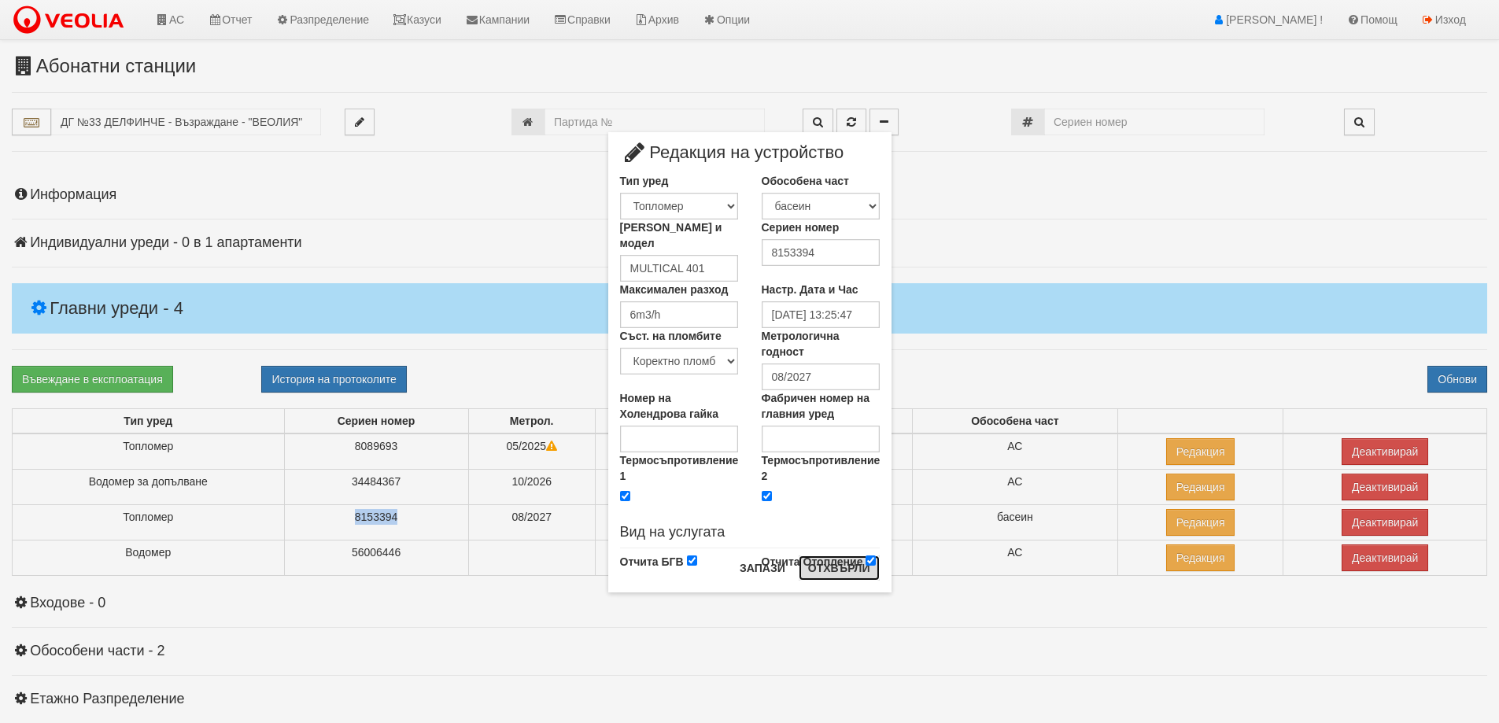
click at [840, 580] on button "Отхвърли" at bounding box center [839, 568] width 81 height 25
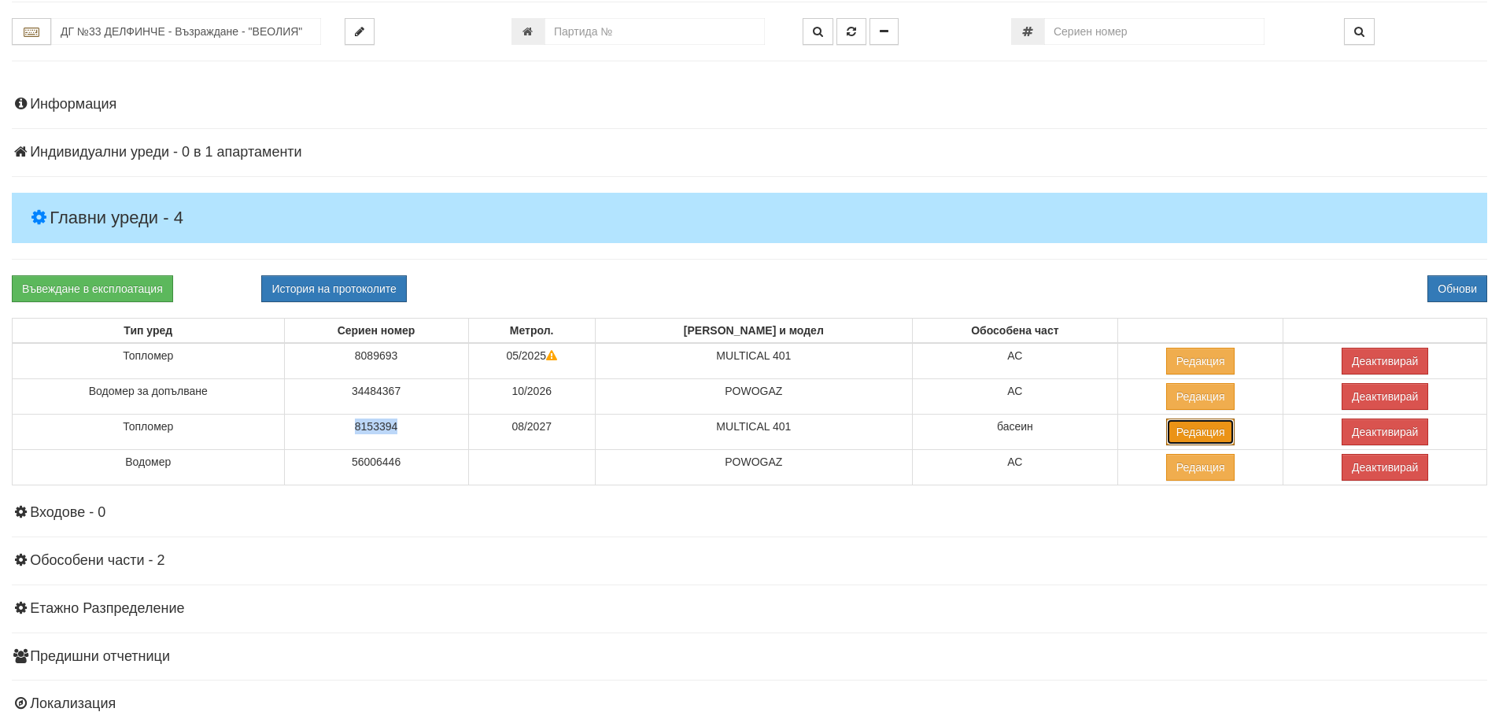
scroll to position [156, 0]
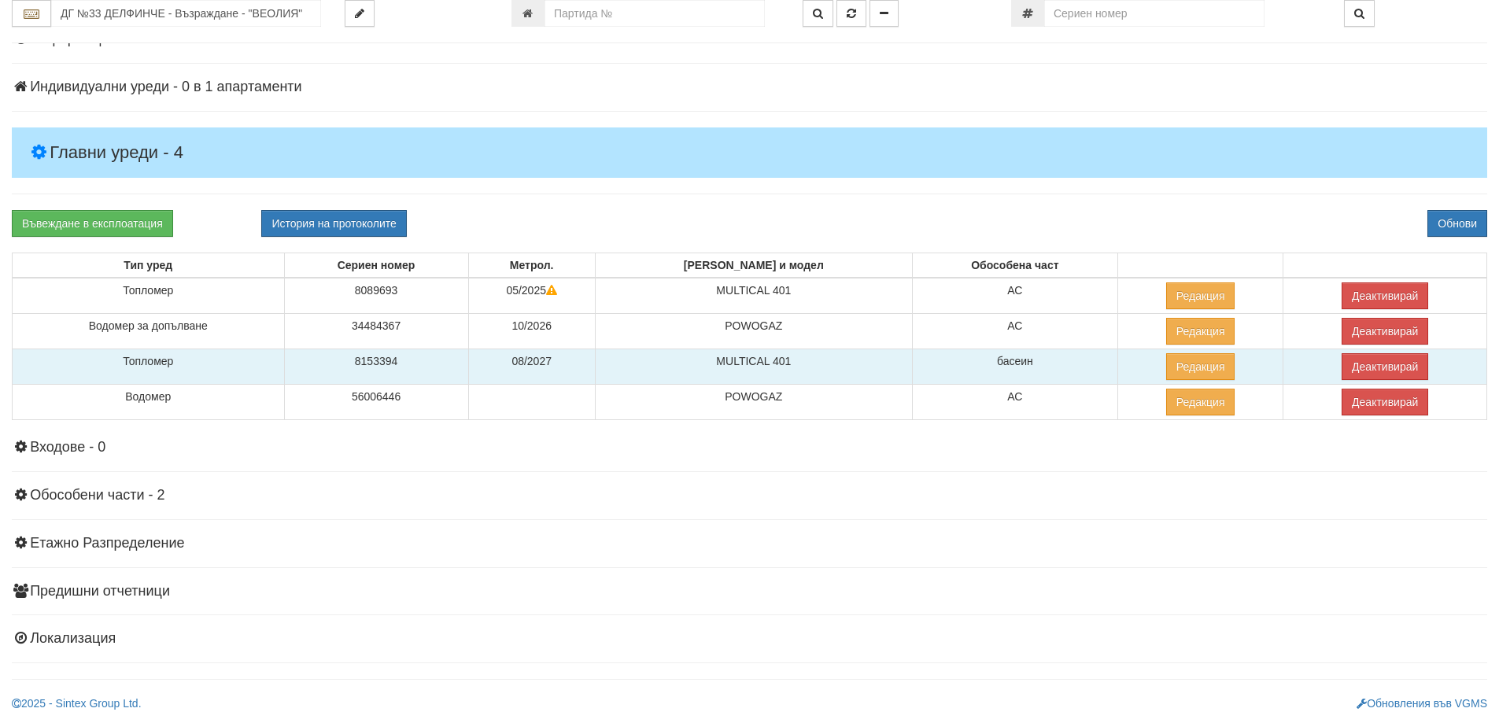
click at [161, 362] on td "Топломер" at bounding box center [149, 366] width 272 height 35
click at [1166, 366] on button "Редакция" at bounding box center [1200, 366] width 69 height 27
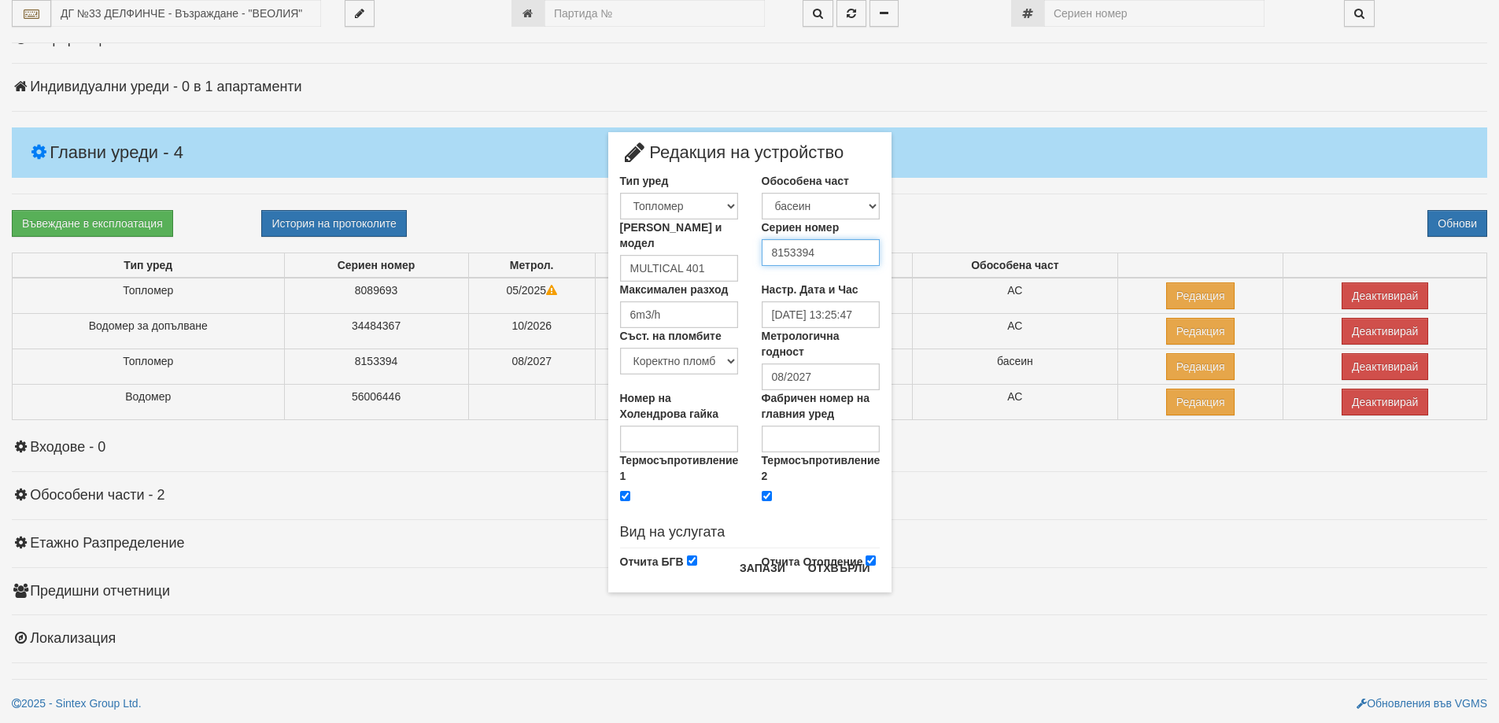
click at [827, 253] on input "8153394" at bounding box center [821, 252] width 118 height 27
paste input "60236240"
type input "60236240"
click at [750, 574] on button "Запази" at bounding box center [762, 568] width 65 height 25
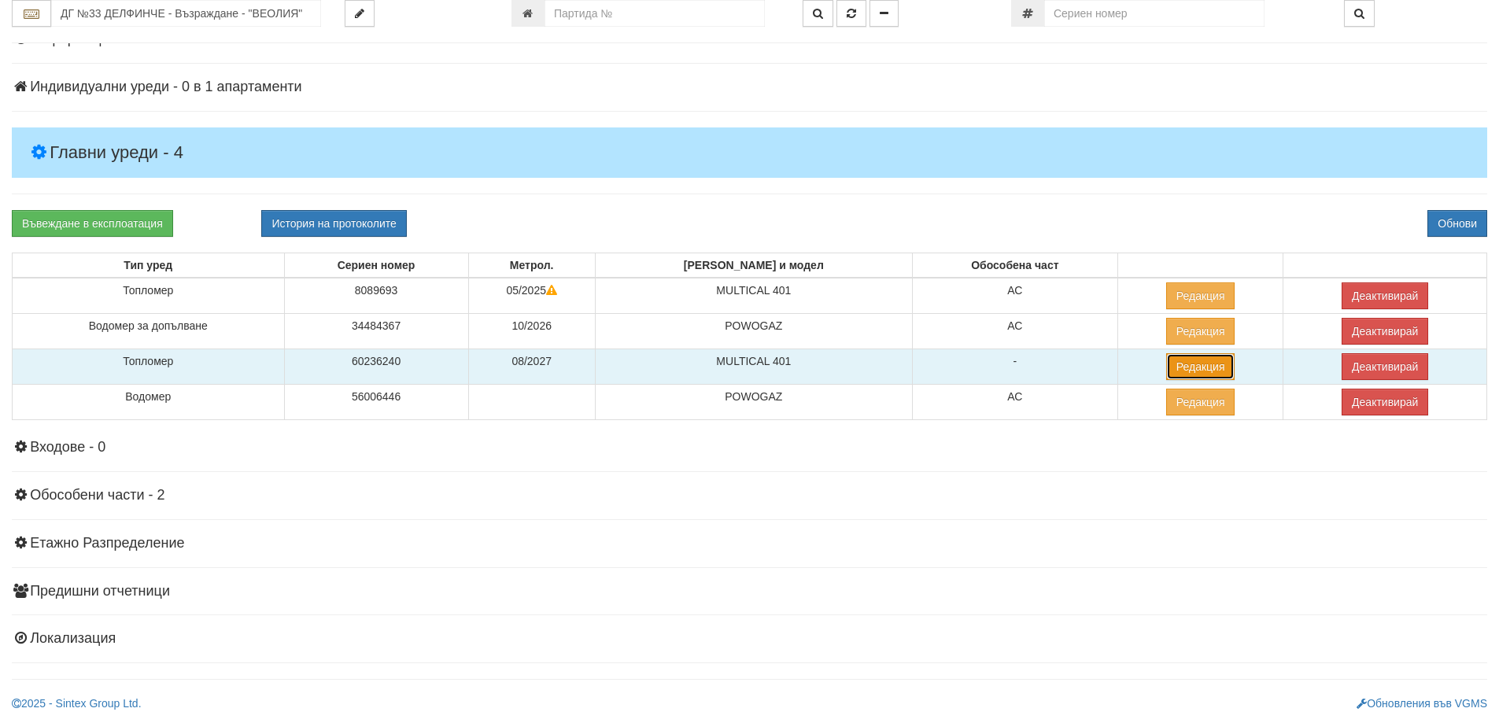
click at [1166, 360] on button "Редакция" at bounding box center [1200, 366] width 69 height 27
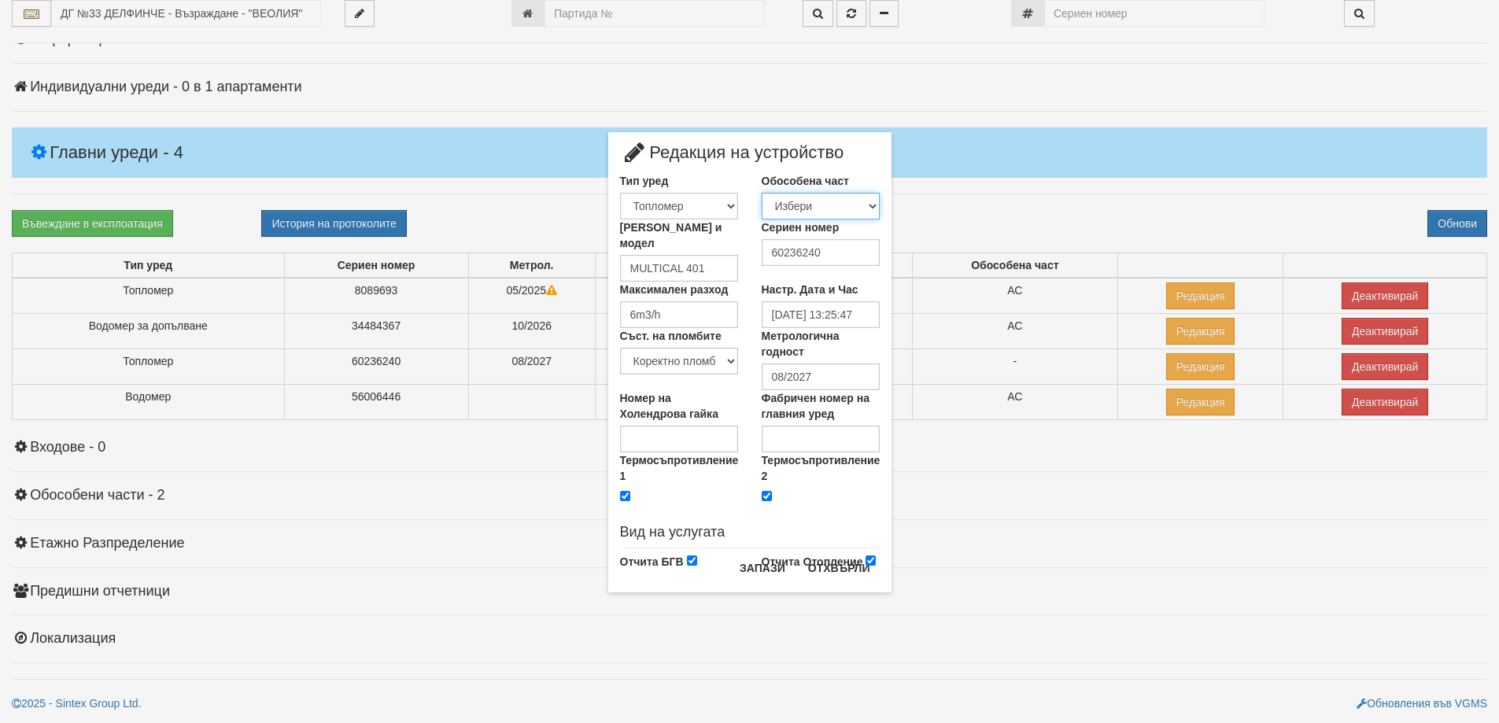
click at [794, 203] on select "Избери АС басеин" at bounding box center [821, 206] width 118 height 27
select select "f0fb24be-6ef0-e711-80d5-af6e8d4d1e1e"
click at [762, 193] on select "Избери АС басеин" at bounding box center [821, 206] width 118 height 27
click at [772, 569] on button "Запази" at bounding box center [762, 568] width 65 height 25
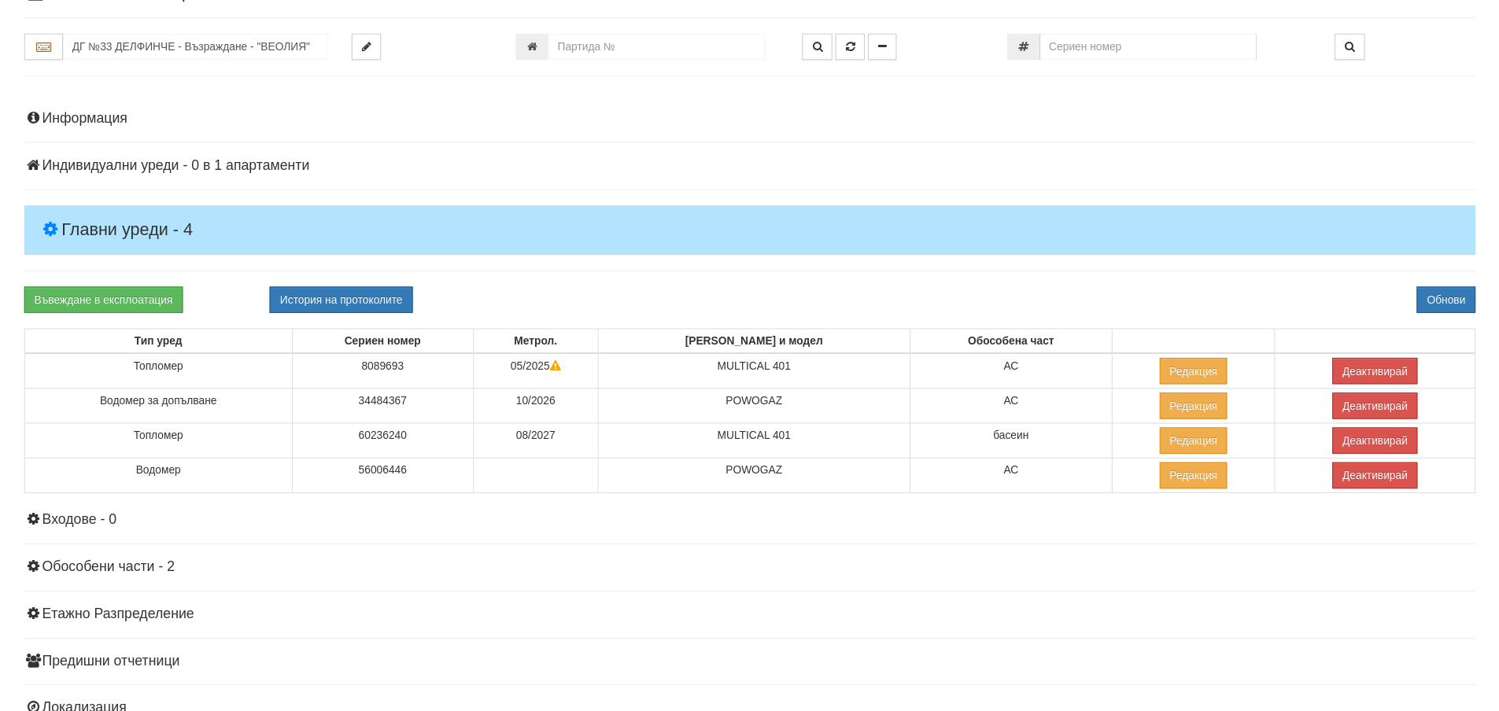
scroll to position [0, 0]
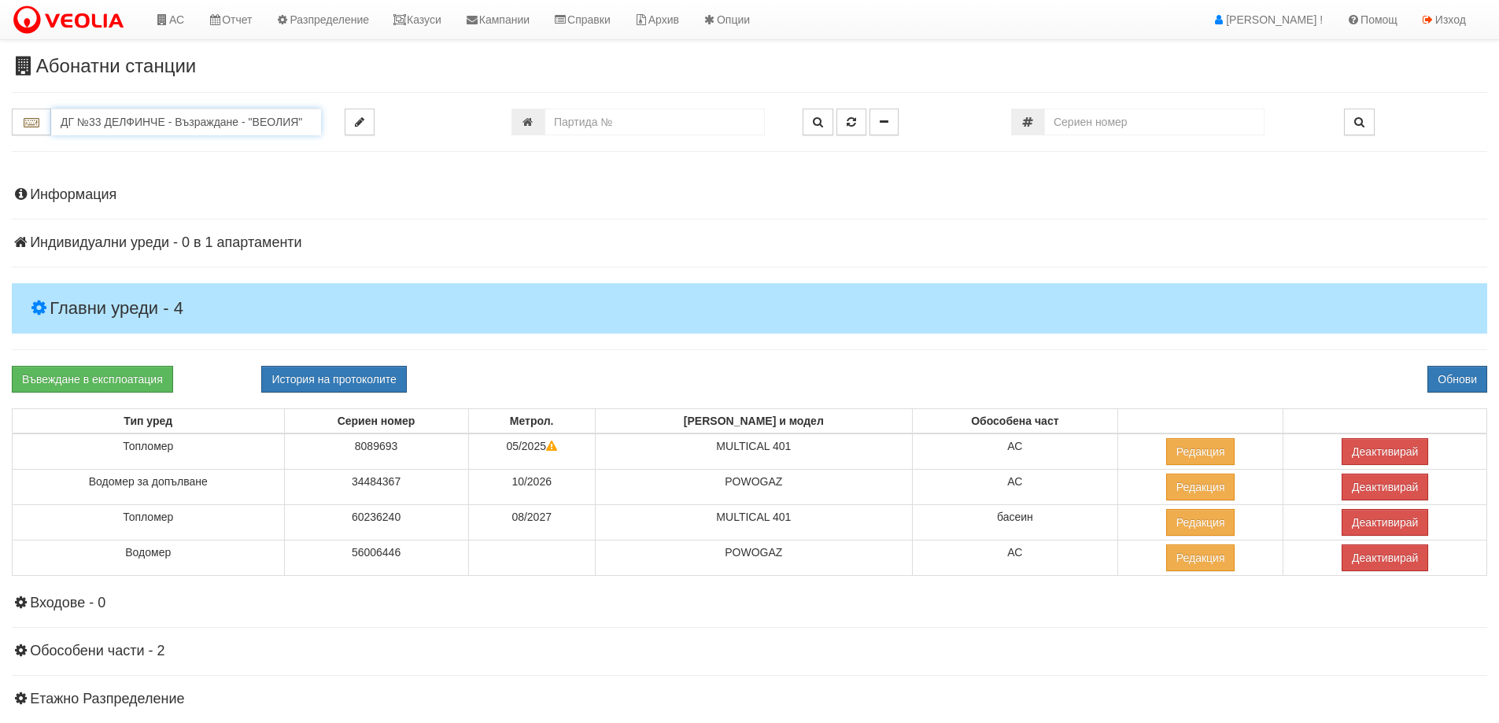
click at [161, 123] on input "ДГ №33 ДЕЛФИНЧЕ - Възраждане - "ВЕОЛИЯ"" at bounding box center [186, 122] width 270 height 27
click at [127, 184] on div "112/5,6 - Младост - "ВЕОЛИЯ"" at bounding box center [186, 183] width 265 height 18
type input "112/5,6 - Младост - "ВЕОЛИЯ""
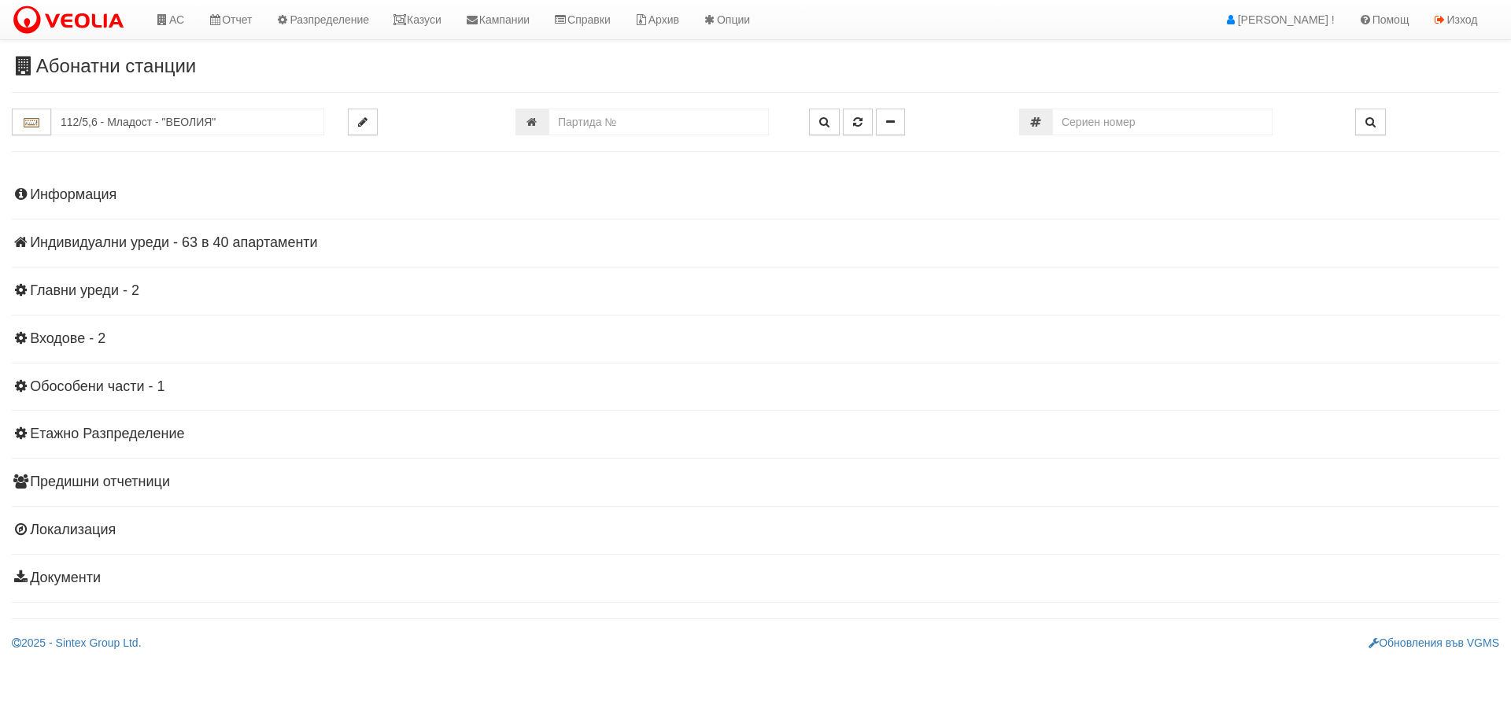
click at [89, 245] on h4 "Индивидуални уреди - 63 в 40 апартаменти" at bounding box center [755, 243] width 1487 height 16
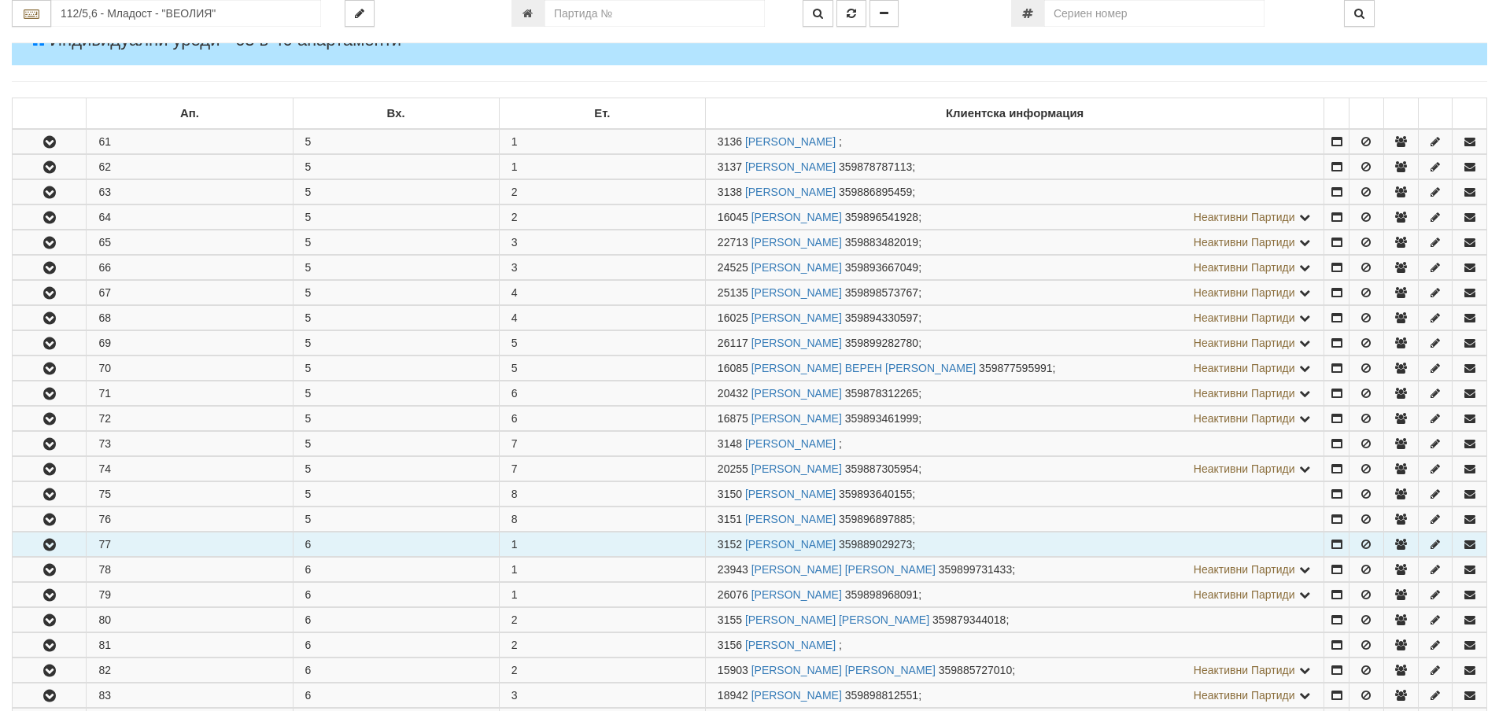
scroll to position [236, 0]
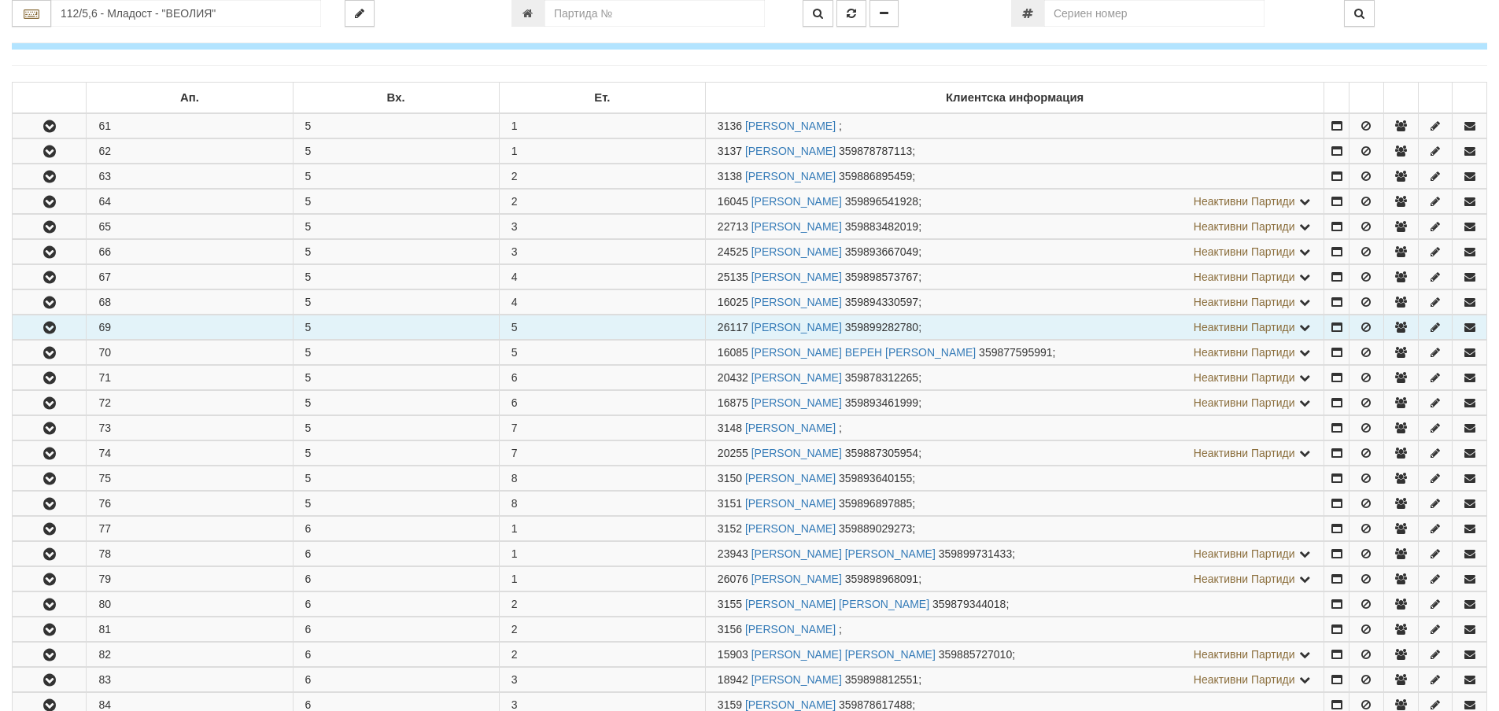
click at [50, 324] on icon "button" at bounding box center [49, 328] width 19 height 11
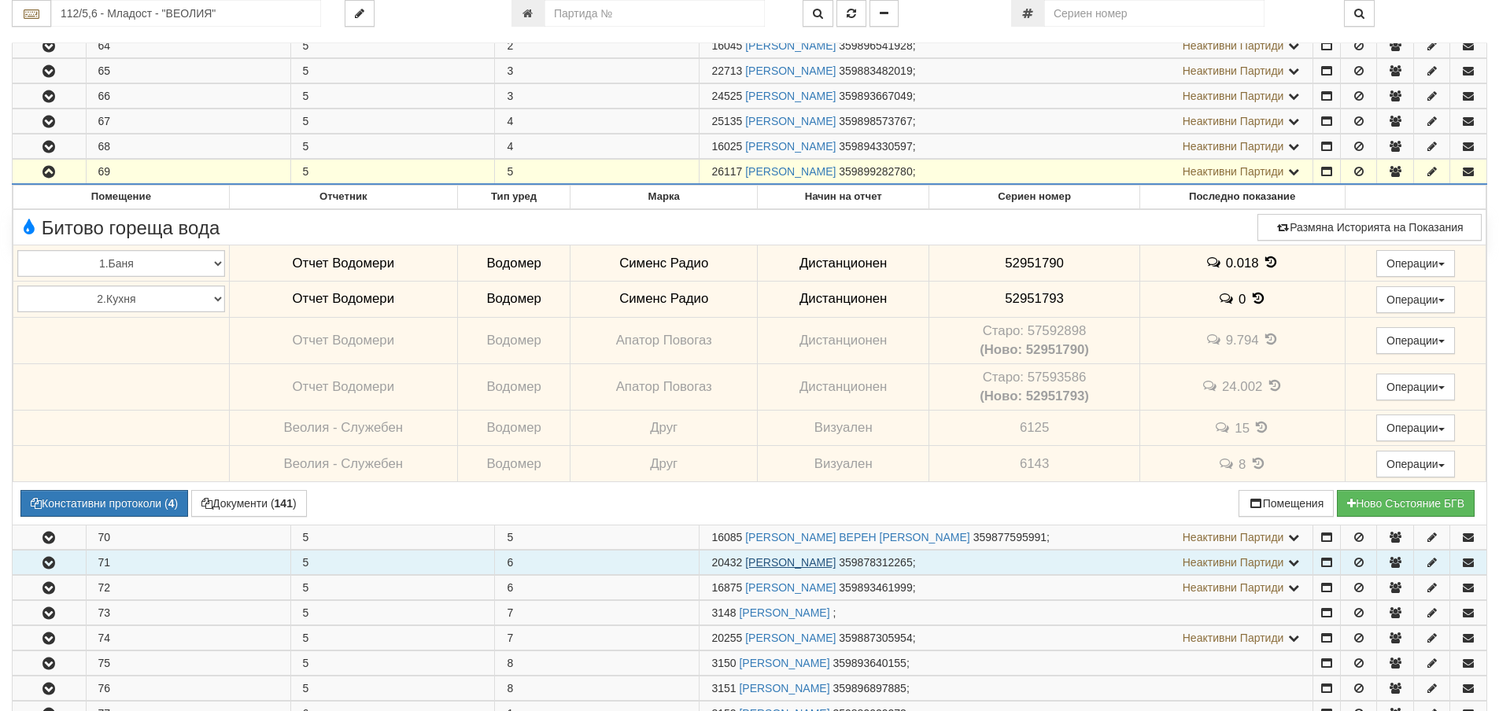
scroll to position [393, 0]
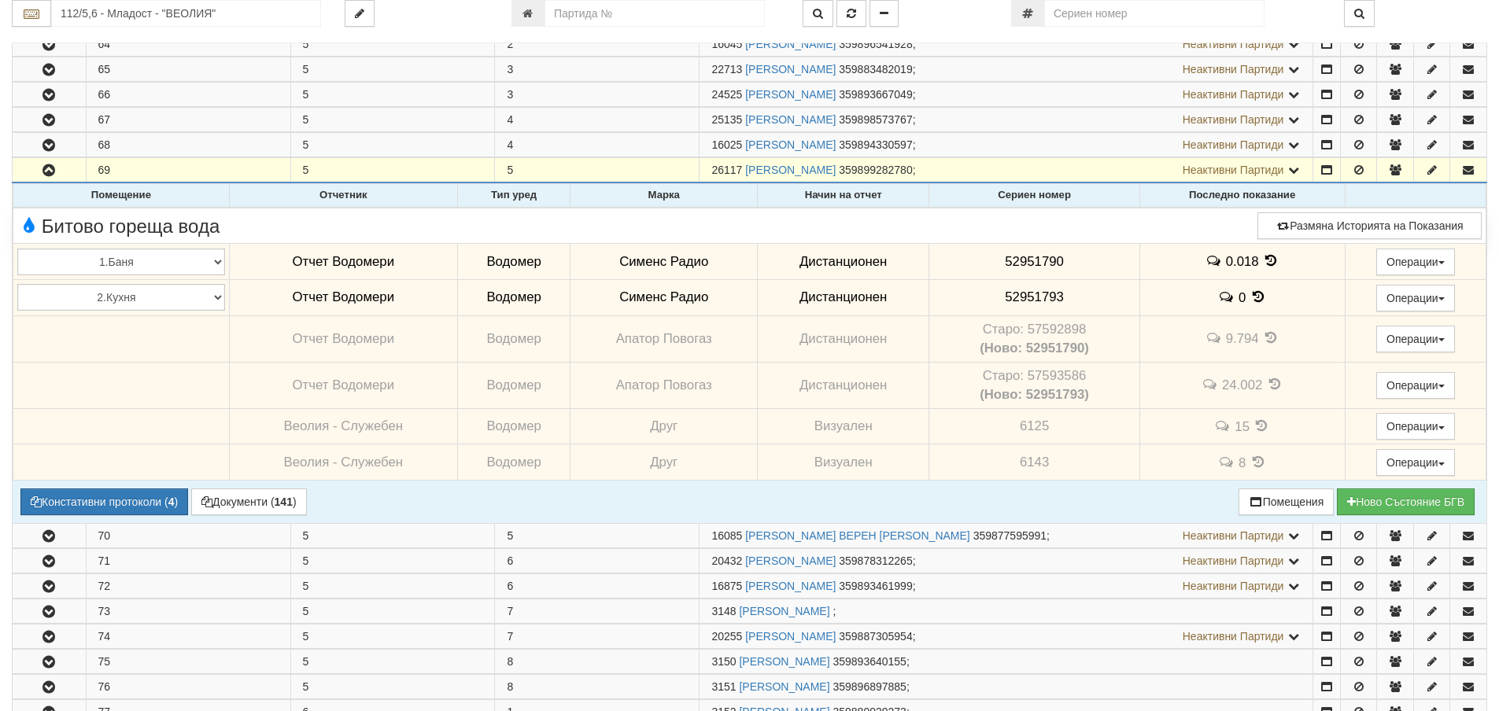
click at [1053, 327] on td "Старо: 57592898 (Ново: 52951790)" at bounding box center [1034, 339] width 210 height 46
click at [98, 503] on button "Констативни протоколи ( 4 )" at bounding box center [104, 502] width 168 height 27
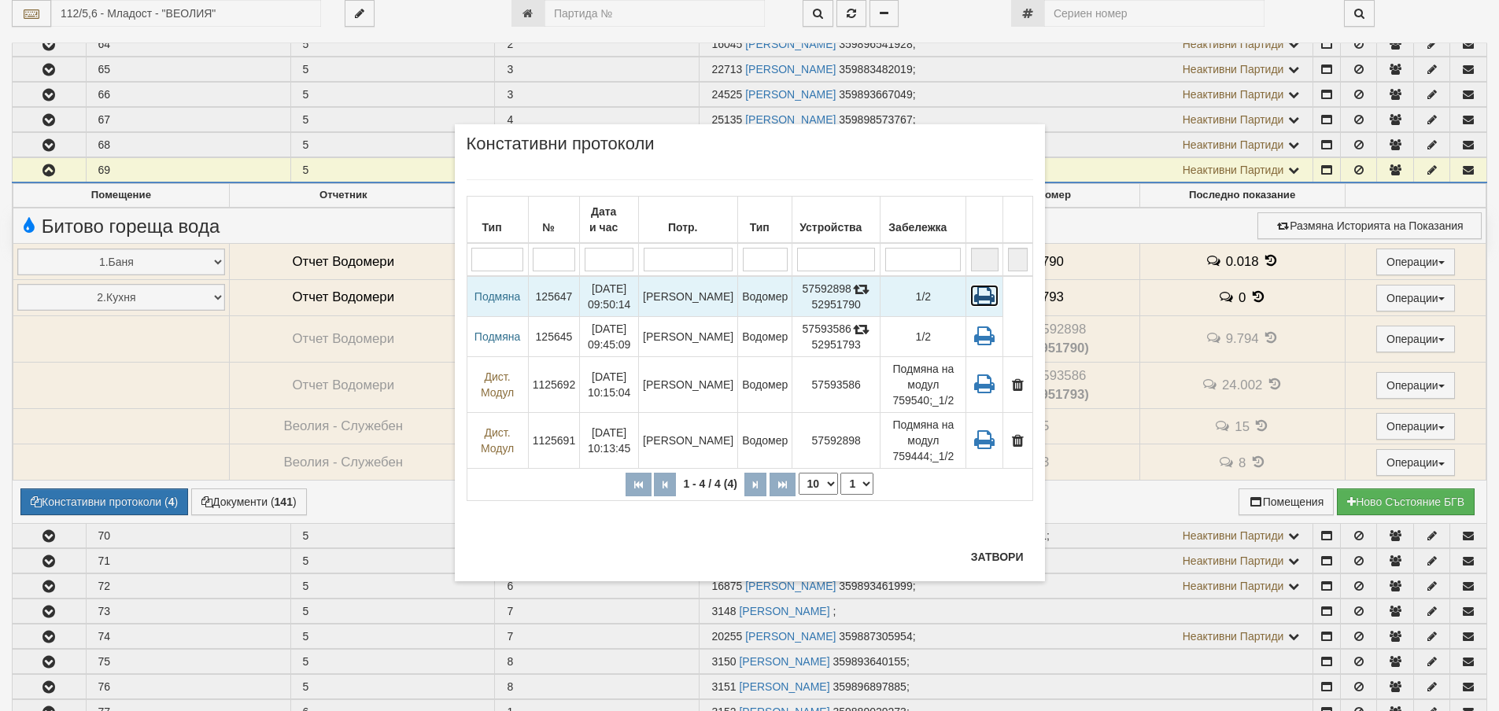
click at [980, 297] on icon at bounding box center [984, 296] width 28 height 22
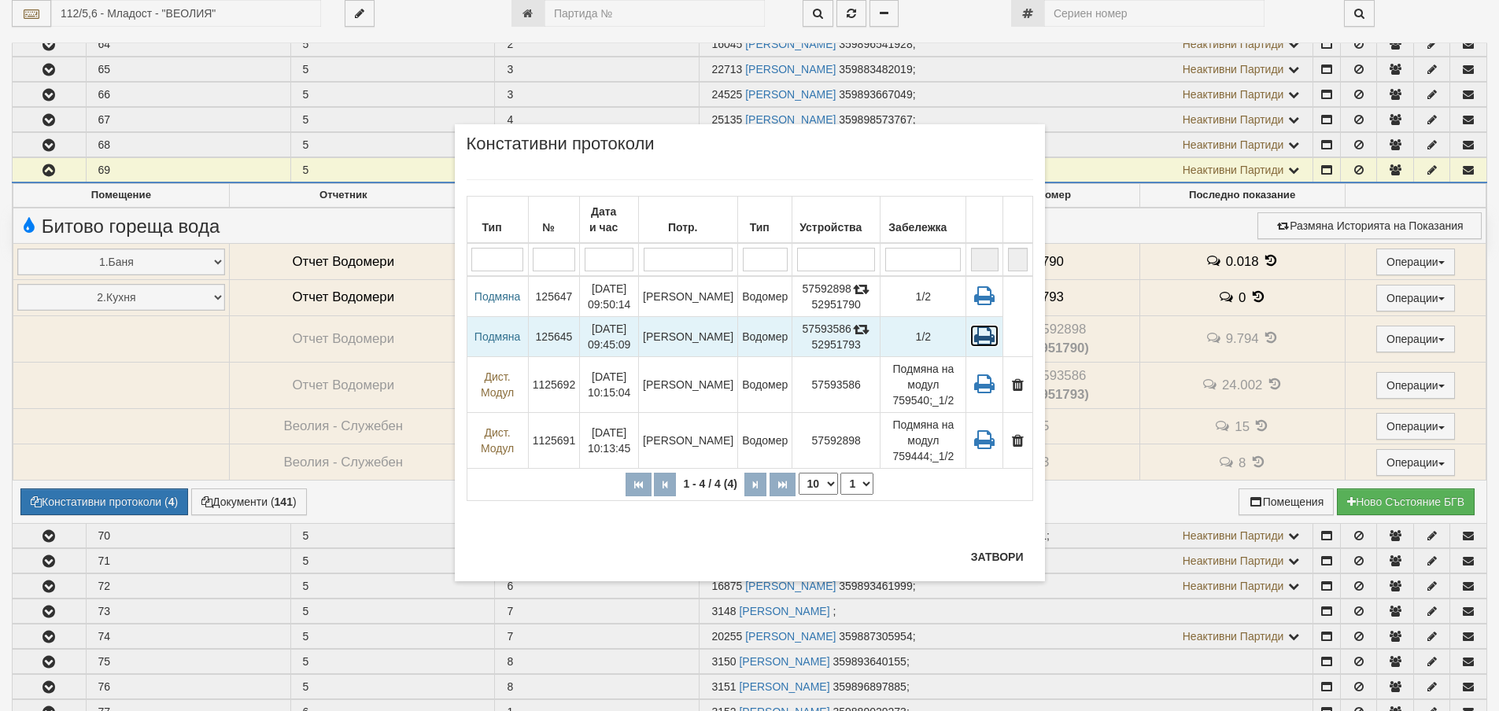
click at [988, 333] on icon at bounding box center [984, 336] width 28 height 22
